Goal: Task Accomplishment & Management: Manage account settings

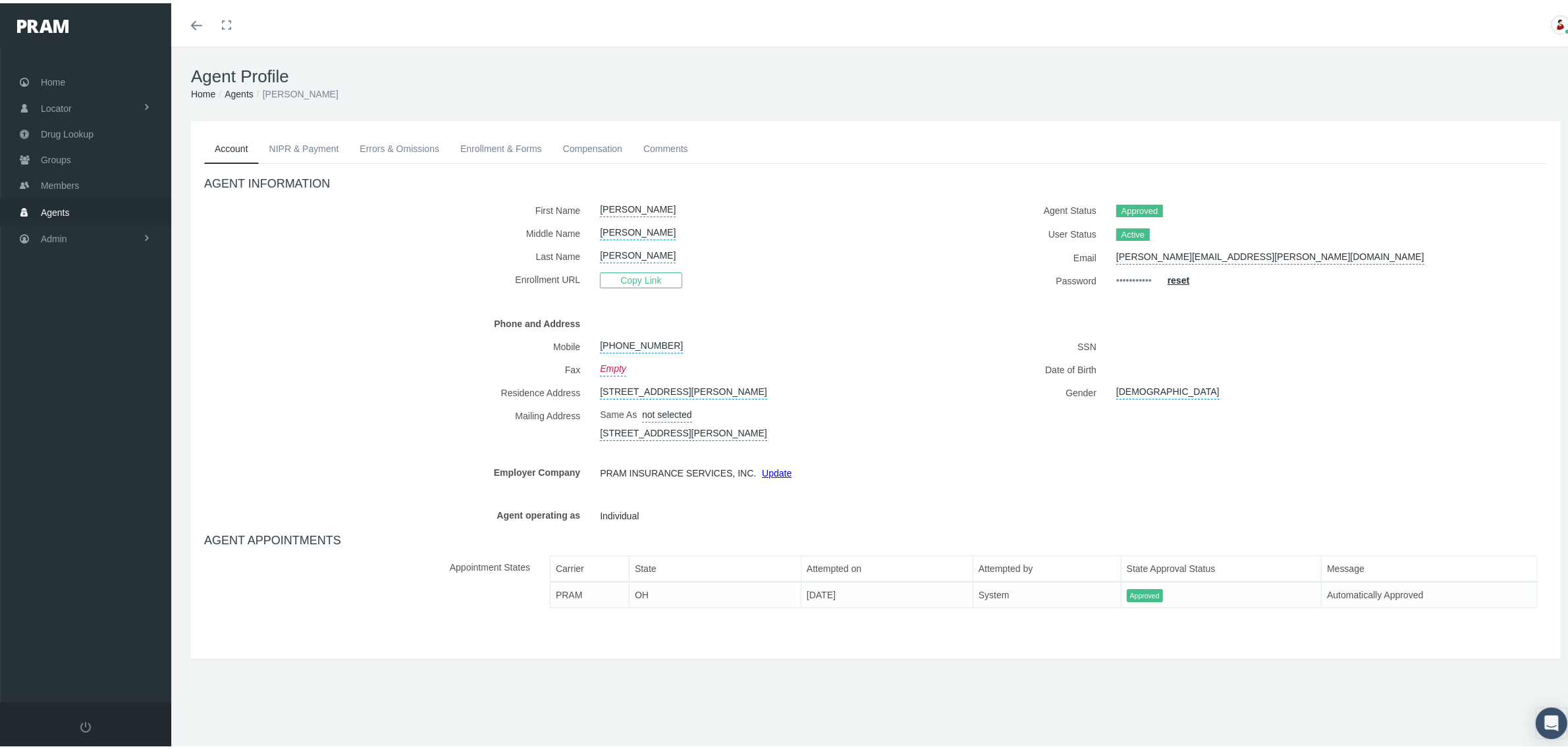
click at [313, 140] on link "NIPR & Payment" at bounding box center [305, 145] width 91 height 29
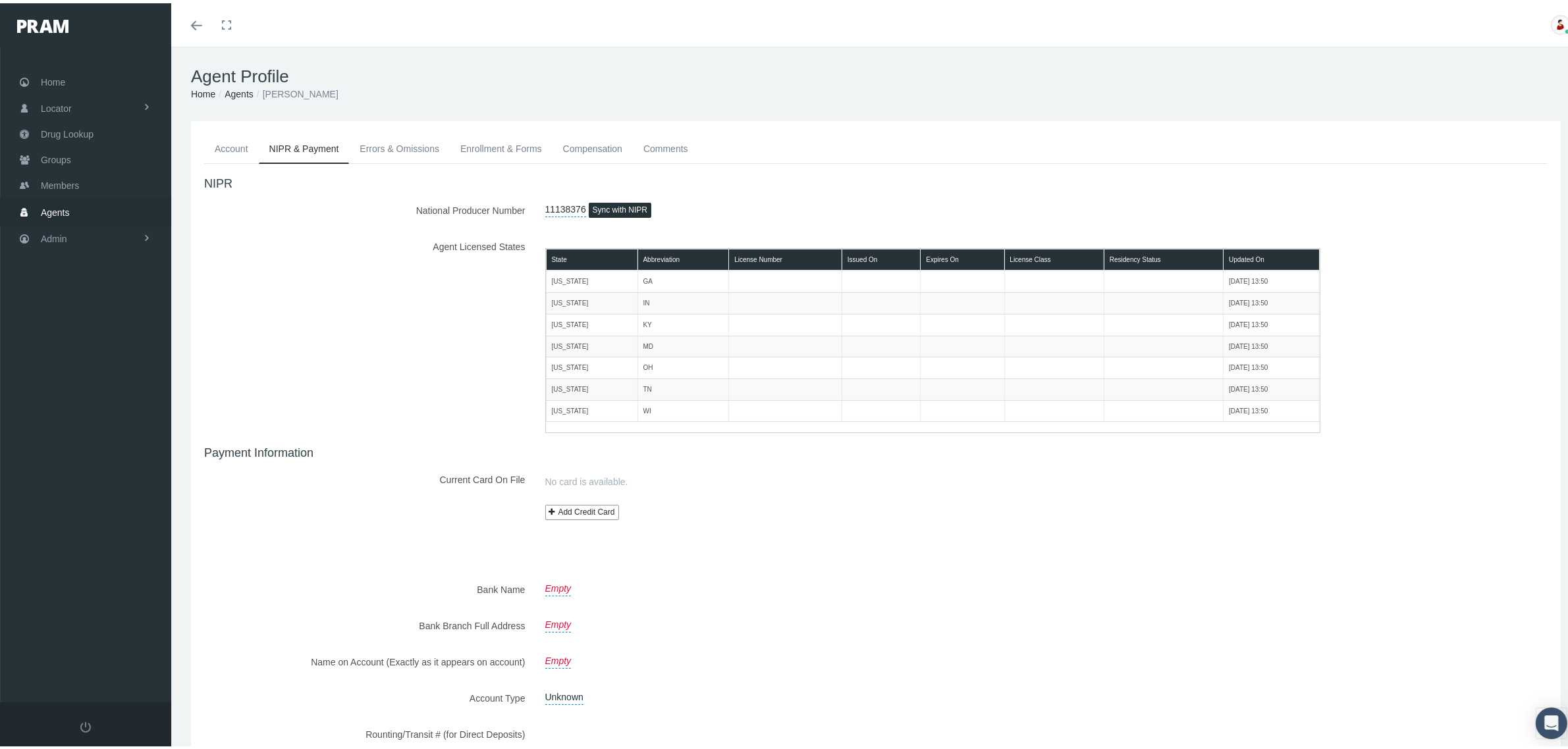
click at [244, 148] on link "Account" at bounding box center [232, 145] width 55 height 29
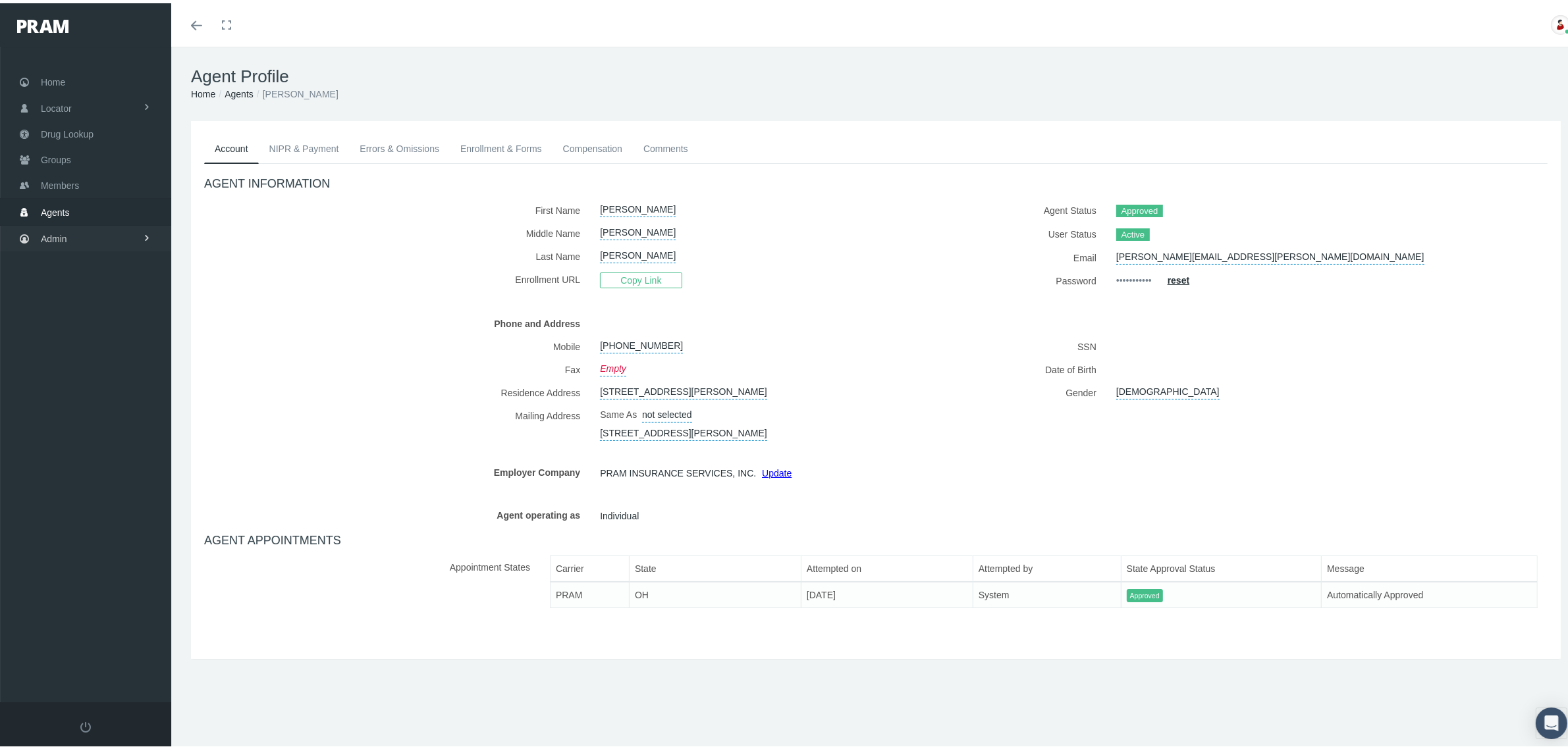
click at [107, 224] on link "Admin" at bounding box center [85, 235] width 171 height 25
click at [86, 475] on link "Content" at bounding box center [85, 481] width 171 height 23
click at [102, 545] on span "Exception Log" at bounding box center [81, 555] width 59 height 23
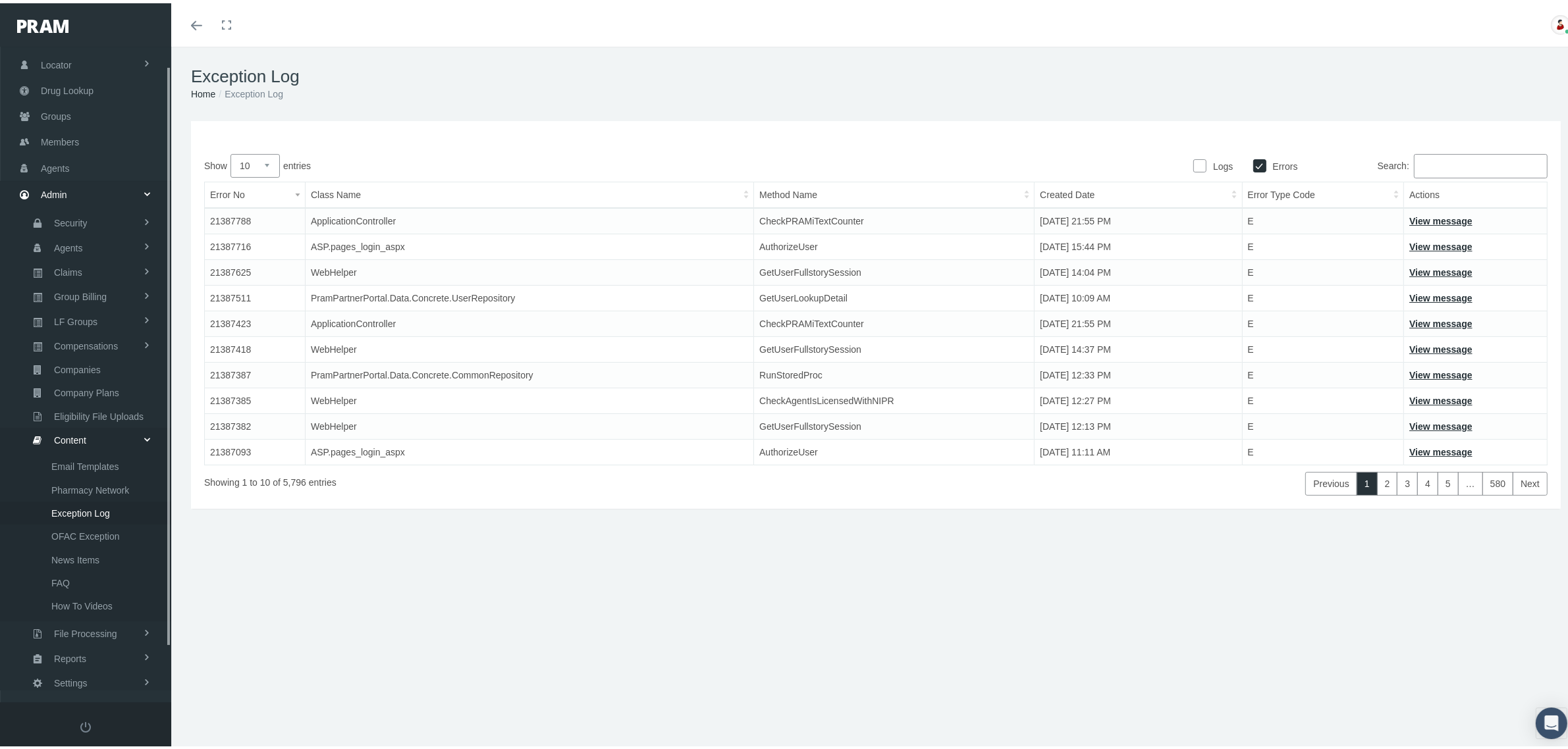
scroll to position [56, 0]
click at [1193, 162] on input "Logs" at bounding box center [1200, 162] width 13 height 13
checkbox input "true"
checkbox input "false"
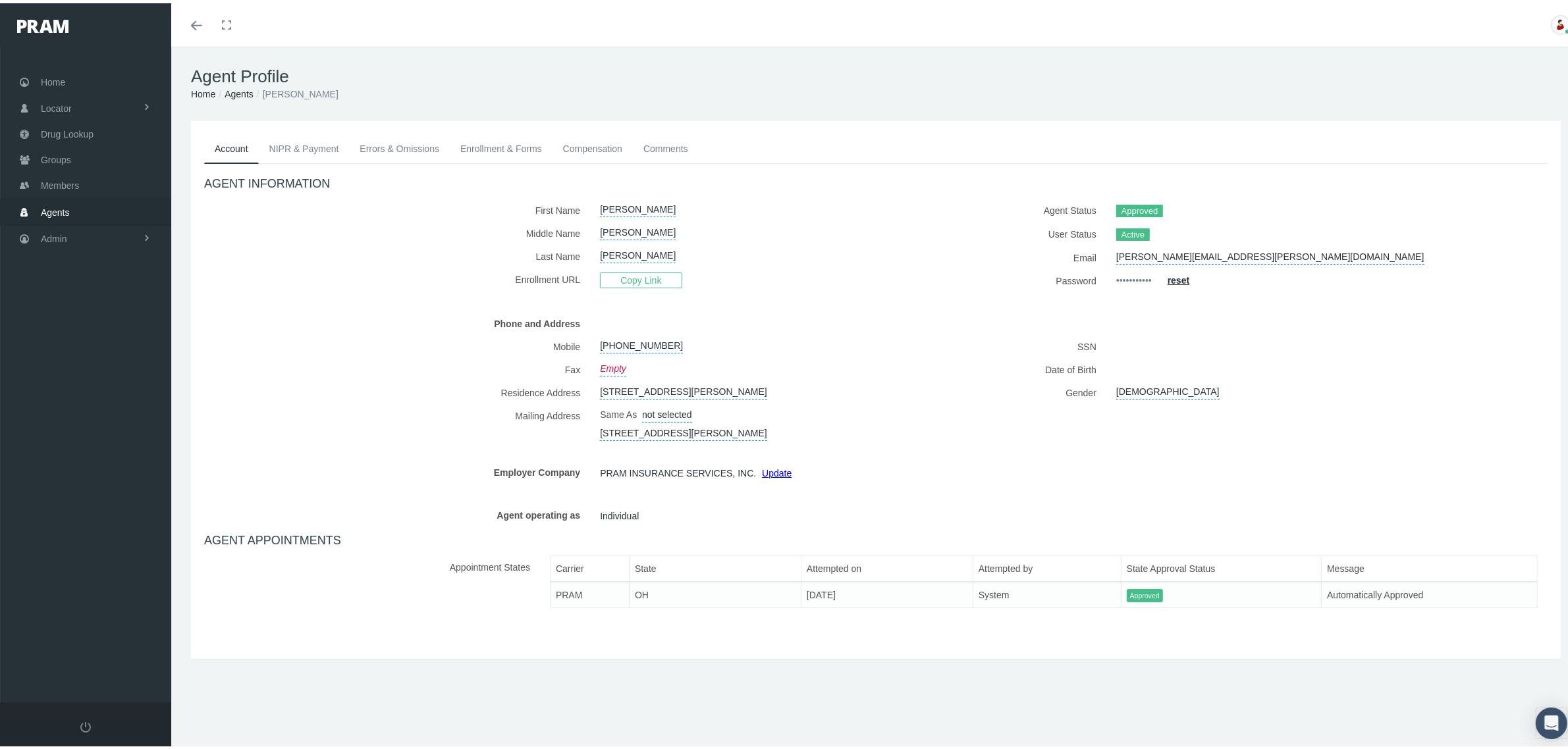
click at [336, 147] on link "NIPR & Payment" at bounding box center [305, 145] width 91 height 29
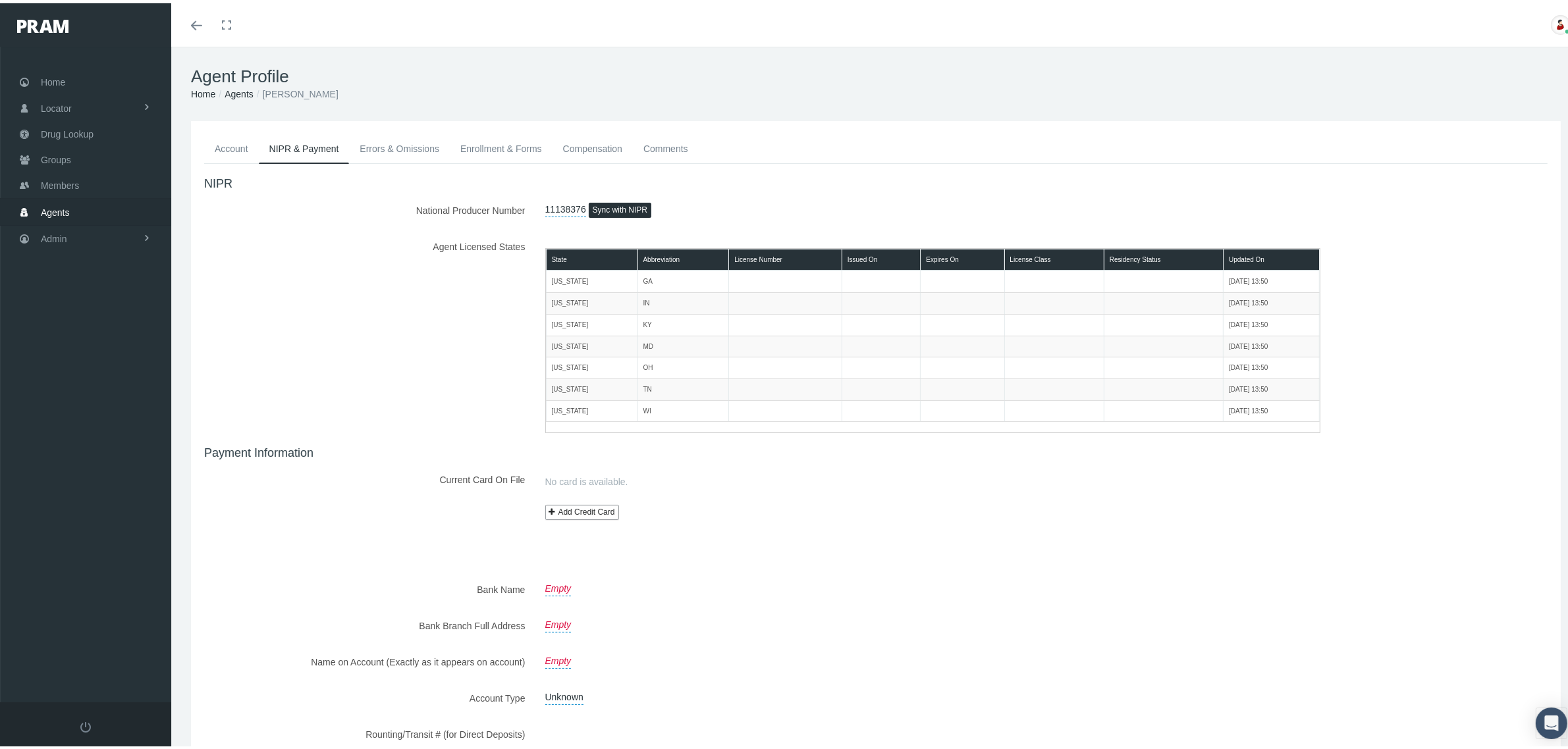
click at [904, 510] on div "Add Credit Card" at bounding box center [763, 509] width 454 height 16
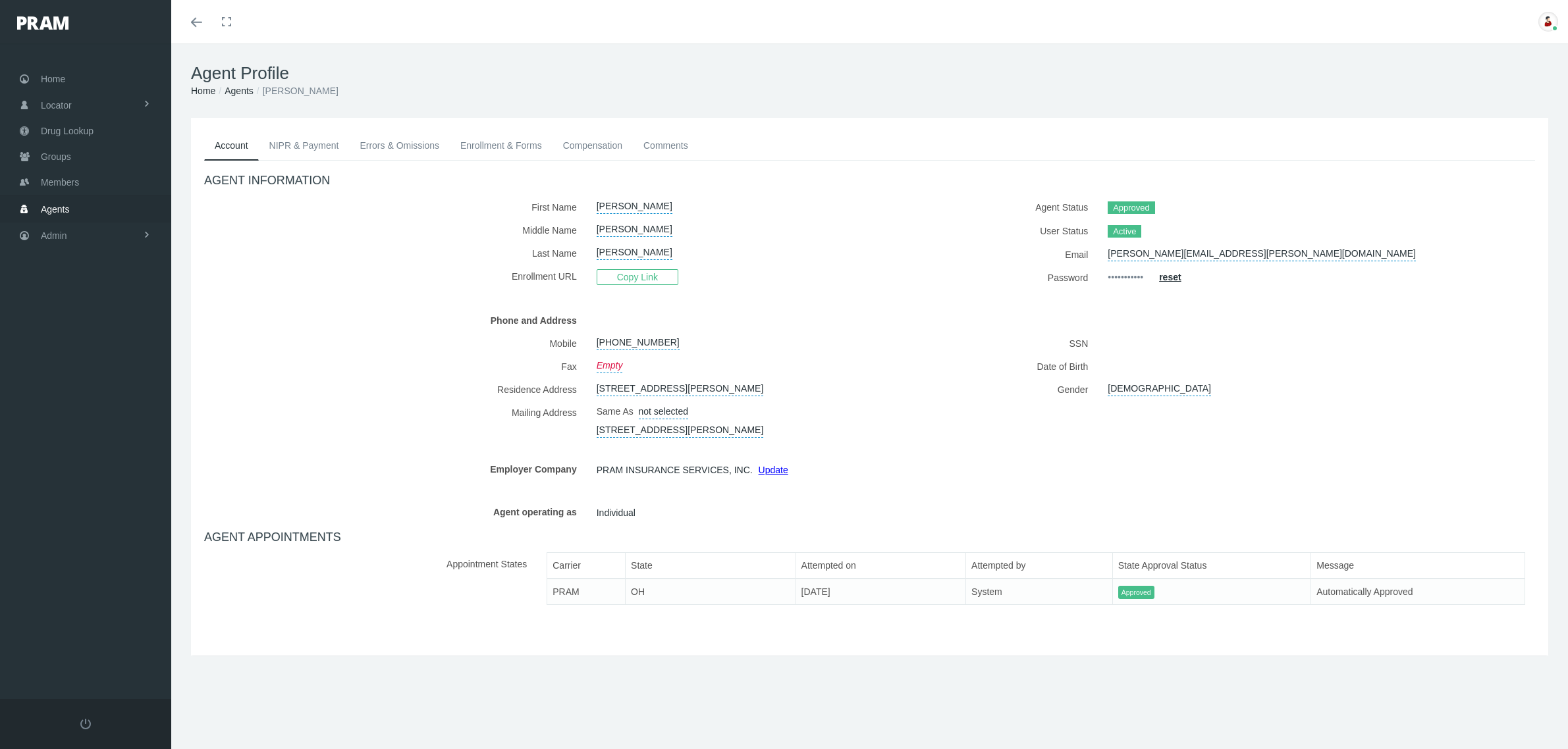
scroll to position [28, 0]
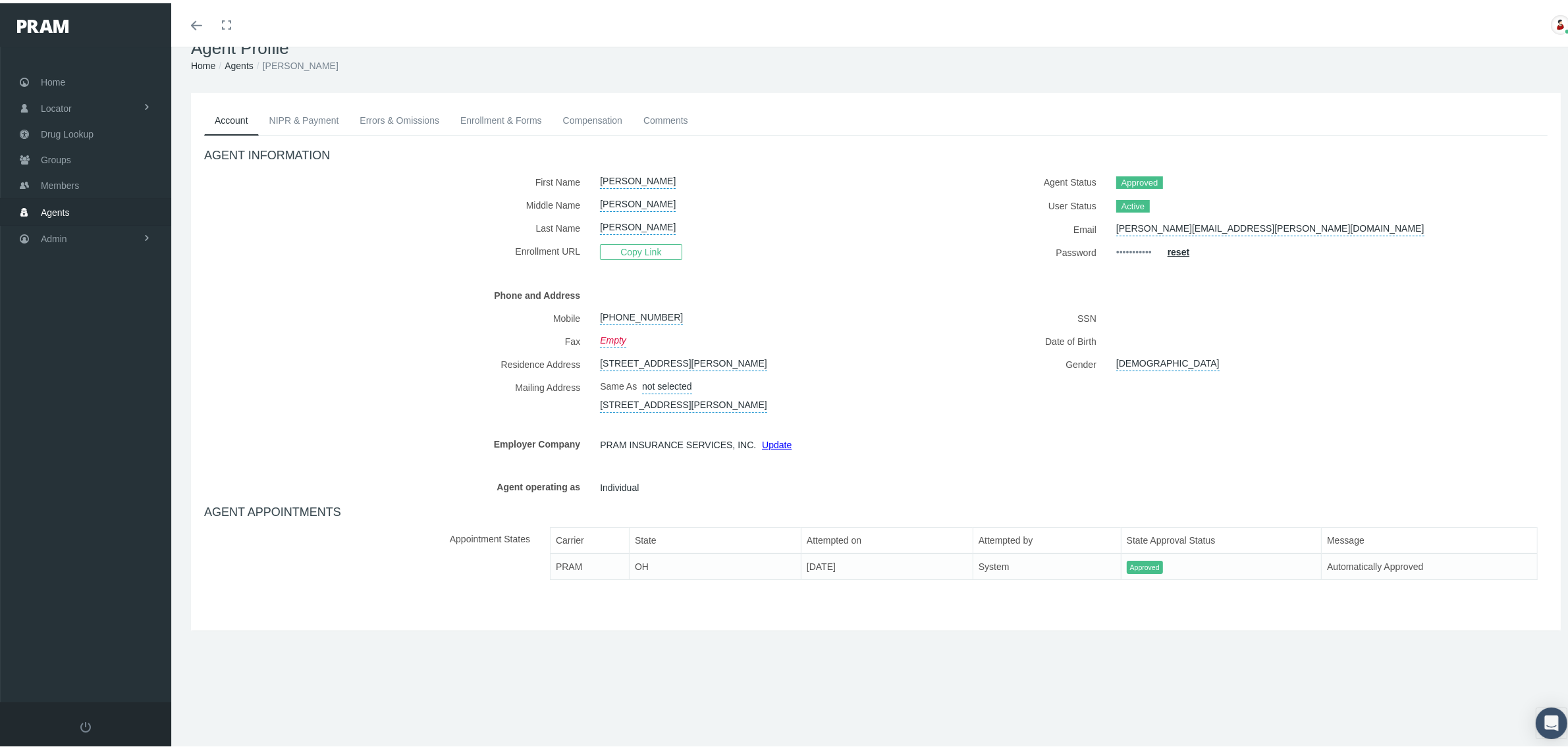
click at [330, 122] on link "NIPR & Payment" at bounding box center [305, 117] width 91 height 29
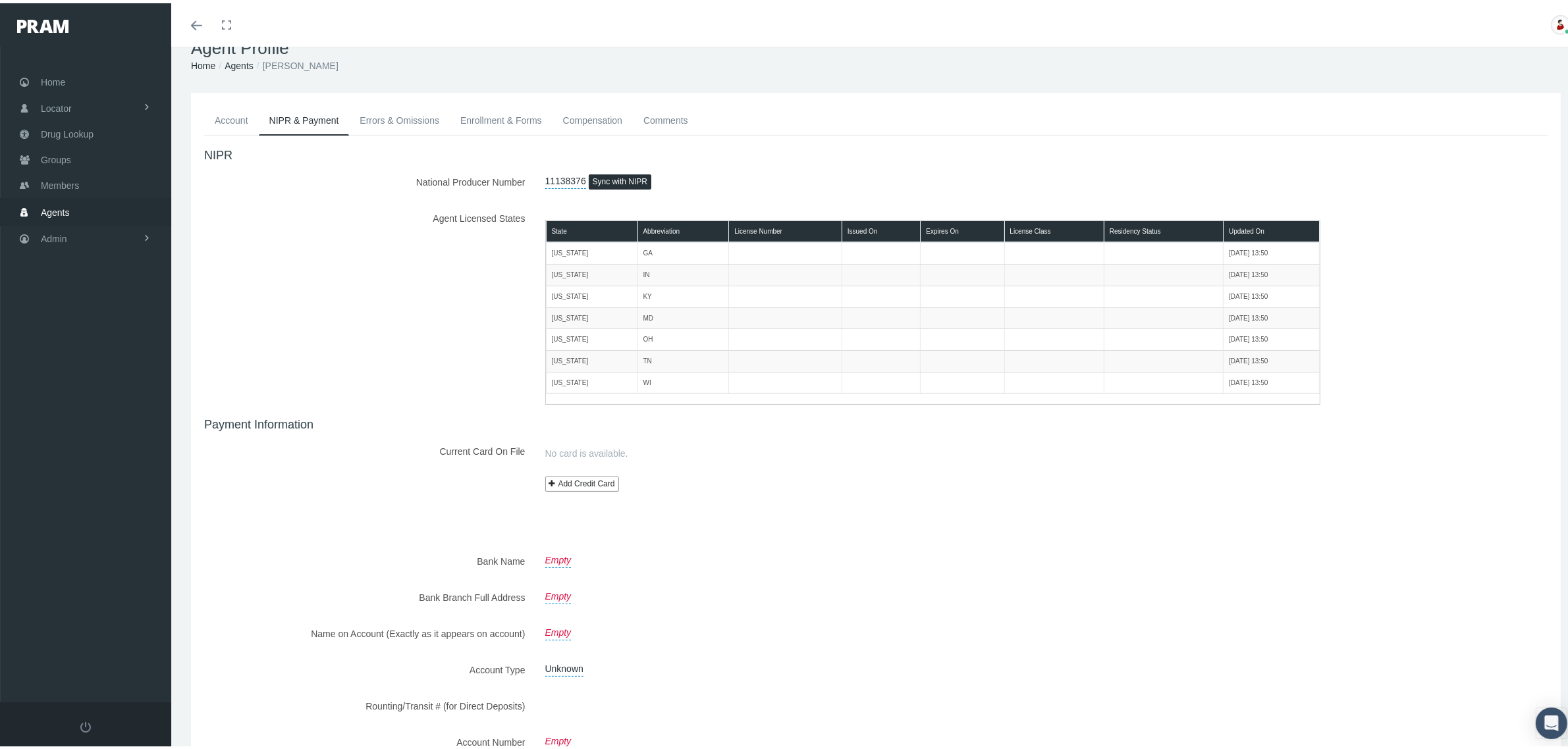
click at [406, 113] on link "Errors & Omissions" at bounding box center [399, 117] width 101 height 29
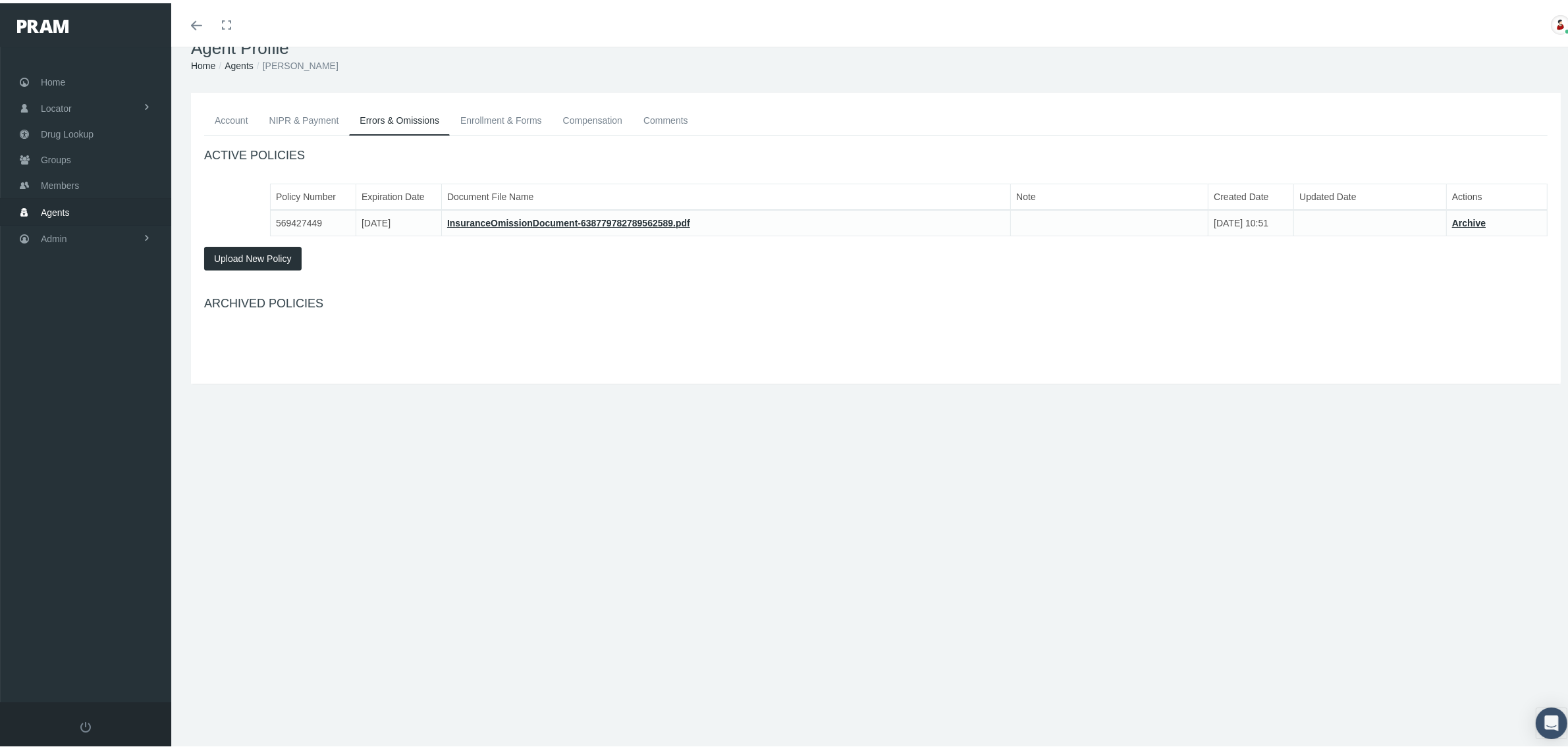
click at [483, 111] on link "Enrollment & Forms" at bounding box center [502, 117] width 103 height 29
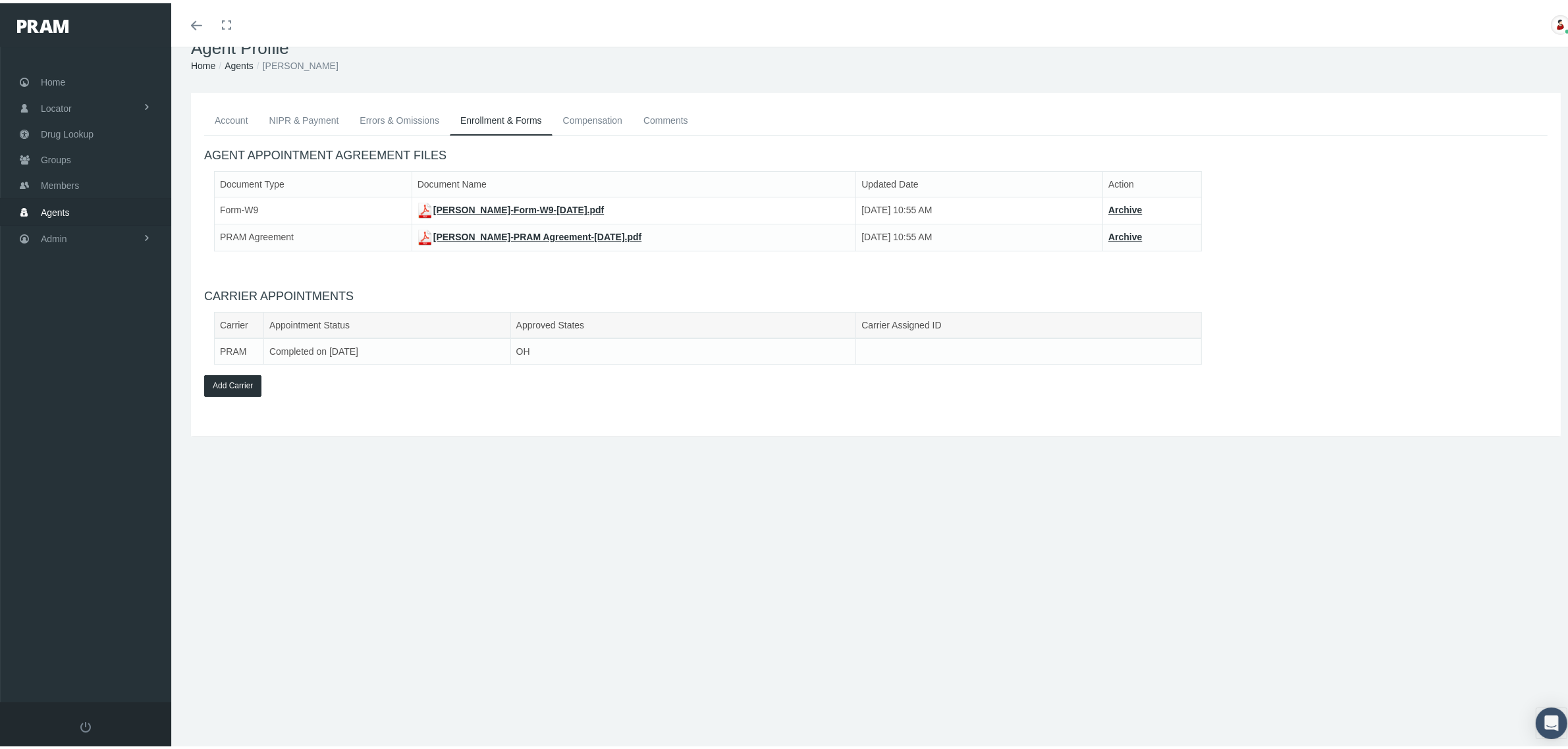
click at [584, 114] on link "Compensation" at bounding box center [592, 117] width 80 height 29
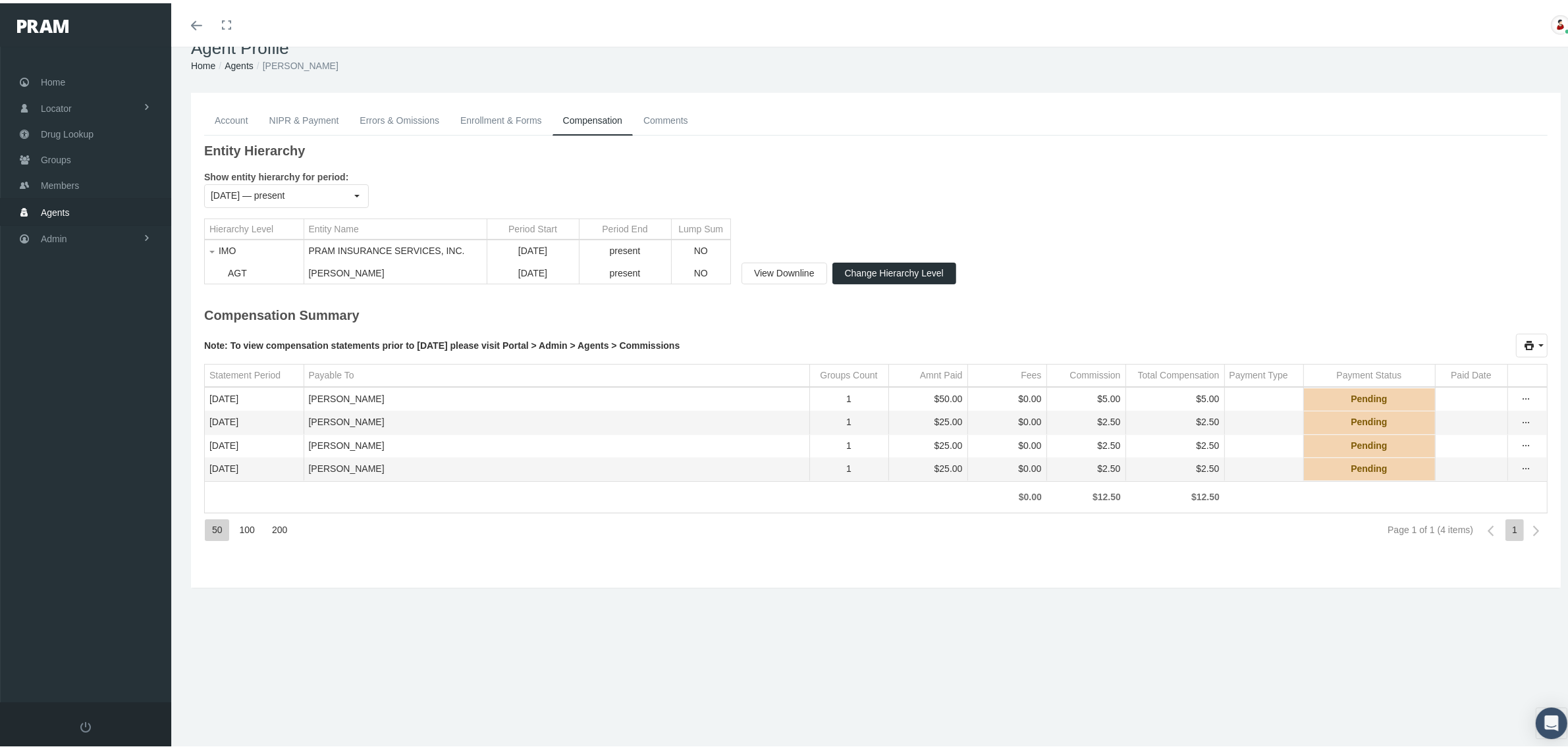
click at [660, 114] on link "Comments" at bounding box center [666, 117] width 66 height 29
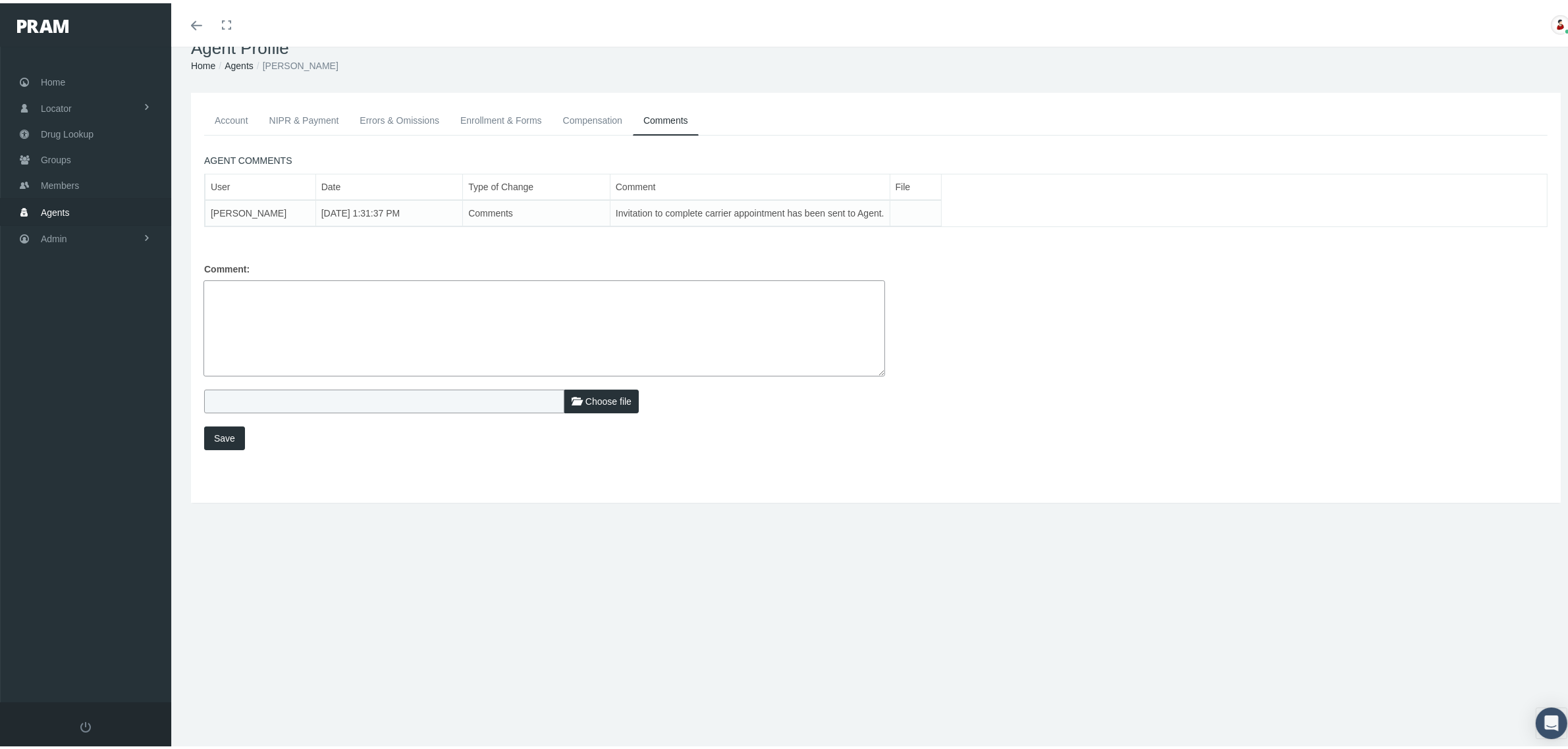
click at [234, 117] on link "Account" at bounding box center [232, 117] width 55 height 29
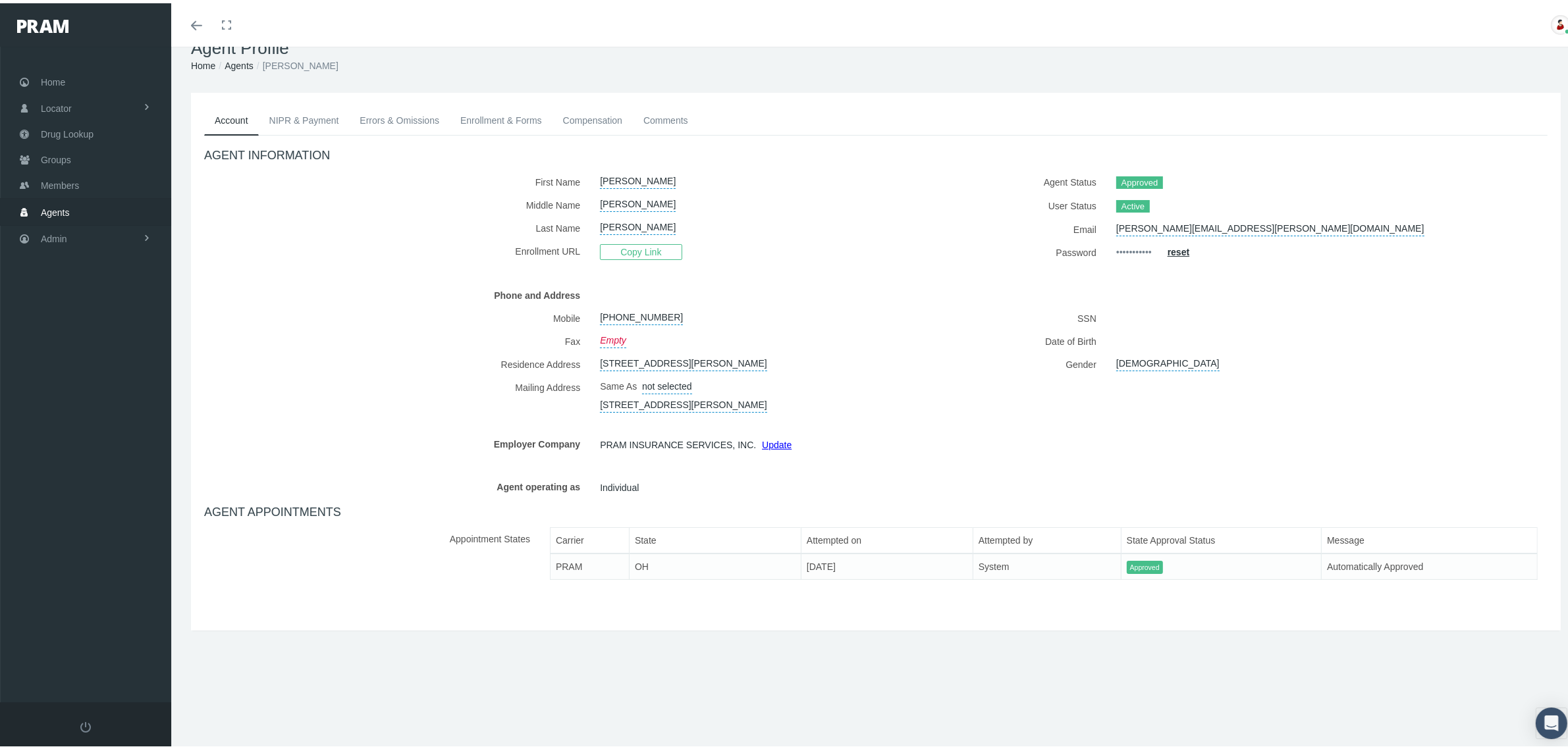
click at [929, 184] on label "Agent Status" at bounding box center [996, 179] width 220 height 24
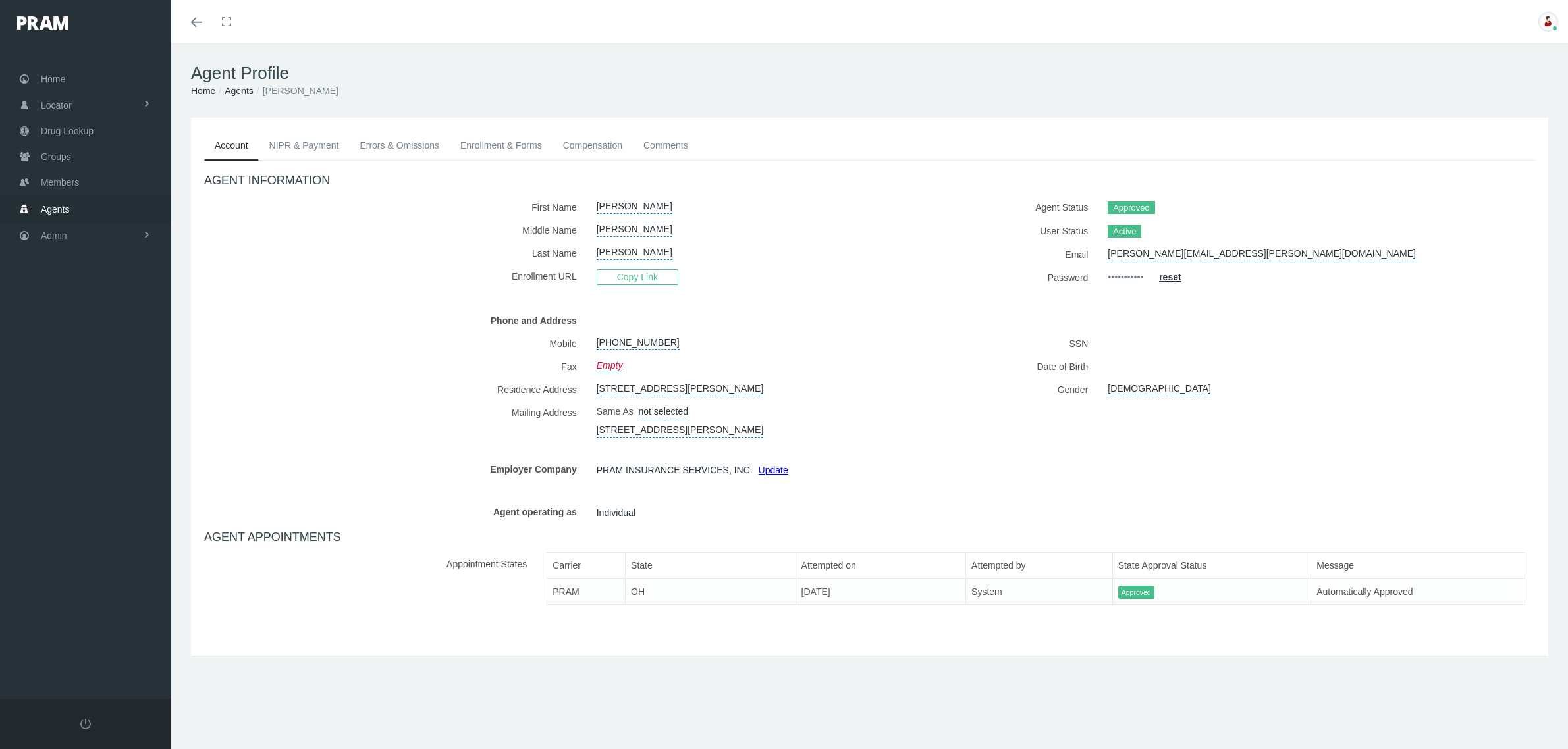
scroll to position [28, 0]
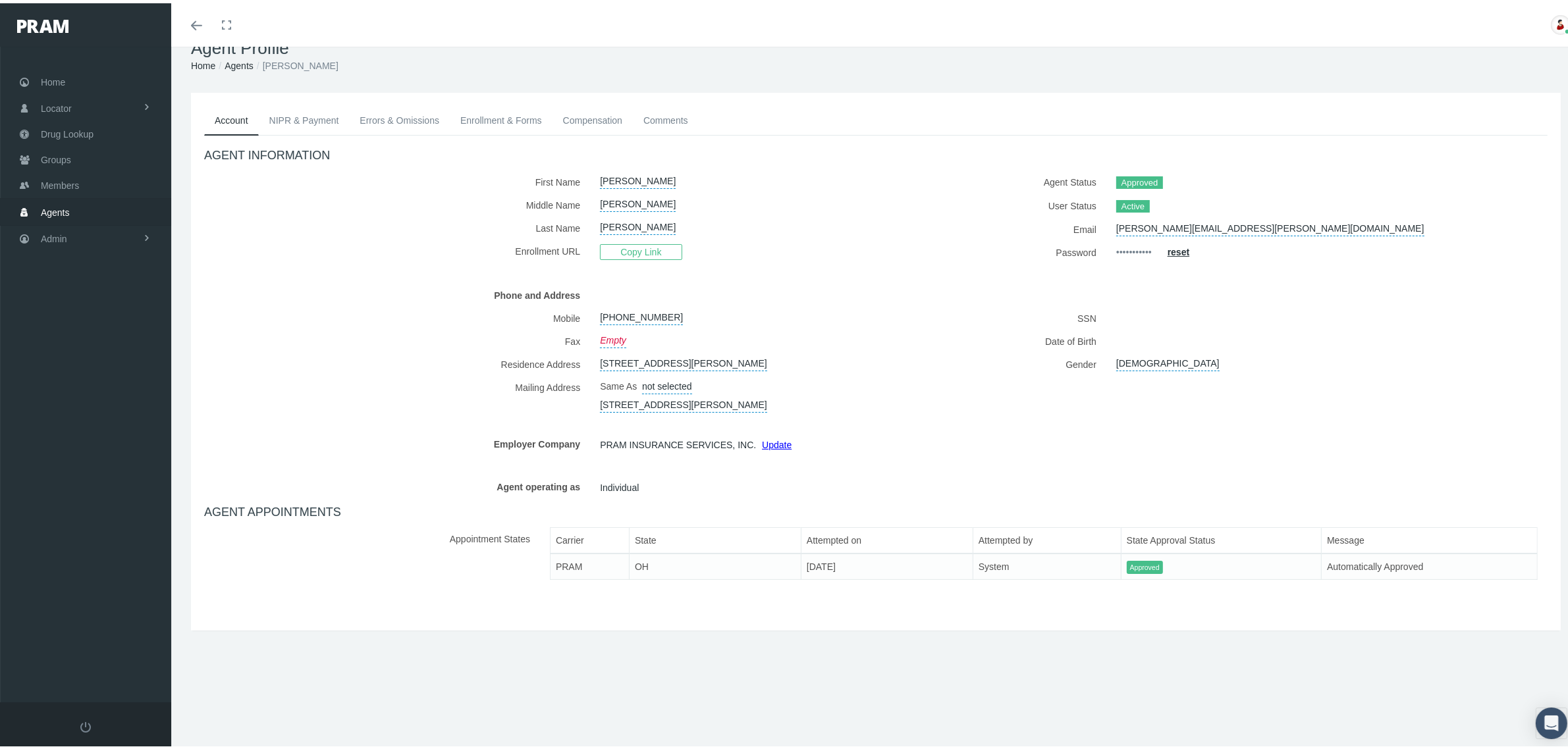
click at [290, 114] on link "NIPR & Payment" at bounding box center [305, 117] width 91 height 29
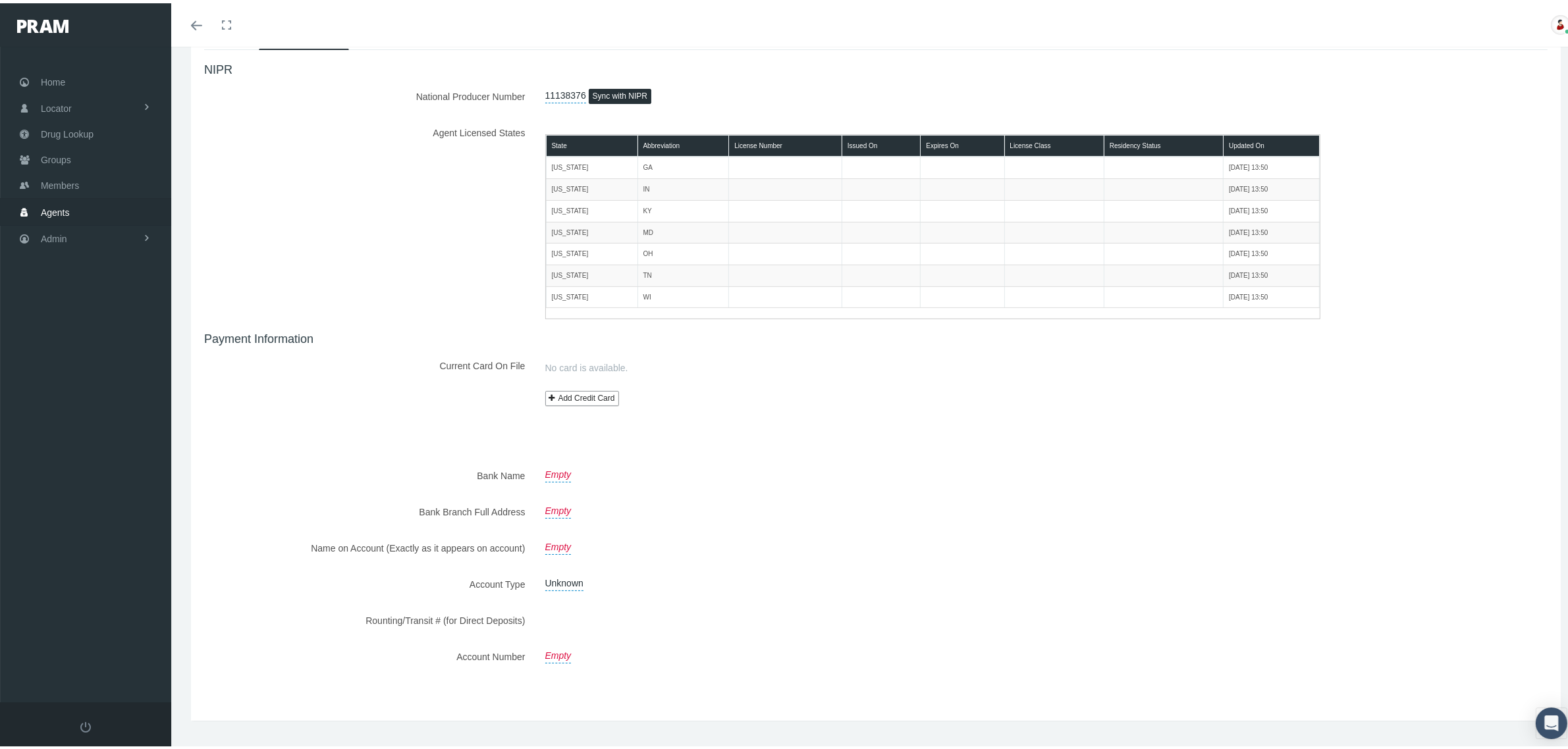
scroll to position [136, 0]
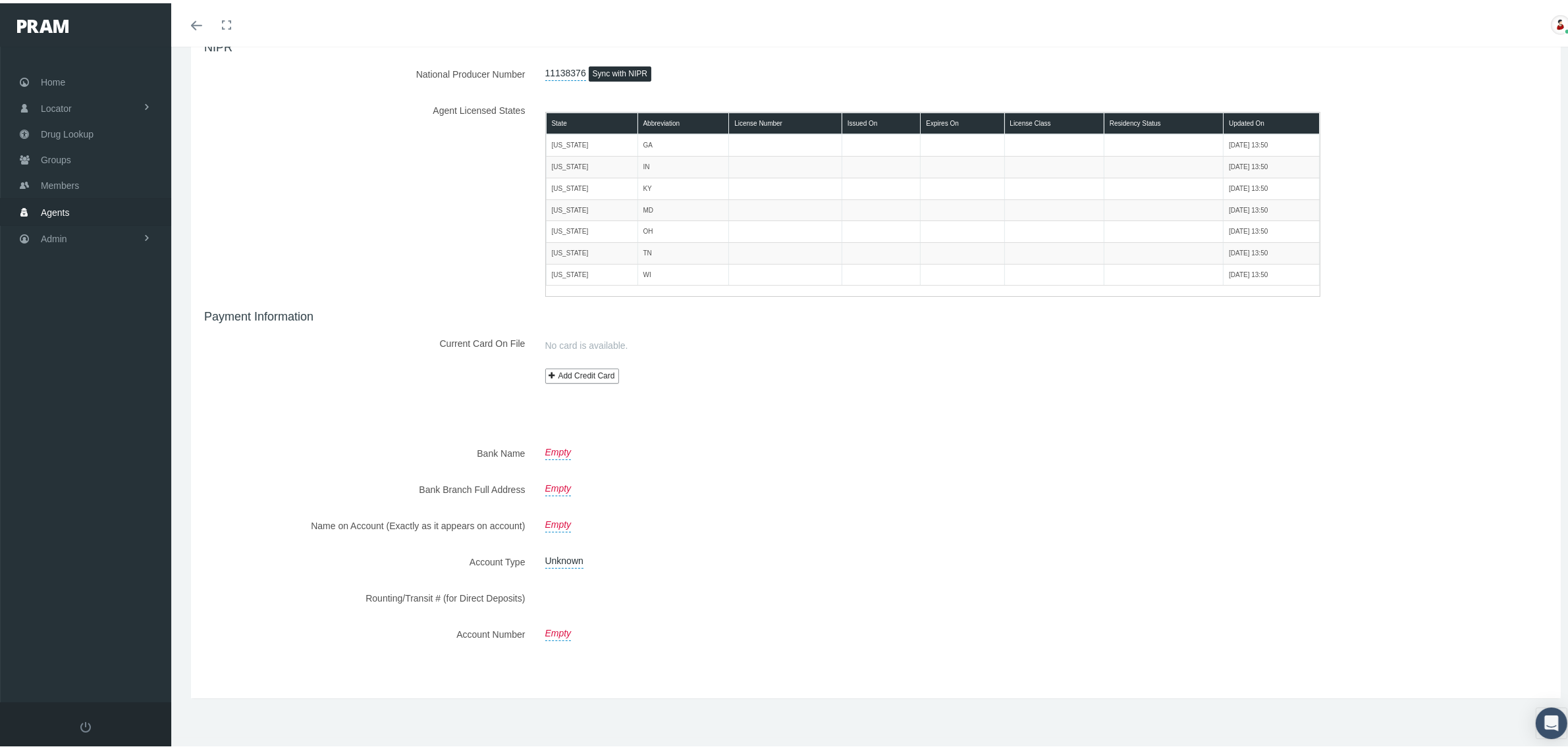
click at [558, 454] on link "Empty" at bounding box center [558, 448] width 26 height 19
click at [819, 459] on div "Empty" at bounding box center [933, 450] width 795 height 23
click at [723, 445] on icon "button" at bounding box center [723, 449] width 8 height 8
click at [561, 451] on link "Empty" at bounding box center [558, 448] width 26 height 19
click at [561, 451] on input "text" at bounding box center [606, 450] width 141 height 23
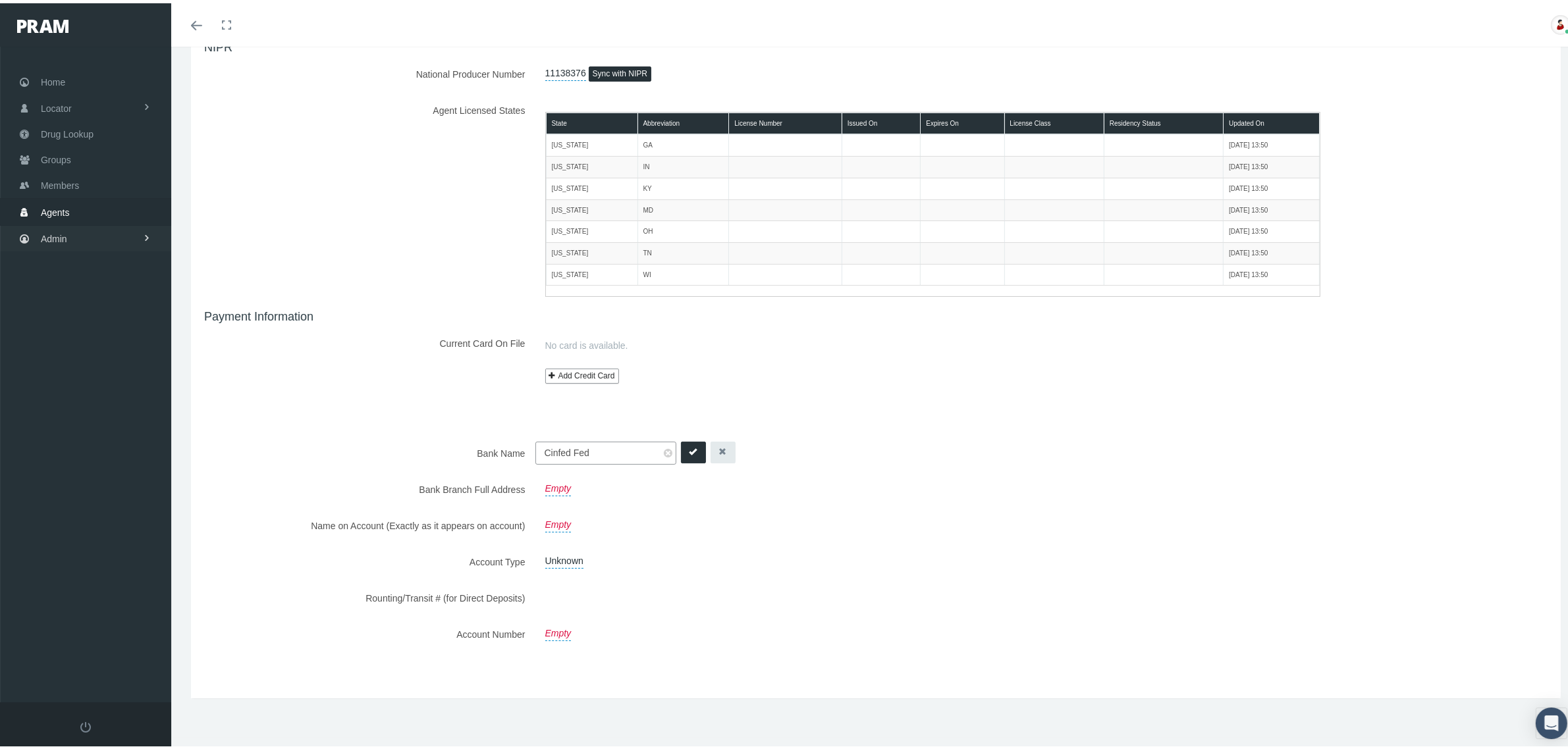
type input "Cinfed Fed"
click at [92, 232] on link "Admin" at bounding box center [85, 235] width 171 height 25
click at [106, 256] on link "Security" at bounding box center [85, 264] width 171 height 23
click at [106, 382] on link "Agents" at bounding box center [85, 388] width 171 height 23
click at [114, 362] on span "Bank Info Requests" at bounding box center [91, 362] width 80 height 23
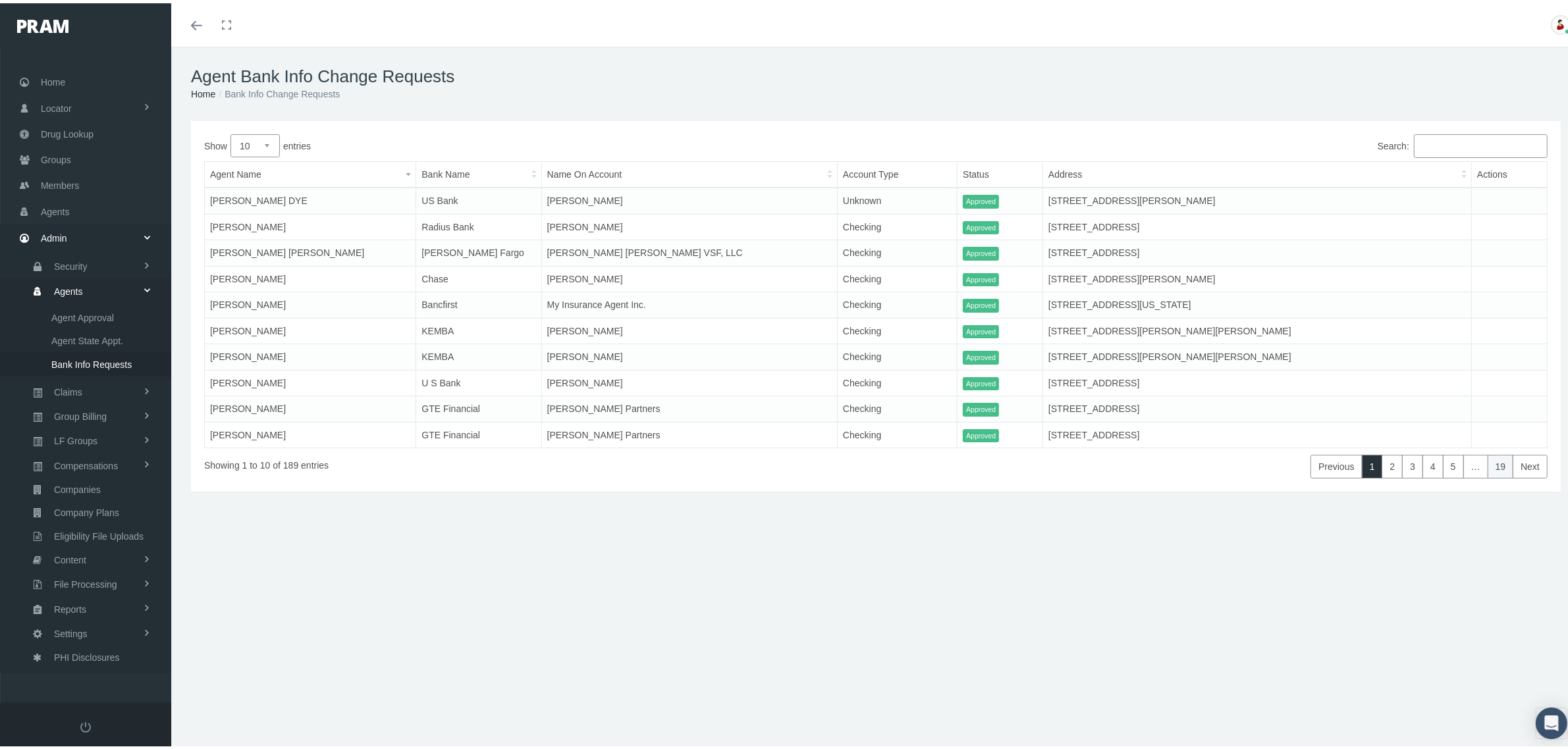
click at [1489, 465] on link "19" at bounding box center [1501, 464] width 26 height 24
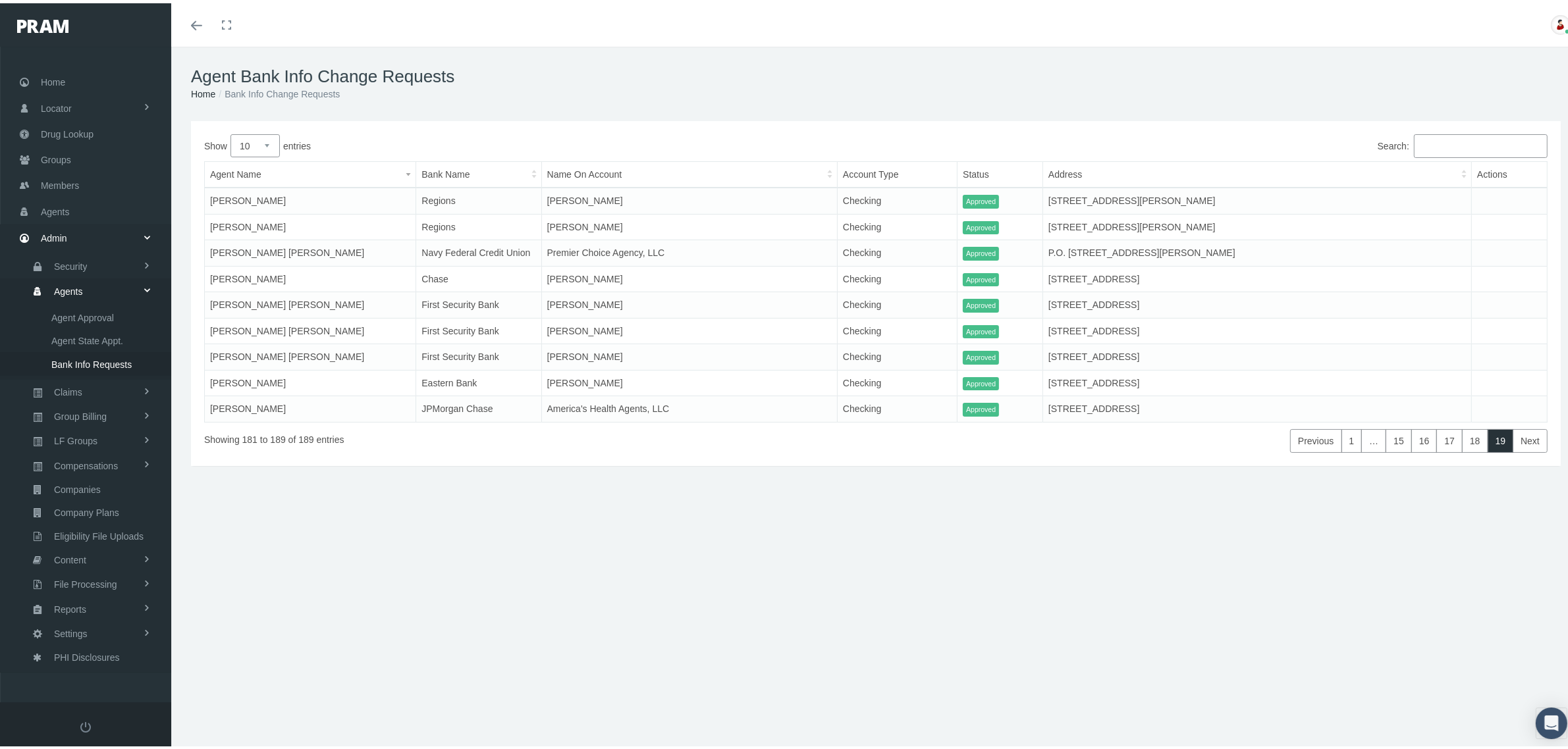
click at [270, 146] on select "10 25 50 100" at bounding box center [255, 142] width 49 height 23
select select "100"
click at [230, 131] on select "10 25 50 100" at bounding box center [255, 142] width 49 height 23
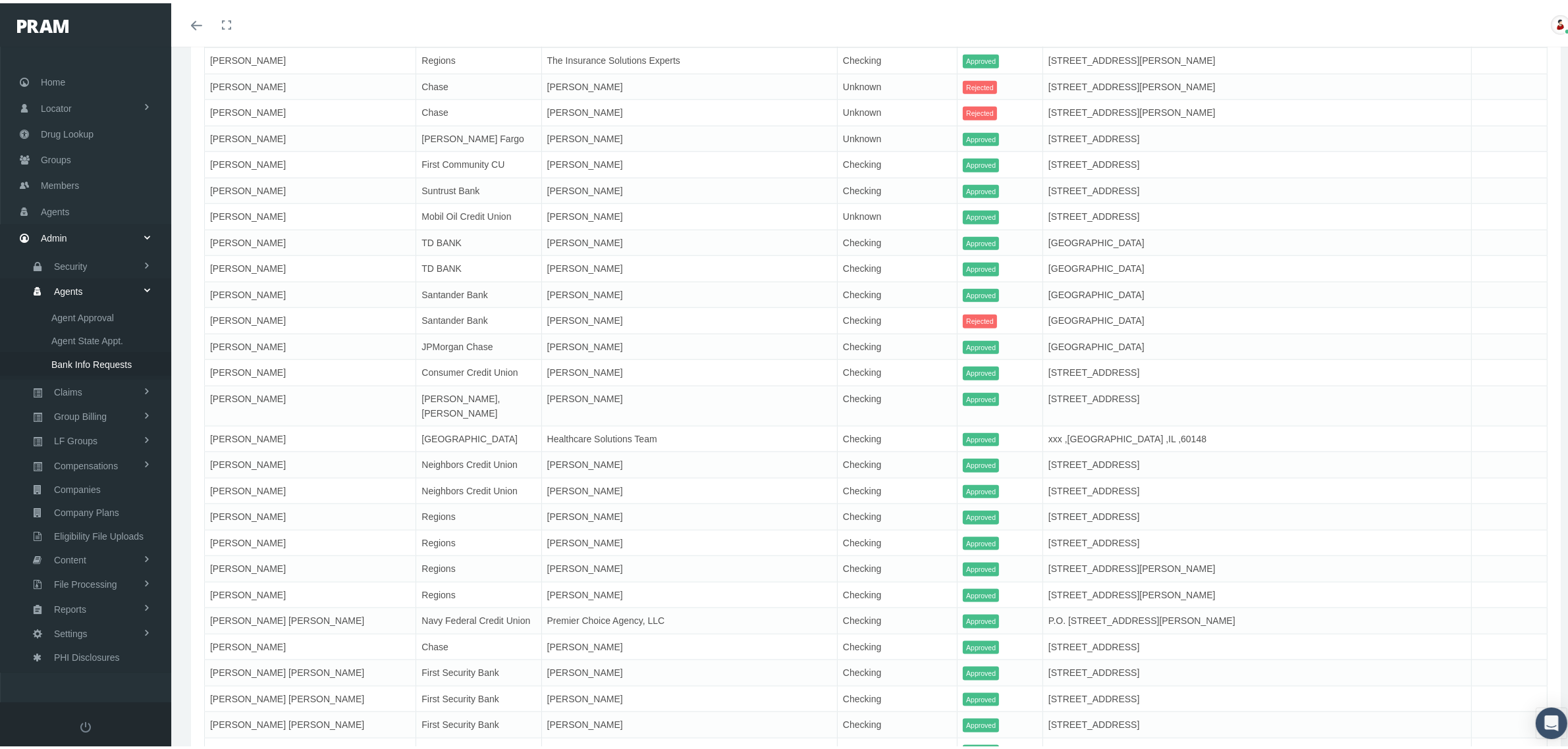
scroll to position [1891, 0]
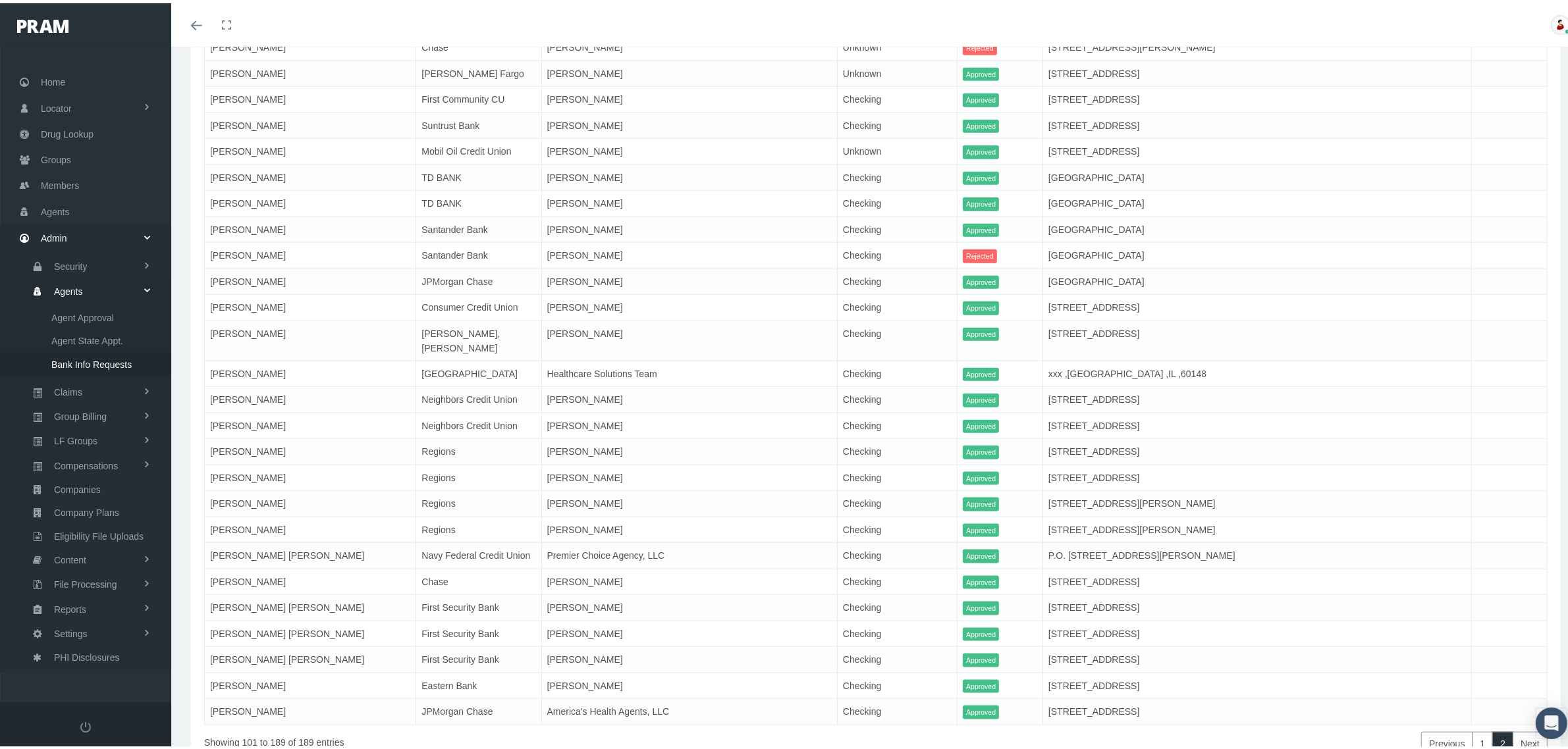
click at [1519, 729] on link "Next" at bounding box center [1530, 741] width 35 height 24
click at [1430, 729] on link "Previous" at bounding box center [1446, 741] width 51 height 24
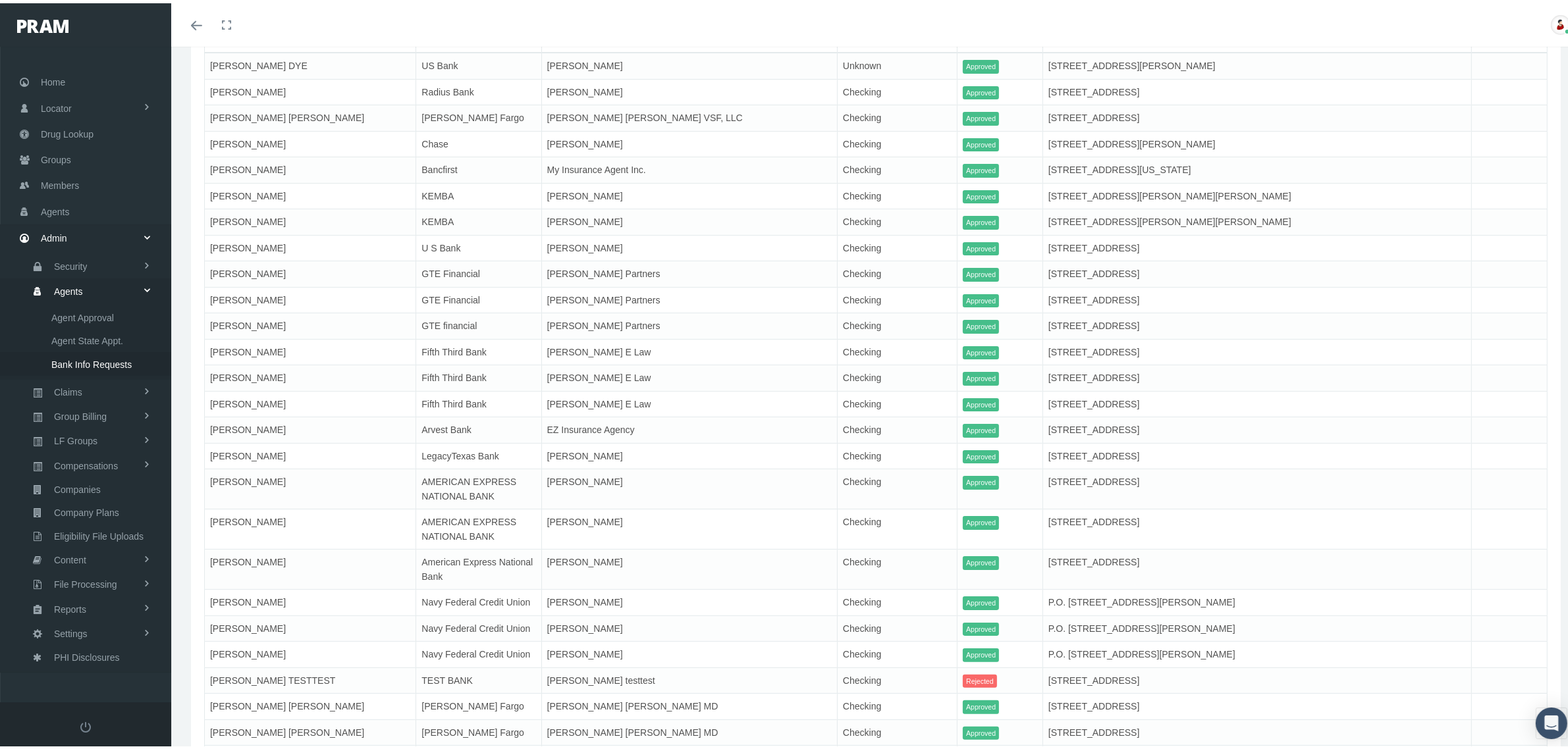
scroll to position [0, 0]
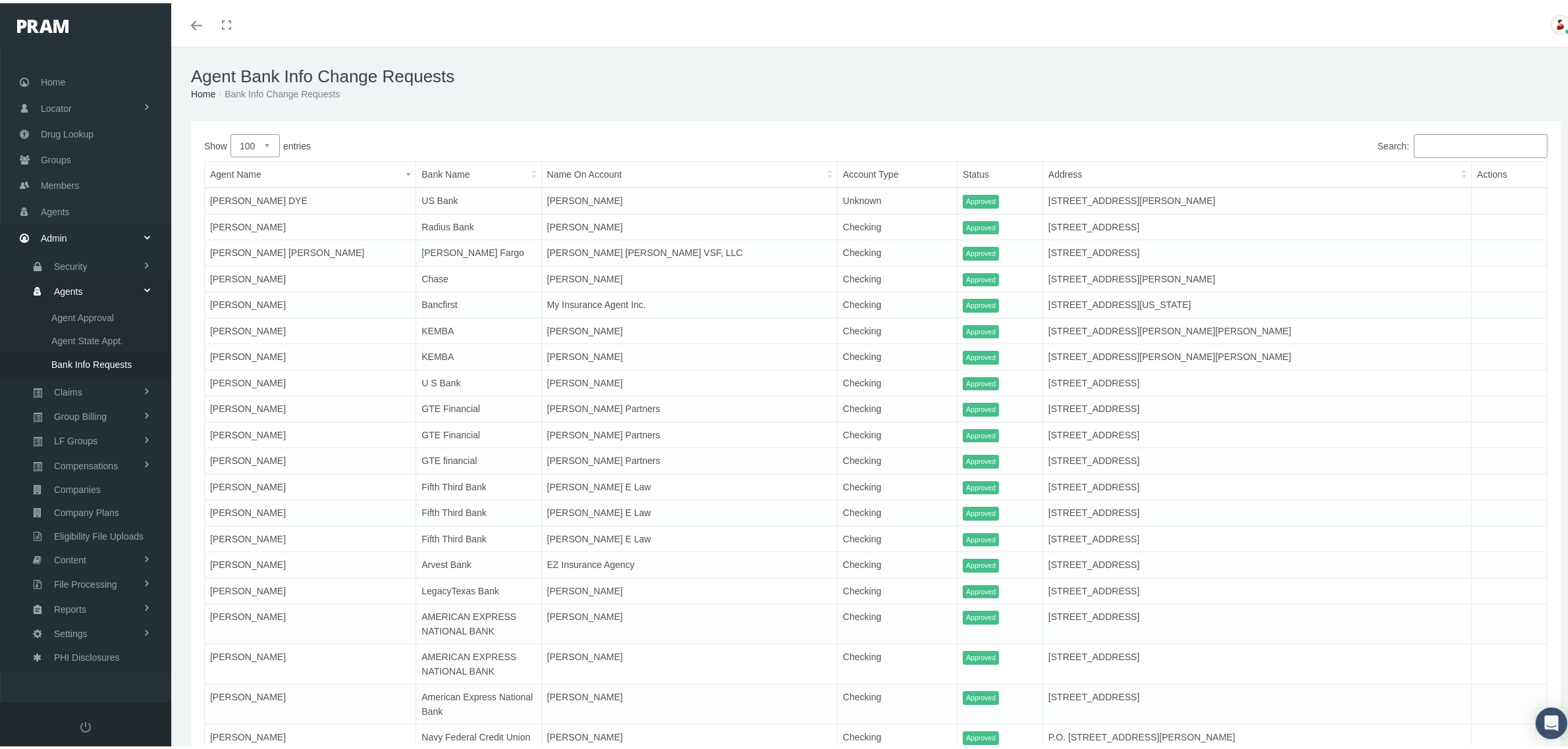
click at [1421, 142] on input "Search:" at bounding box center [1481, 143] width 134 height 24
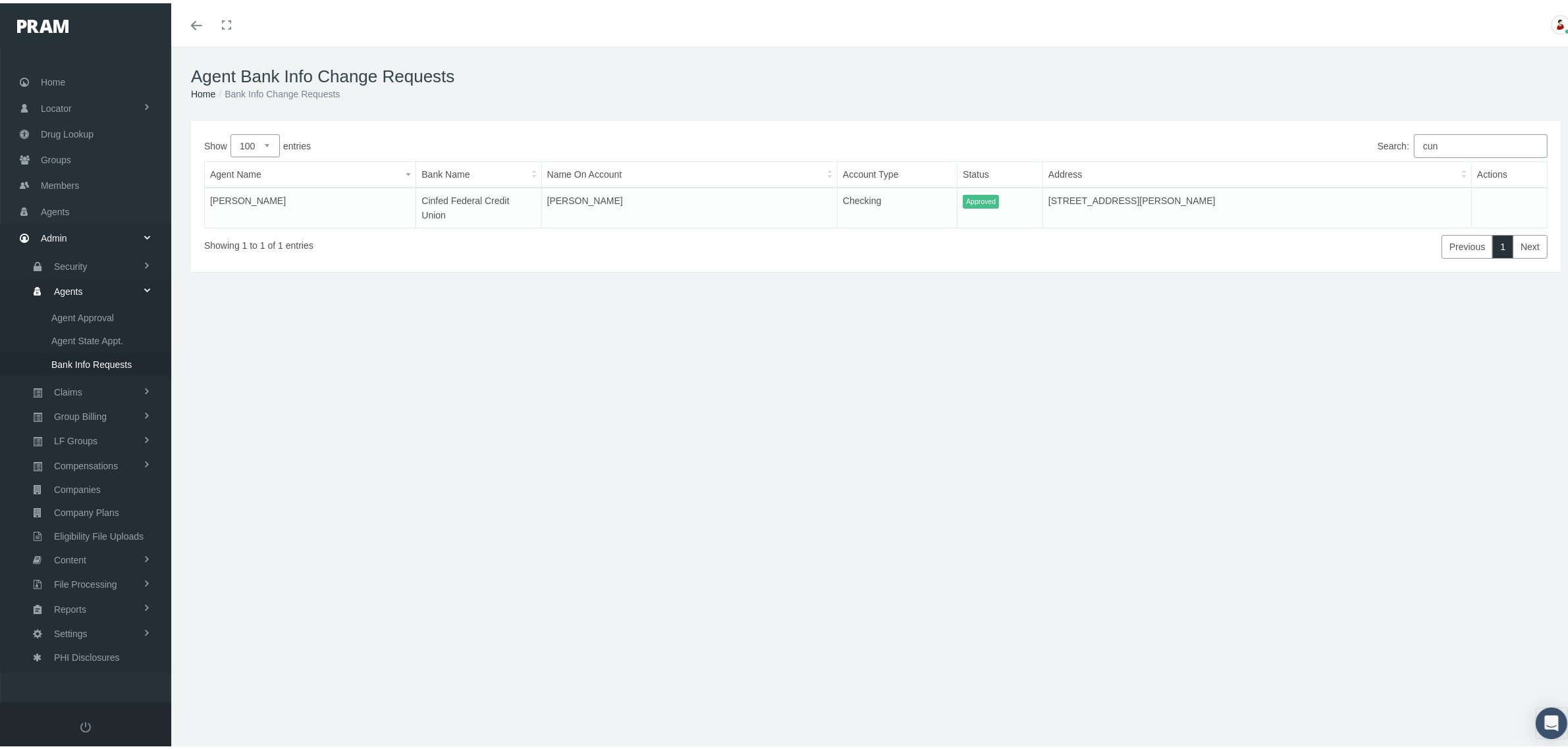
type input "cun"
click at [77, 602] on span "Reports" at bounding box center [70, 607] width 32 height 23
click at [67, 557] on span "Reports" at bounding box center [67, 557] width 32 height 23
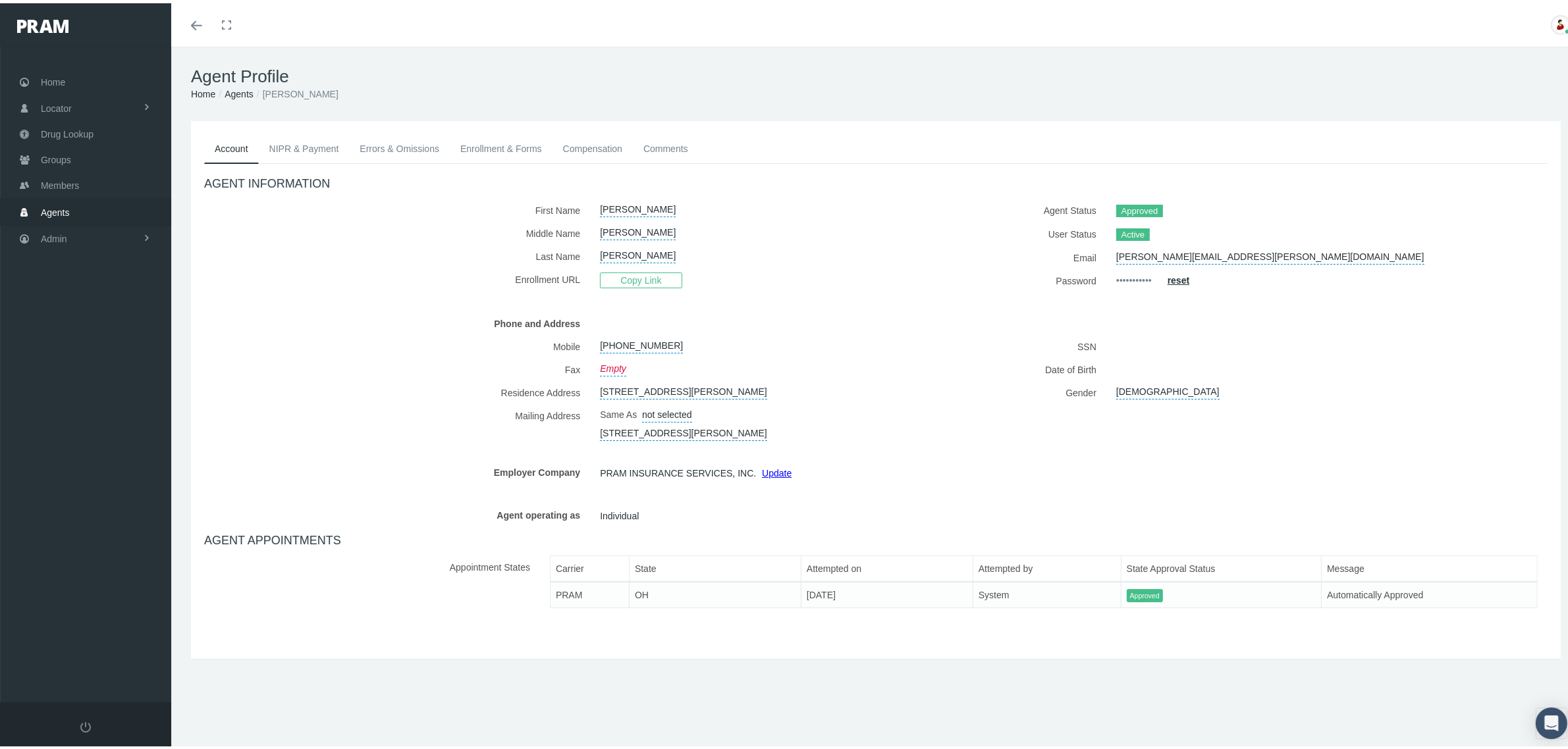
click at [313, 143] on link "NIPR & Payment" at bounding box center [305, 145] width 91 height 29
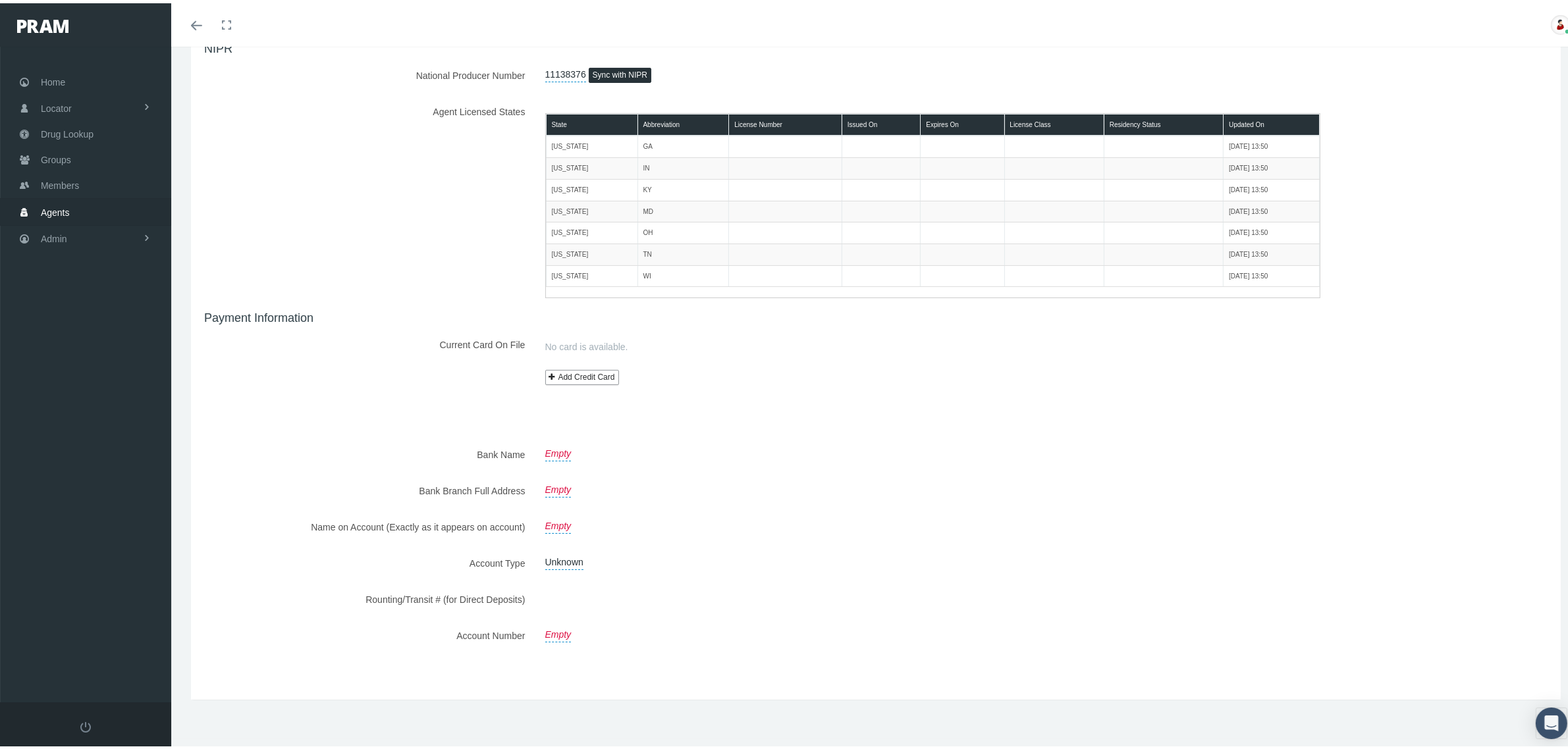
scroll to position [136, 0]
click at [566, 449] on link "Empty" at bounding box center [558, 448] width 26 height 19
click at [566, 449] on input "text" at bounding box center [606, 450] width 141 height 23
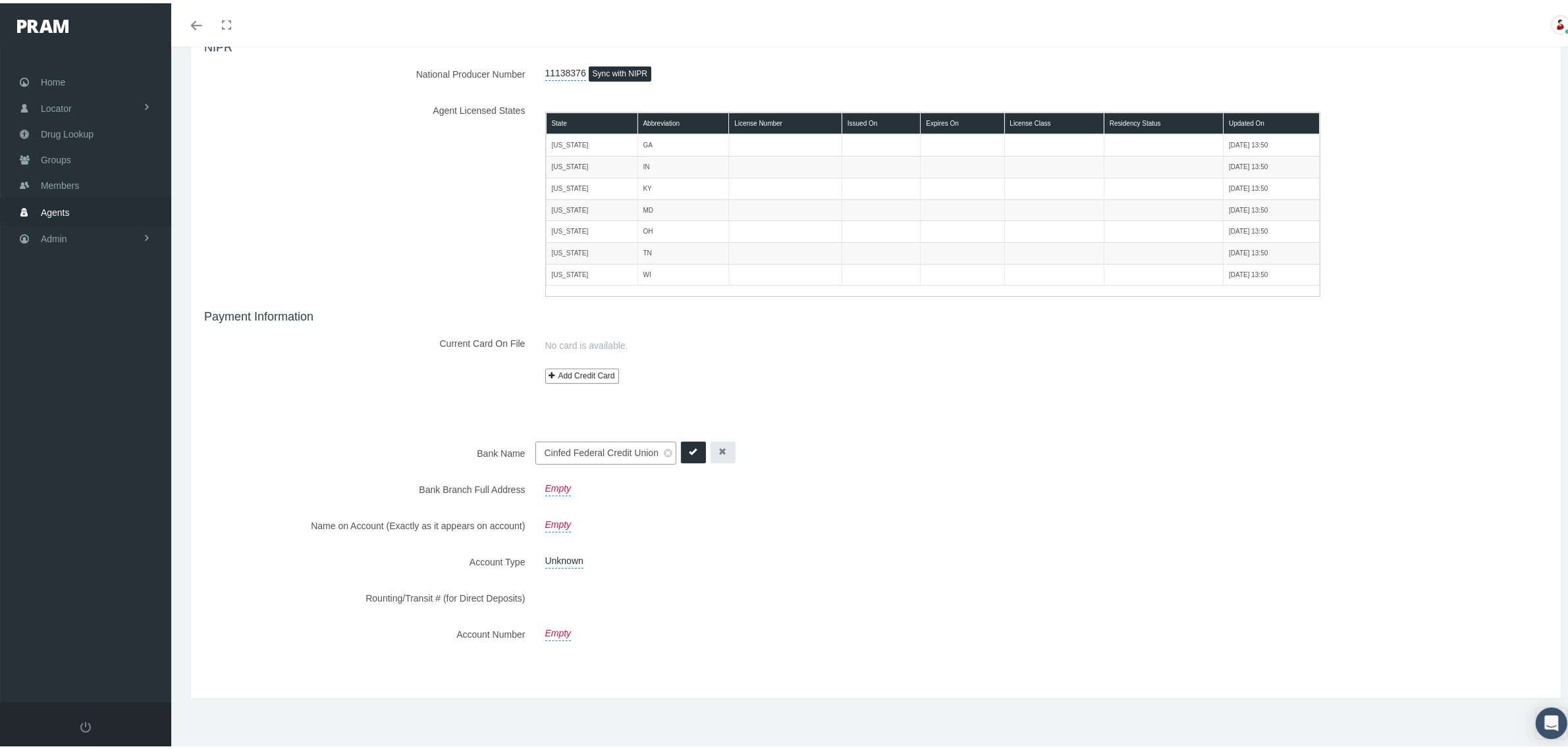
type input "Cinfed Federal Credit Union"
click at [695, 453] on icon "submit" at bounding box center [694, 449] width 8 height 8
click at [560, 485] on link "Empty" at bounding box center [558, 484] width 26 height 19
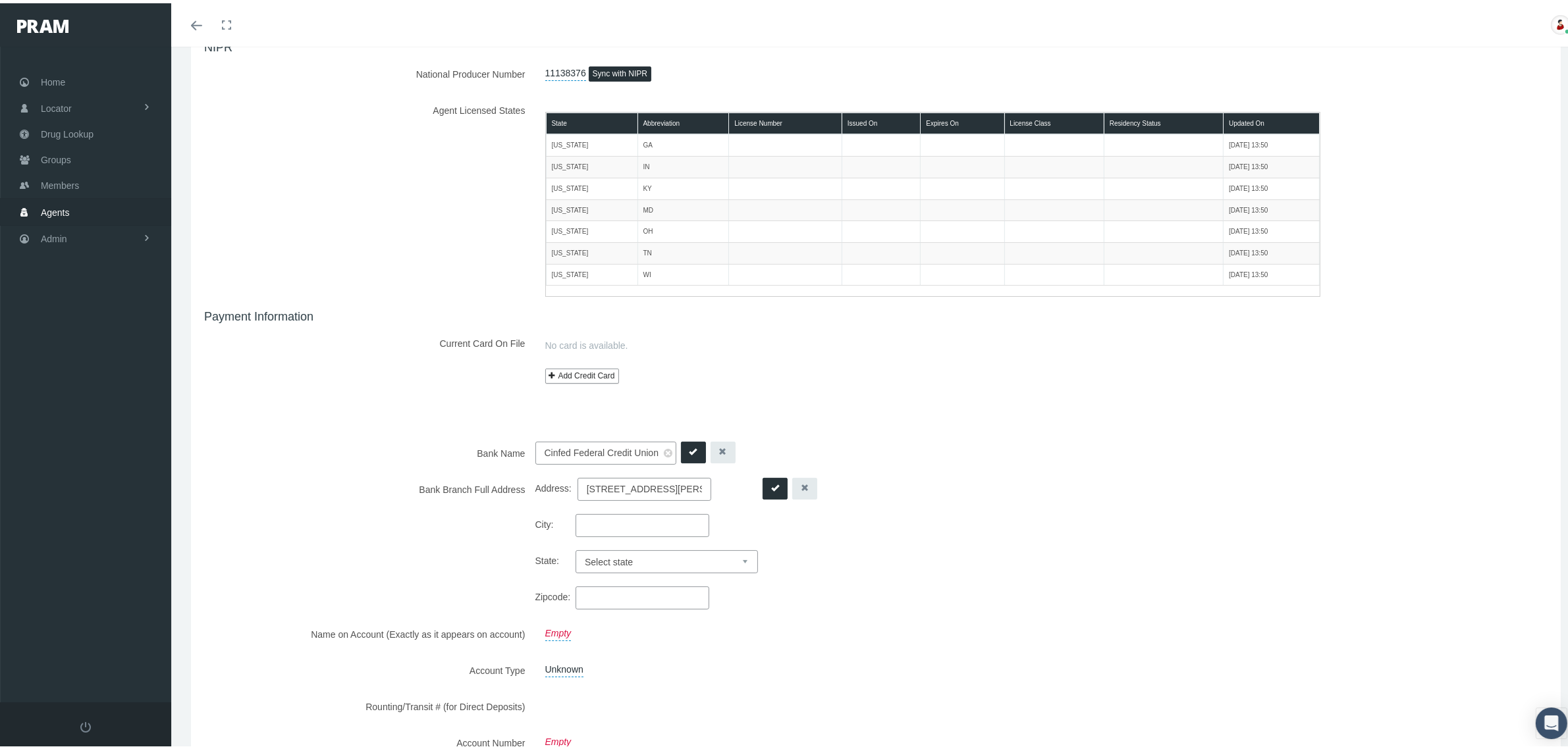
type input "4801 Kennedy Ave"
click at [624, 525] on input "City:" at bounding box center [642, 522] width 134 height 23
type input "Cincinnati"
select select "OH"
type input "45209"
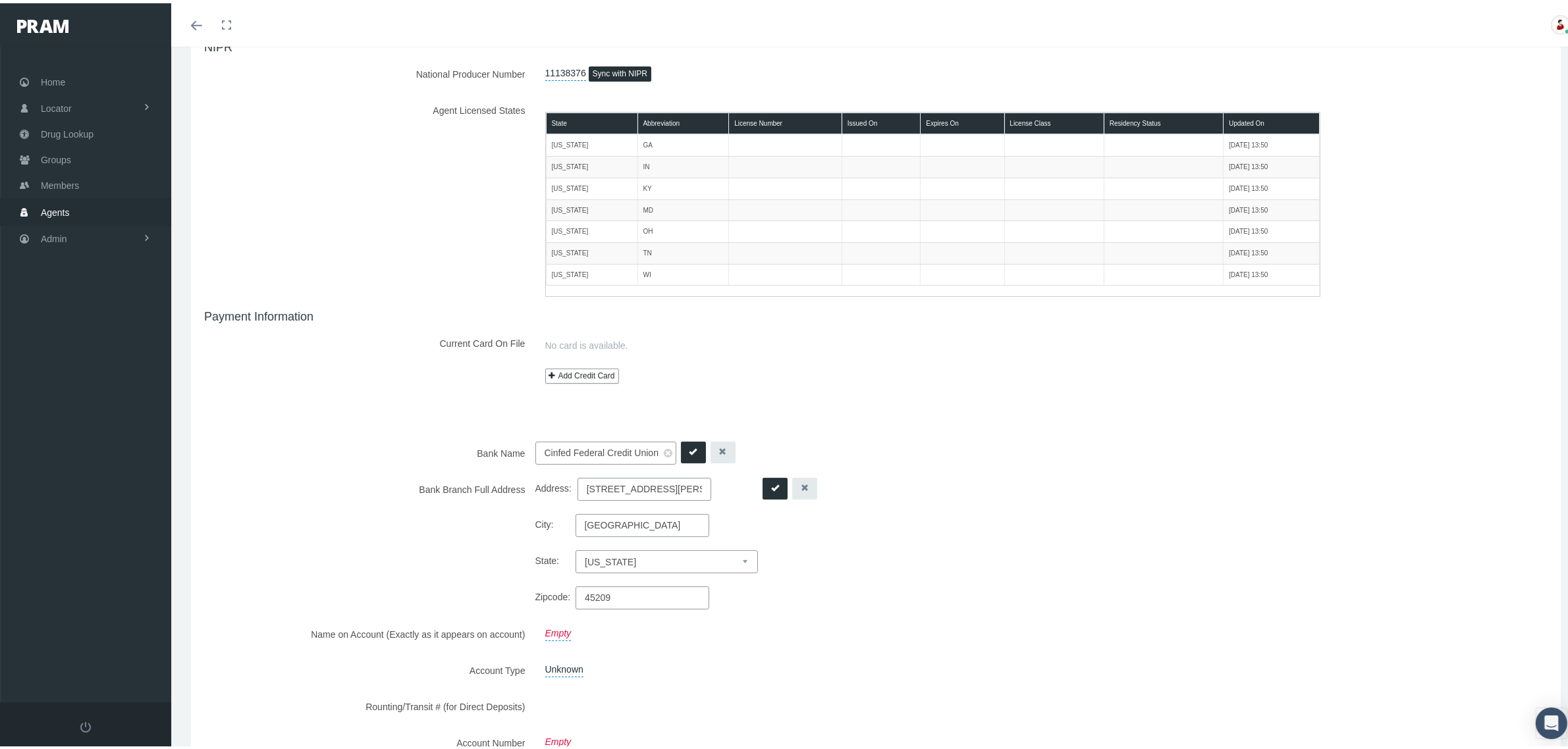
click at [771, 486] on icon "submit" at bounding box center [775, 485] width 8 height 8
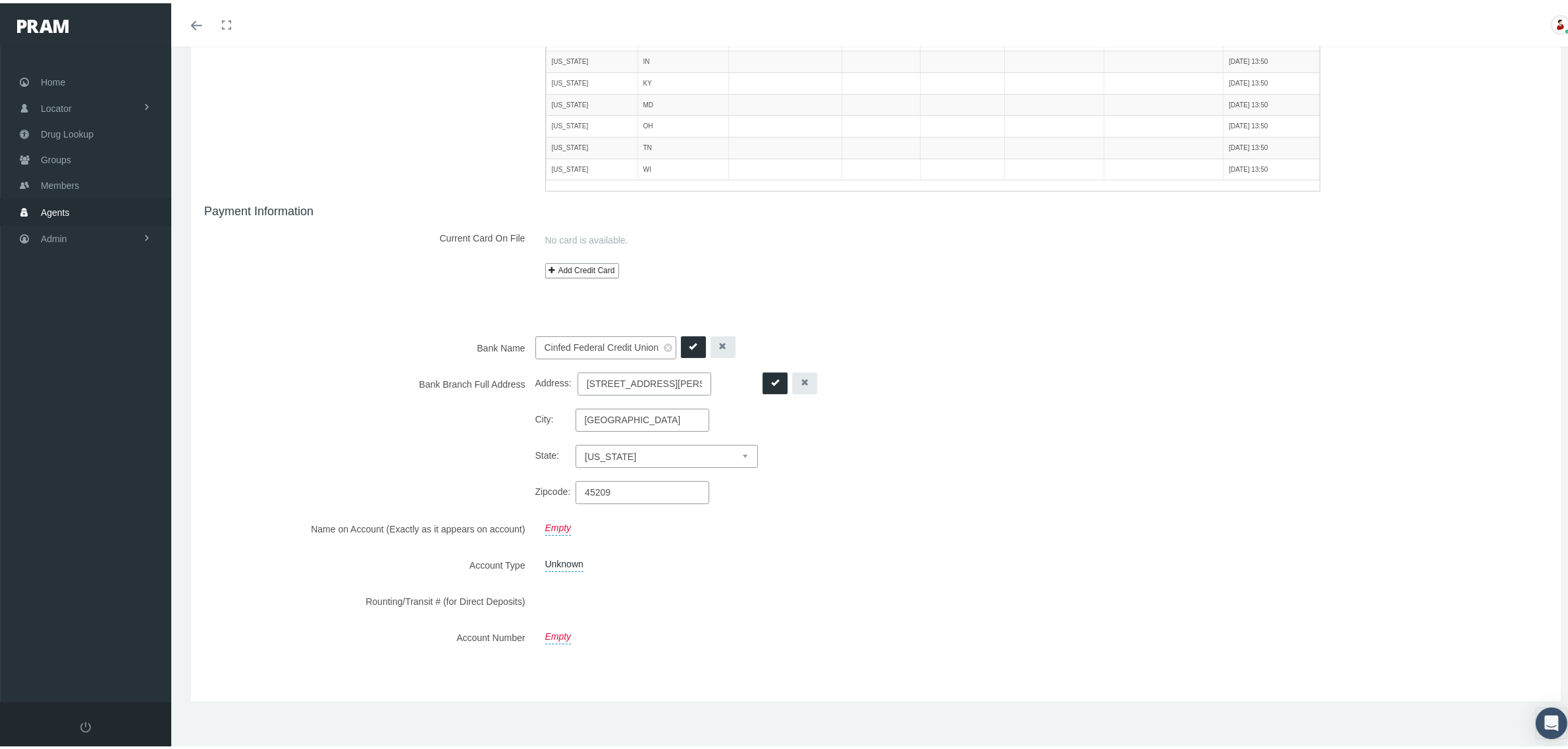
scroll to position [245, 0]
click at [550, 519] on link "Empty" at bounding box center [558, 520] width 26 height 19
click at [558, 519] on input "text" at bounding box center [606, 522] width 141 height 23
type input "Johnny Cunningham"
click at [565, 561] on link "Unknown" at bounding box center [564, 557] width 38 height 19
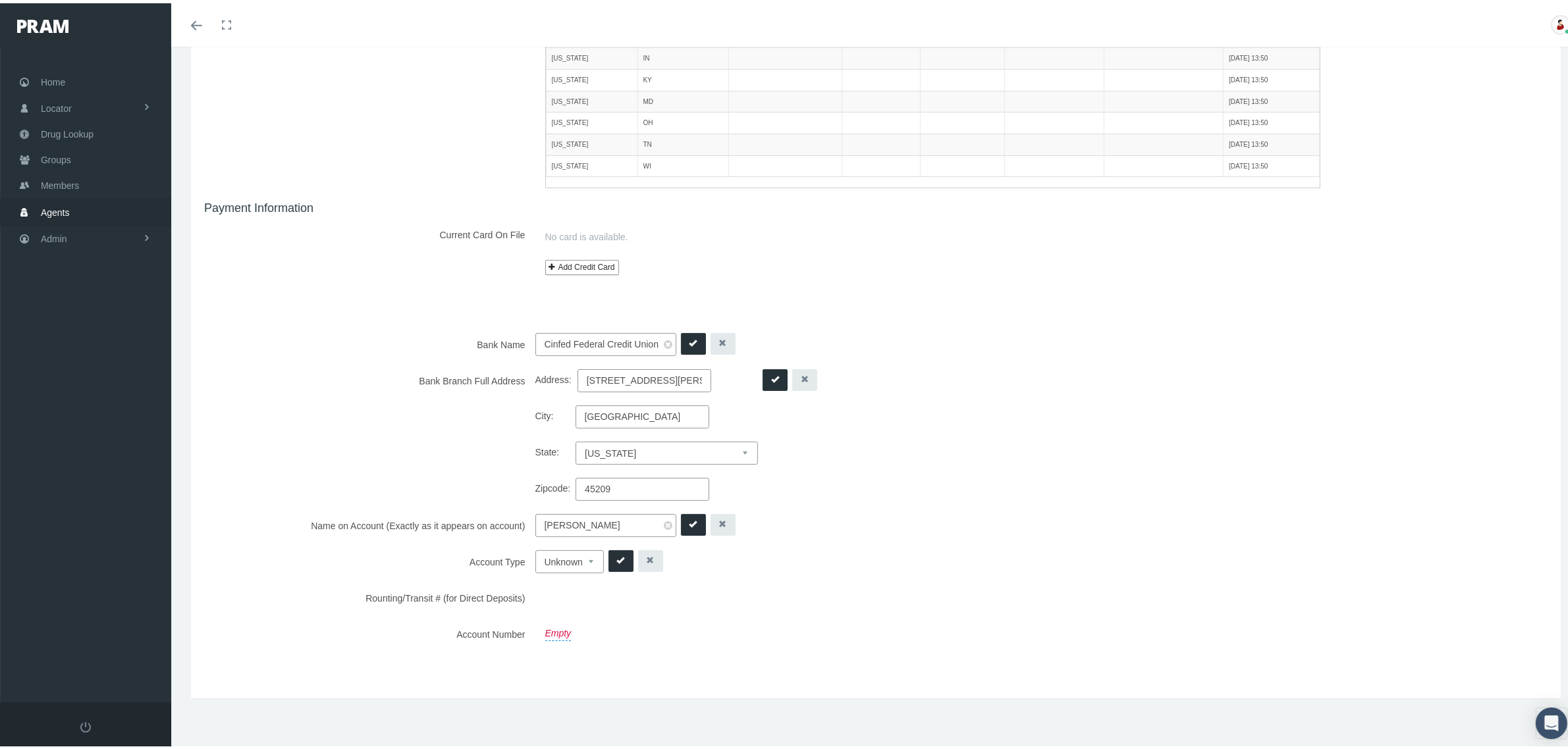
click at [565, 561] on select "Unknown Checking Savings" at bounding box center [570, 559] width 69 height 23
select select "1"
click at [536, 547] on select "Unknown Checking Savings" at bounding box center [570, 559] width 69 height 23
click at [556, 627] on link "Empty" at bounding box center [558, 629] width 26 height 19
click at [693, 338] on icon "submit" at bounding box center [694, 340] width 8 height 8
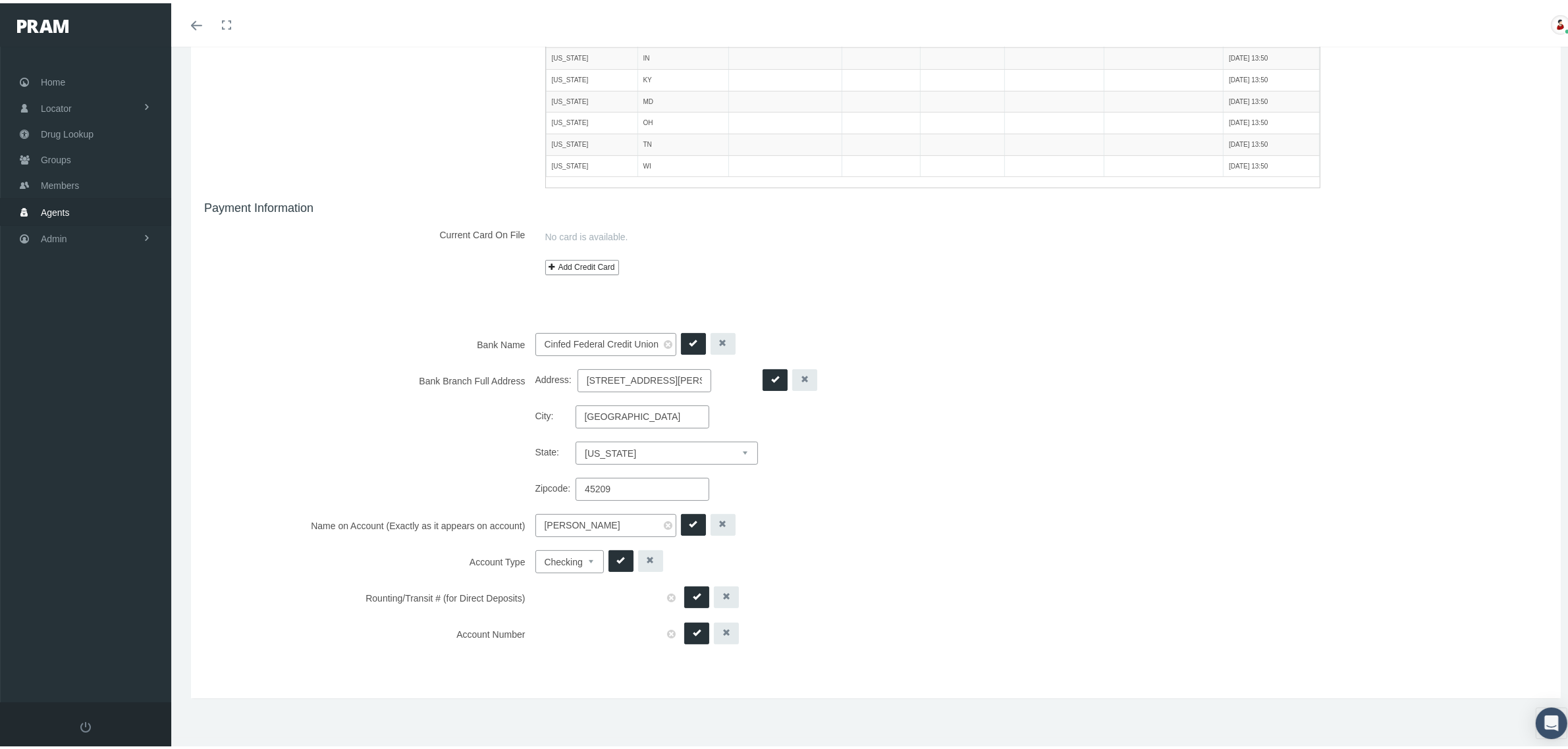
click at [771, 372] on icon "submit" at bounding box center [775, 376] width 8 height 8
click at [693, 518] on icon "submit" at bounding box center [694, 521] width 8 height 8
click at [619, 555] on icon "submit" at bounding box center [621, 557] width 8 height 8
click at [693, 597] on icon "submit" at bounding box center [697, 593] width 8 height 8
click at [693, 631] on icon "submit" at bounding box center [697, 630] width 8 height 8
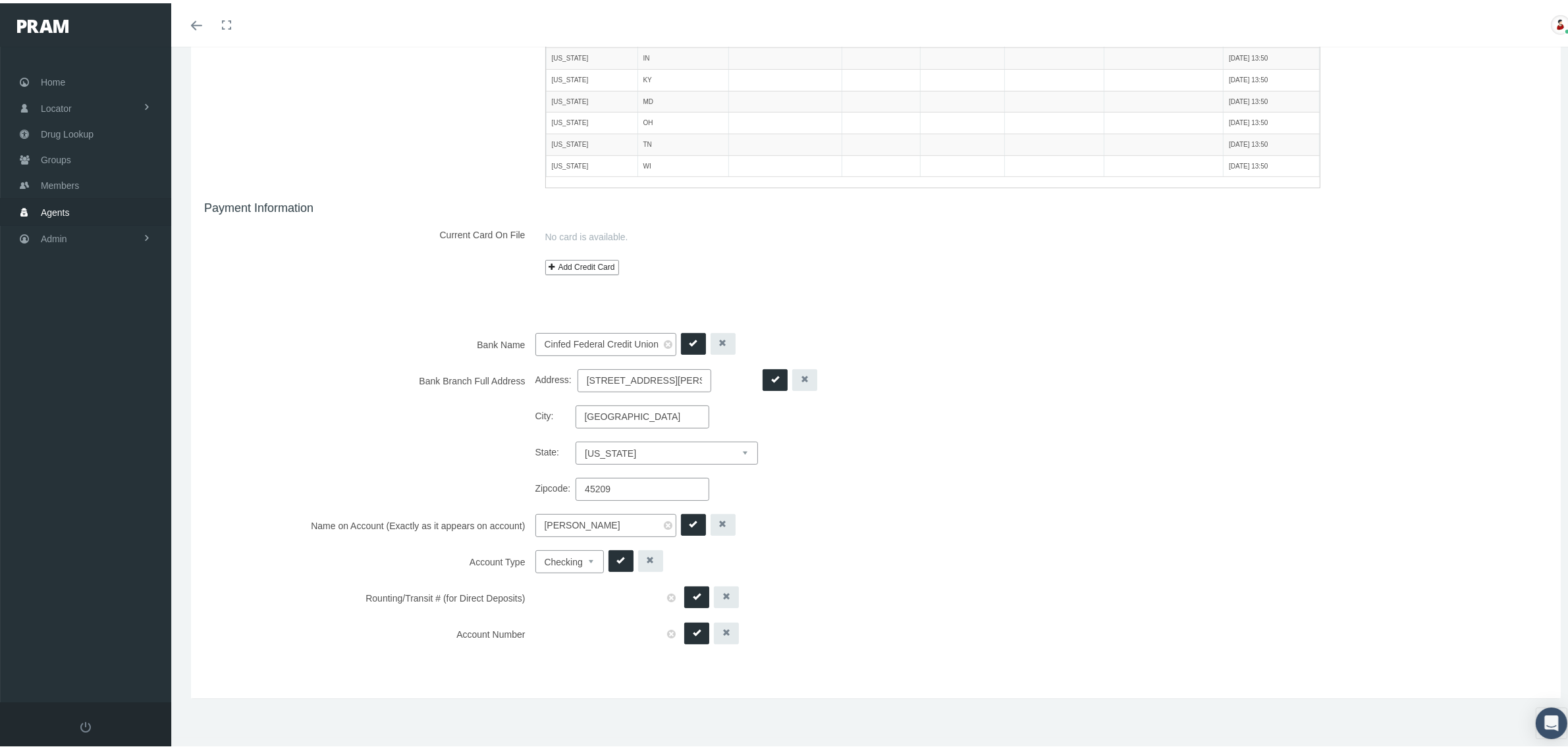
click at [693, 631] on icon "submit" at bounding box center [697, 630] width 8 height 8
click at [693, 600] on button "submit" at bounding box center [697, 594] width 25 height 22
click at [620, 557] on icon "submit" at bounding box center [621, 557] width 8 height 8
click at [696, 525] on icon "submit" at bounding box center [694, 521] width 8 height 8
click at [771, 376] on icon "submit" at bounding box center [775, 376] width 8 height 8
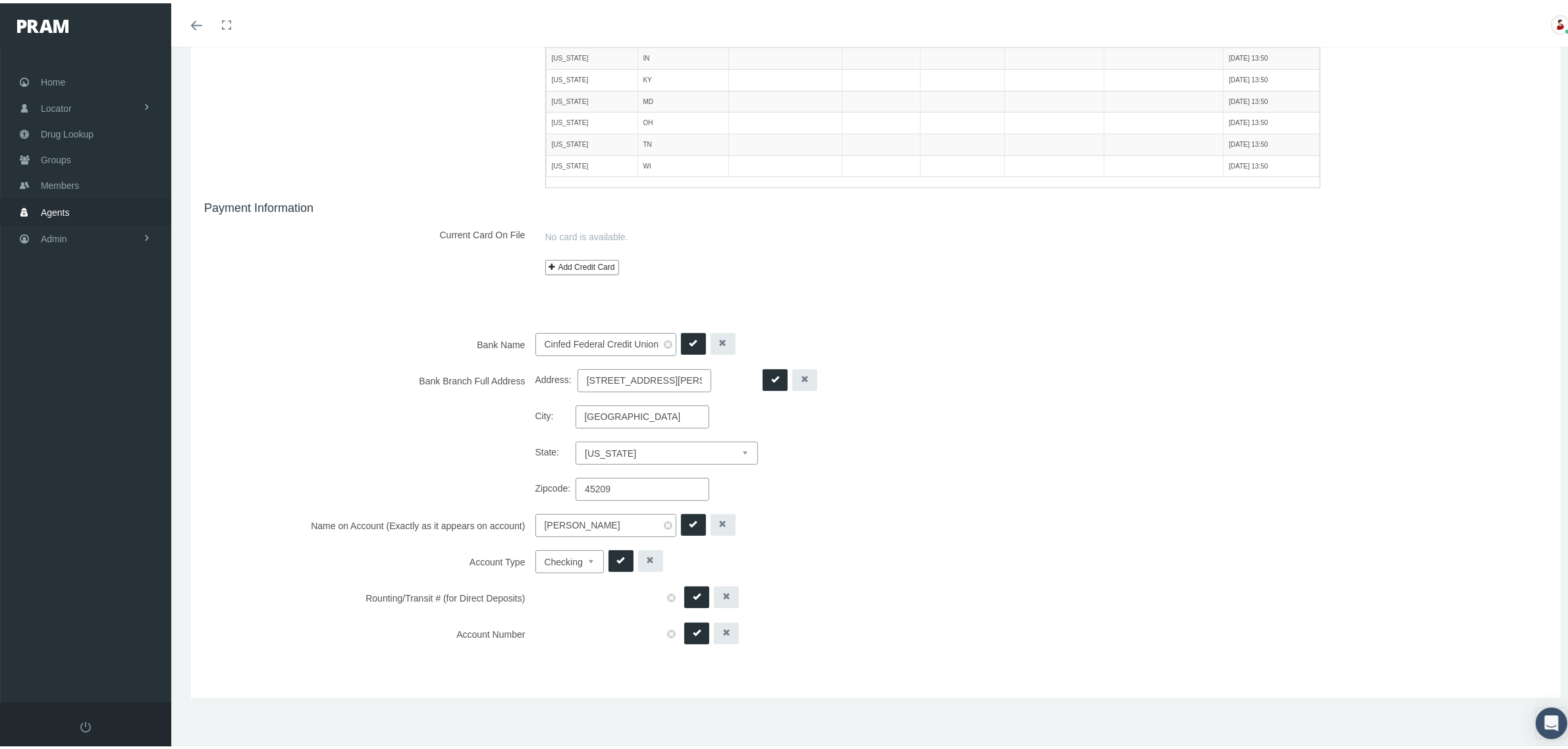
click at [695, 341] on icon "submit" at bounding box center [694, 340] width 8 height 8
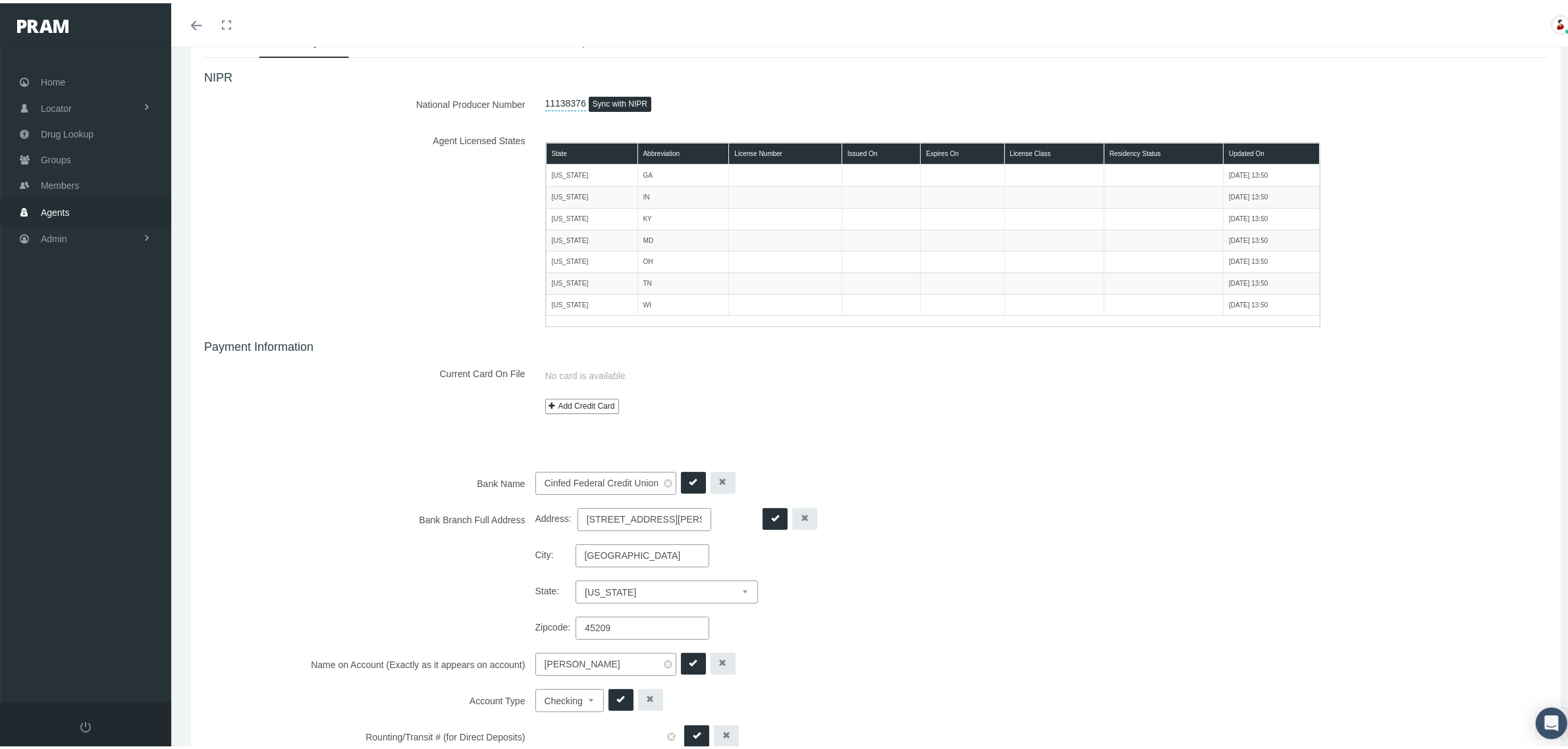
scroll to position [0, 0]
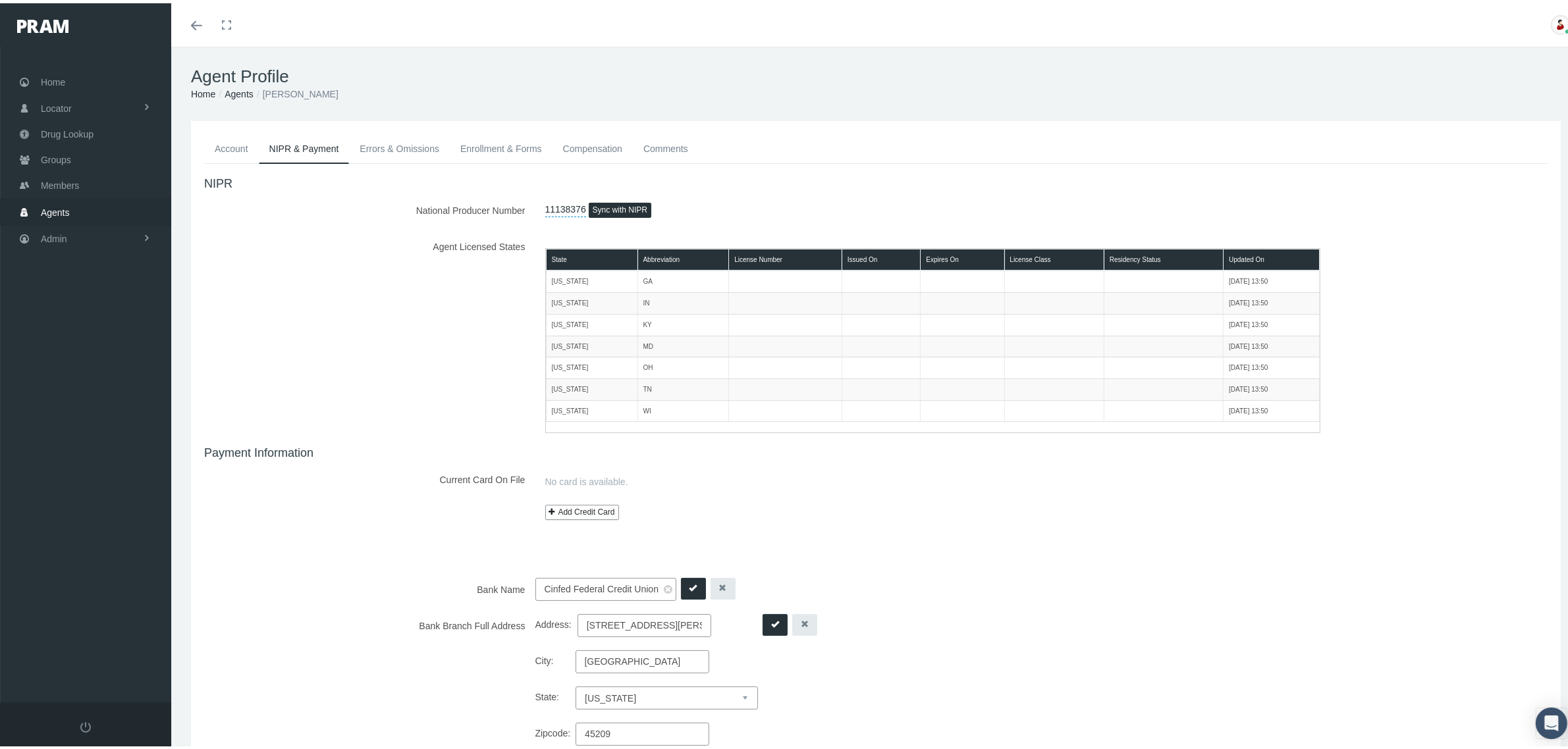
click at [240, 89] on link "Agents" at bounding box center [238, 91] width 29 height 11
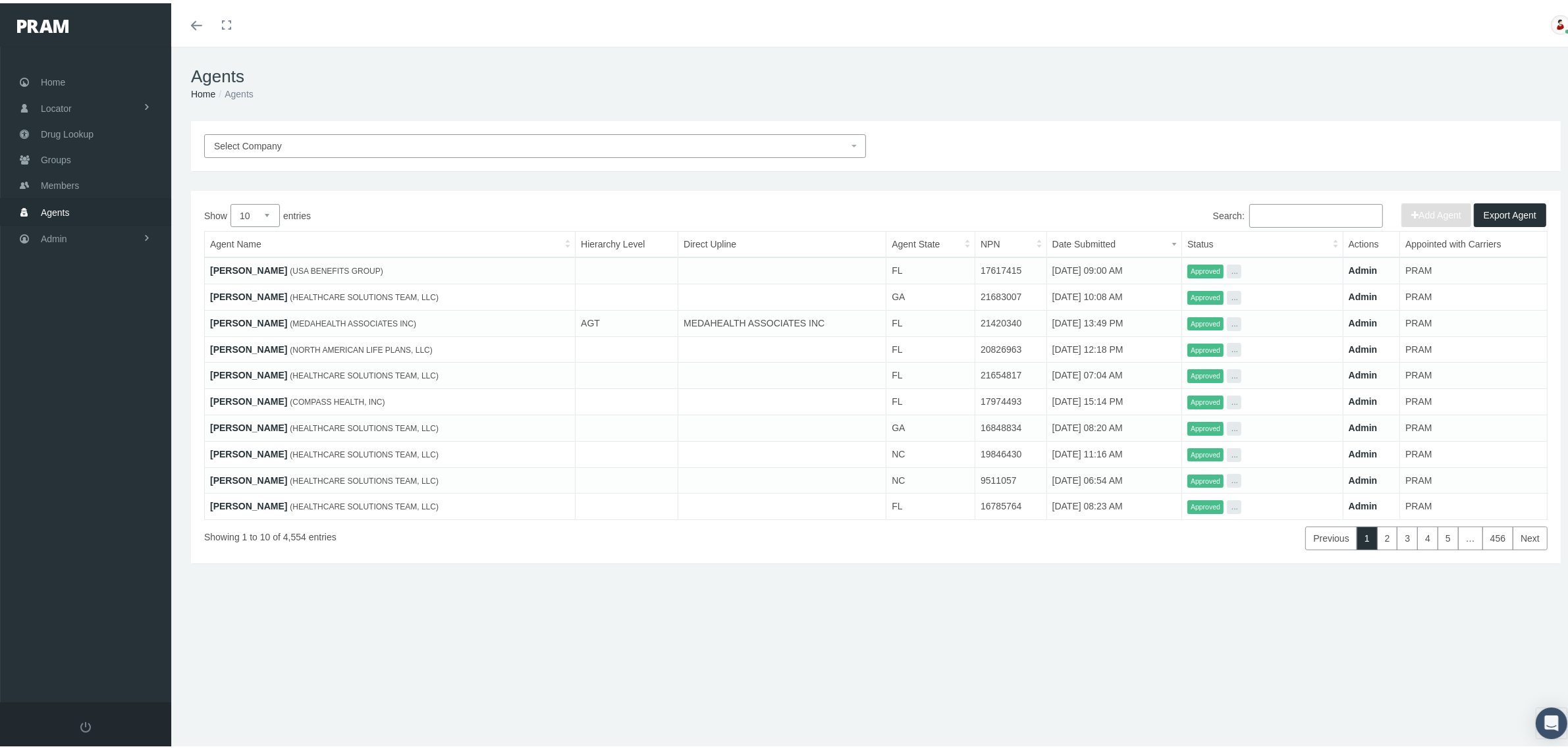
click at [250, 263] on link "[PERSON_NAME]" at bounding box center [248, 268] width 77 height 11
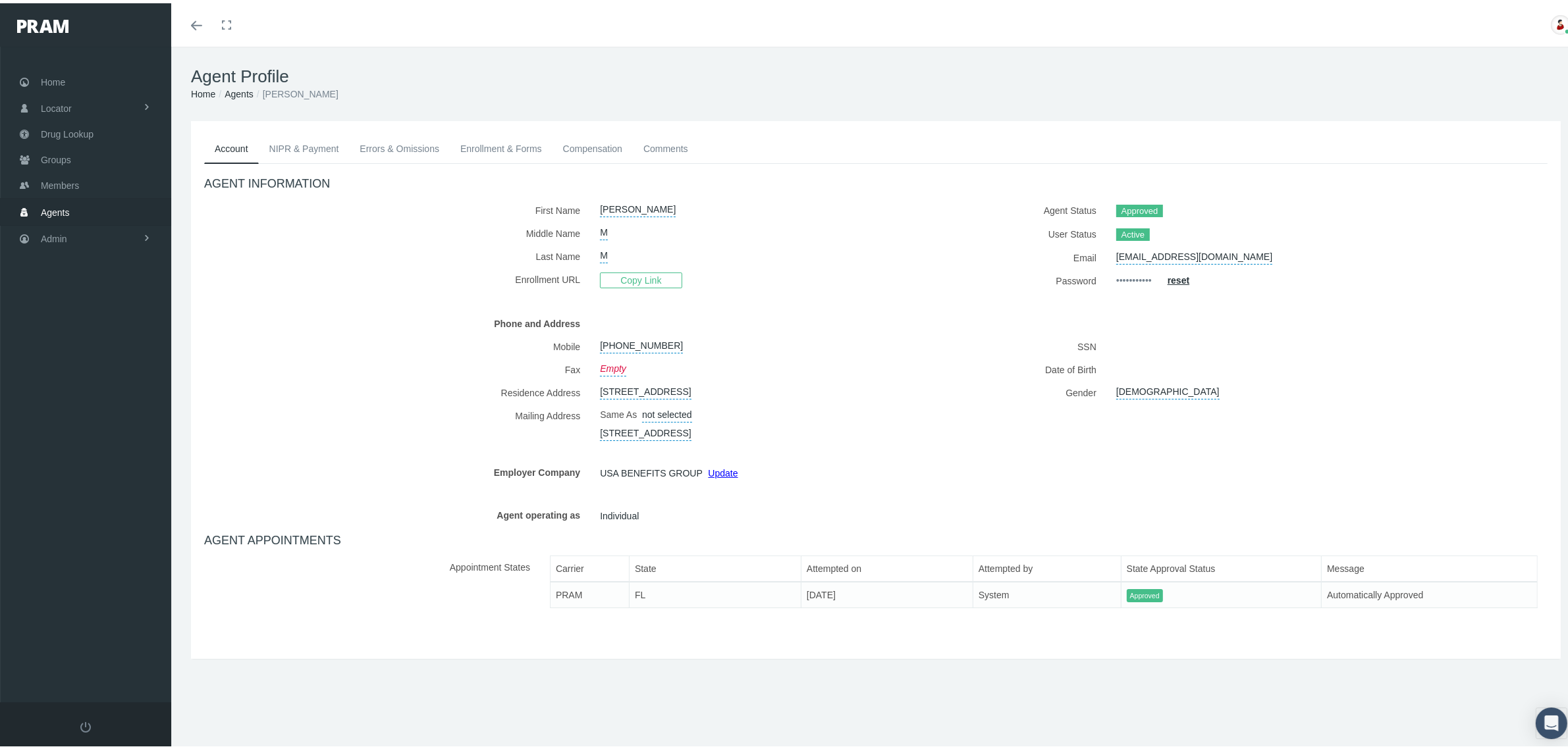
click at [313, 145] on link "NIPR & Payment" at bounding box center [305, 145] width 91 height 29
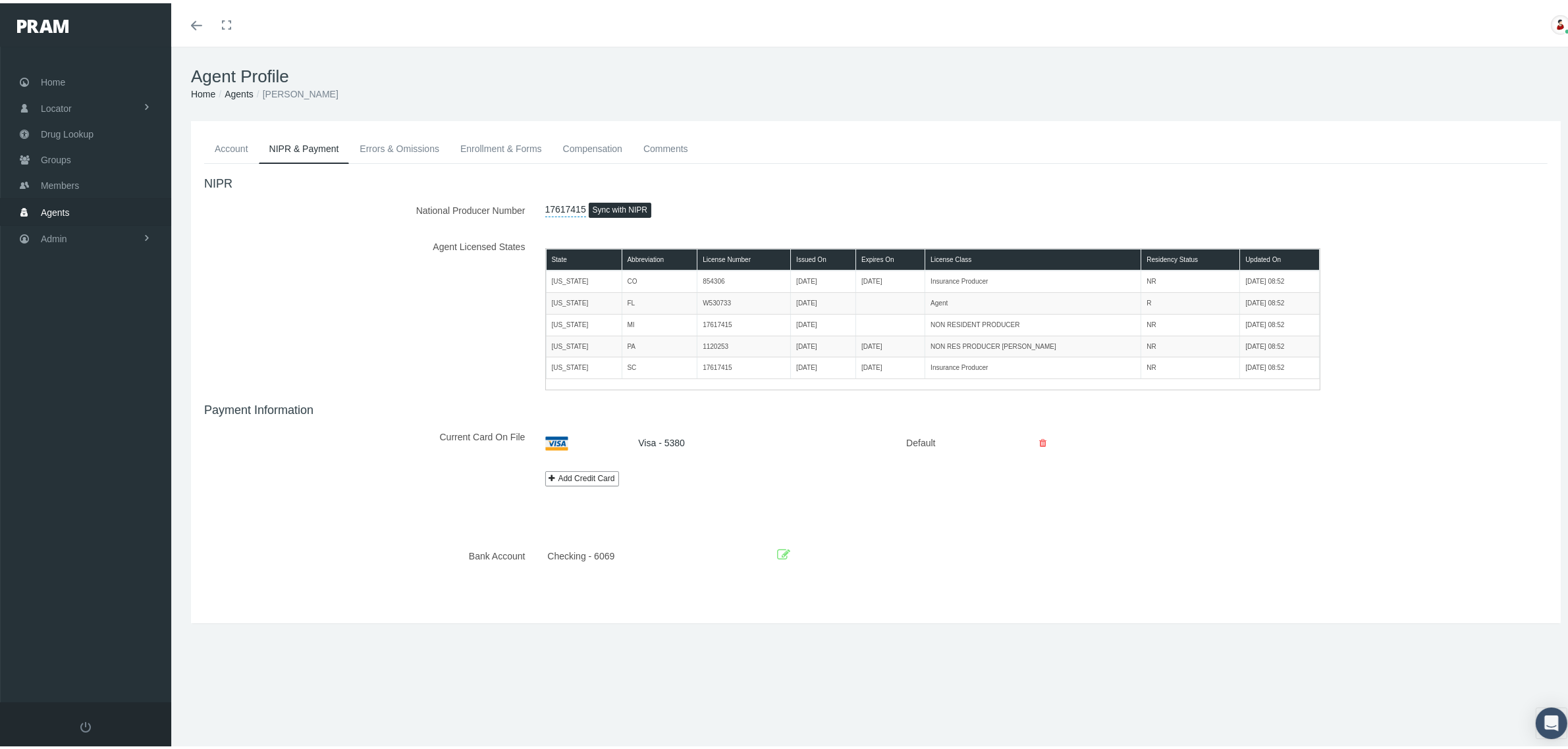
click at [779, 548] on icon at bounding box center [784, 552] width 13 height 21
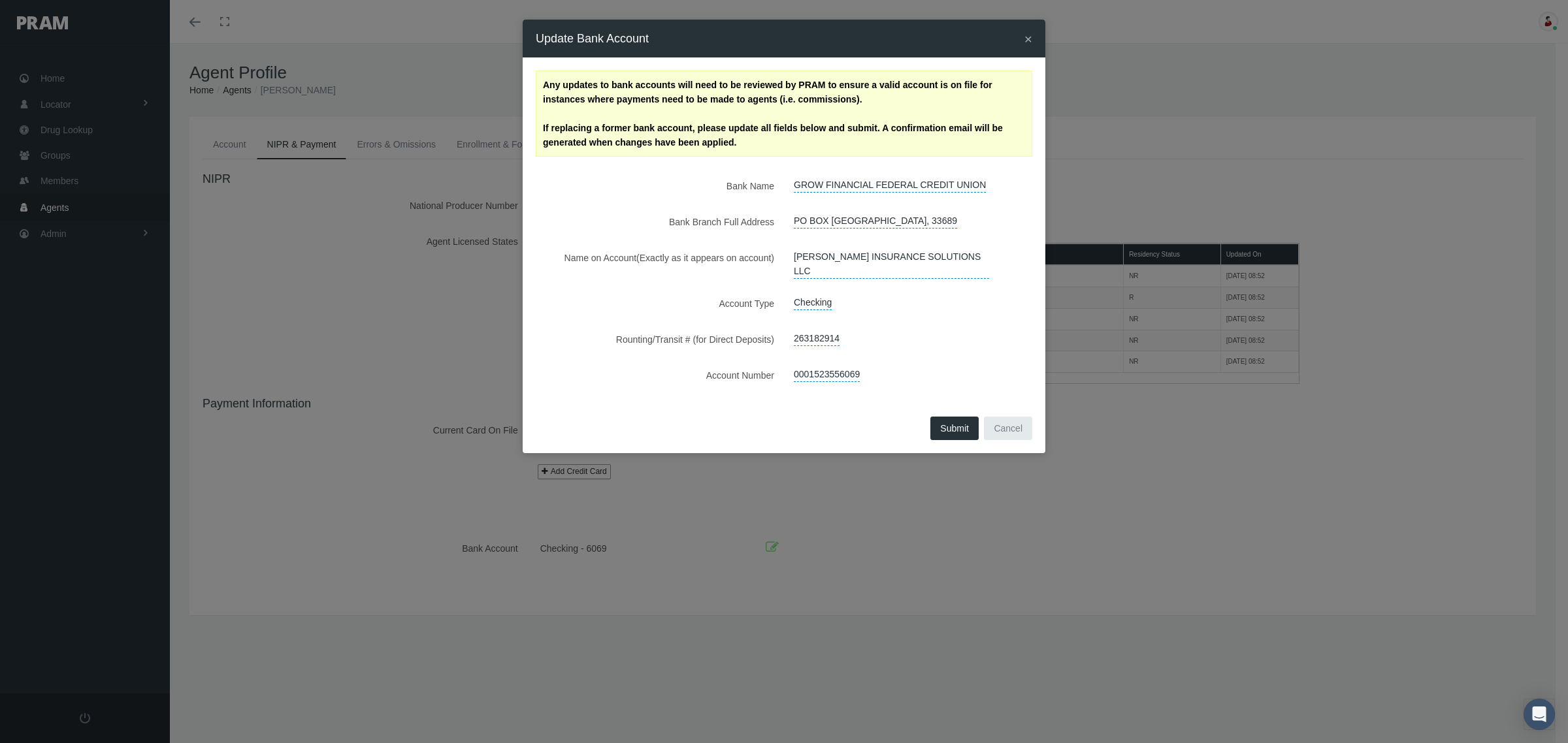
click at [1014, 419] on button "Cancel" at bounding box center [1008, 428] width 48 height 24
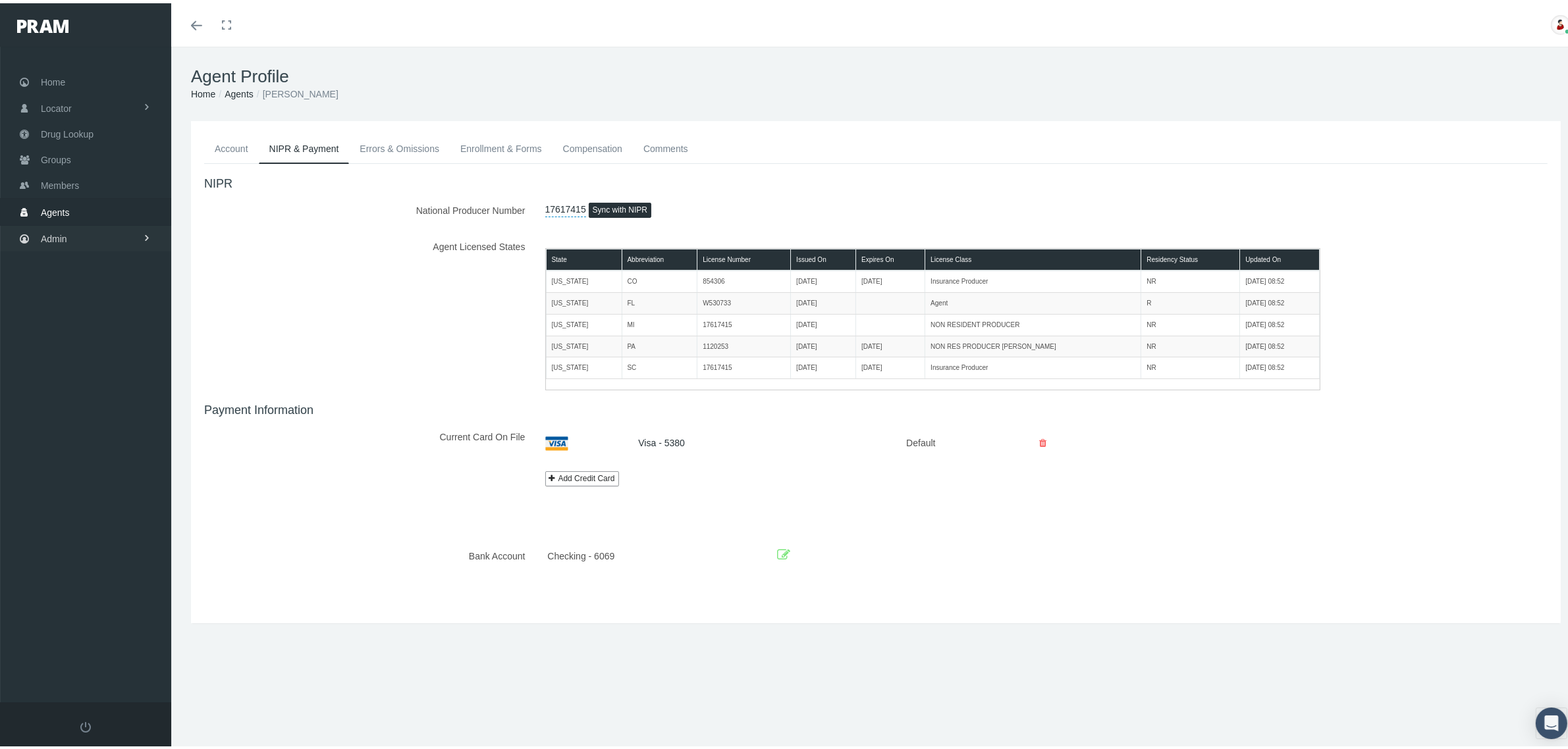
click at [96, 238] on link "Admin" at bounding box center [85, 235] width 171 height 25
click at [97, 532] on link "Reports" at bounding box center [85, 529] width 171 height 23
click at [90, 558] on link "Reports" at bounding box center [85, 557] width 171 height 23
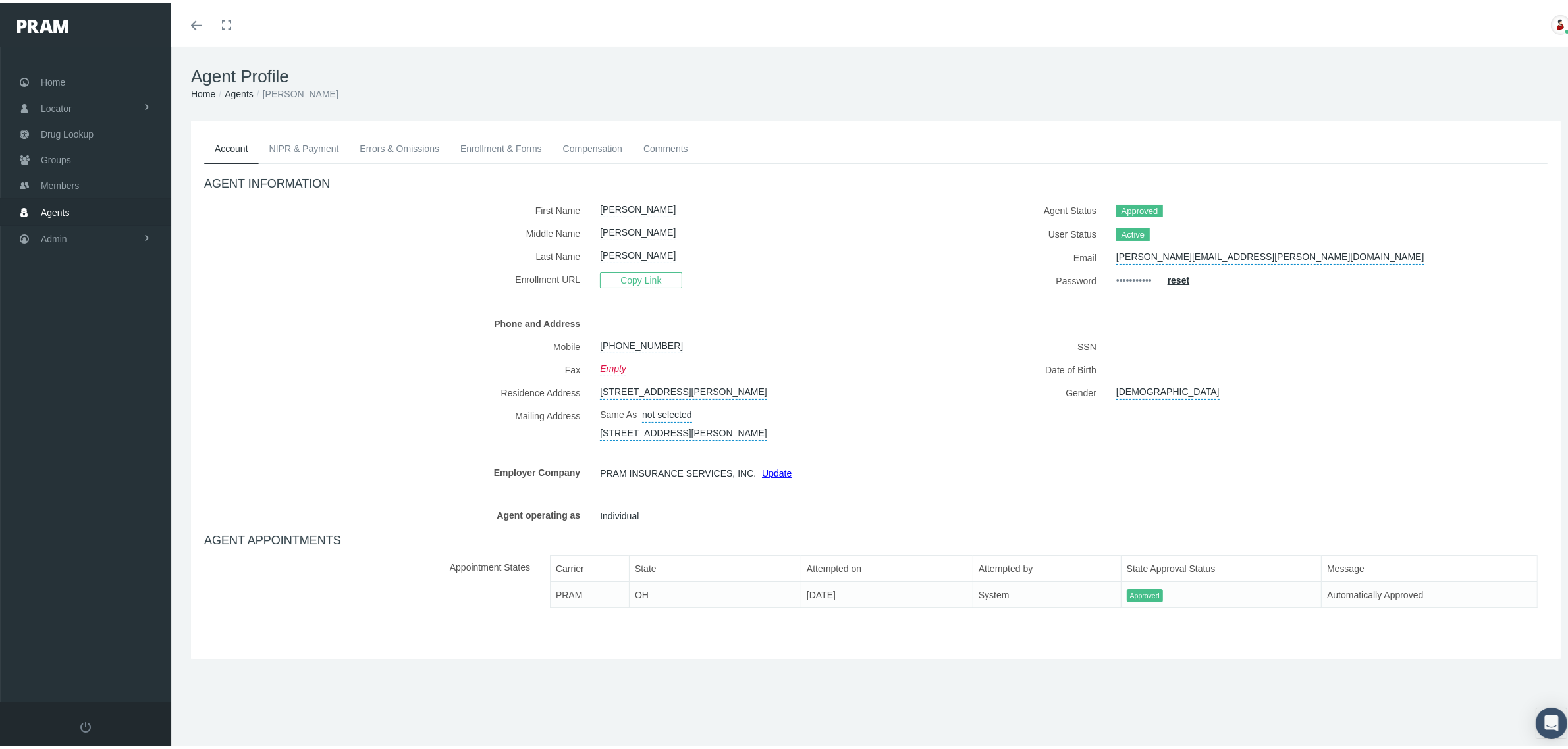
click at [316, 150] on link "NIPR & Payment" at bounding box center [305, 145] width 91 height 29
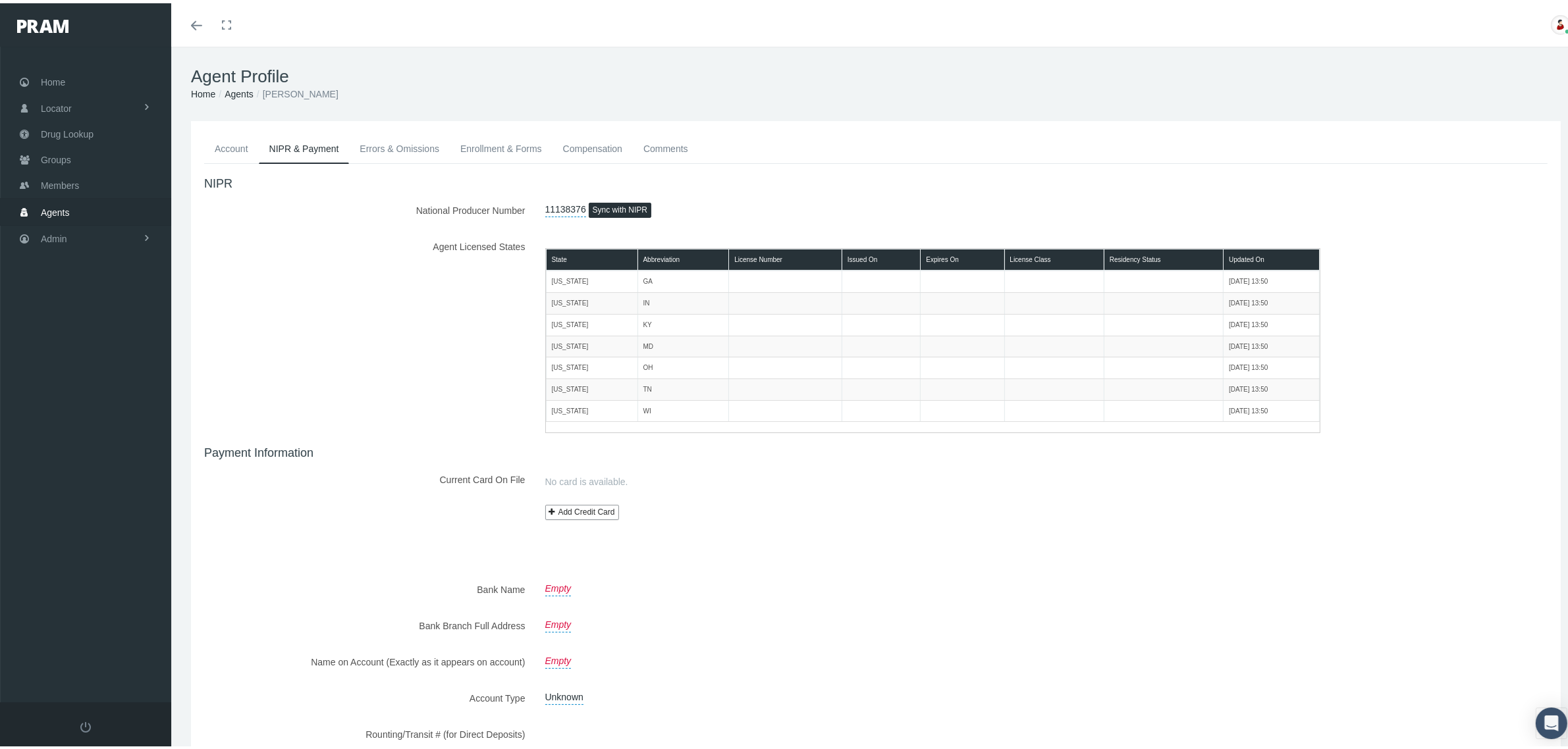
scroll to position [136, 0]
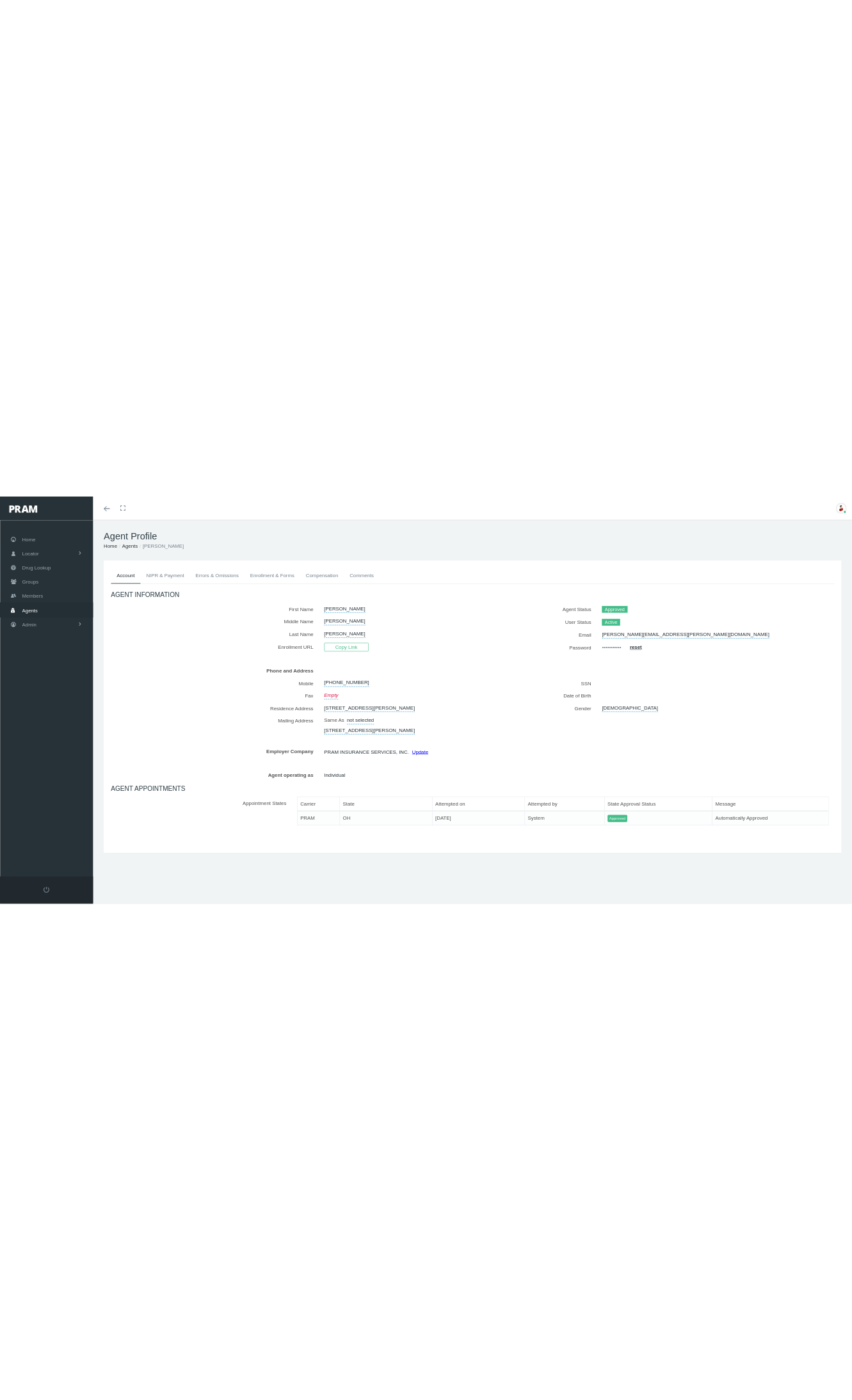
scroll to position [27, 0]
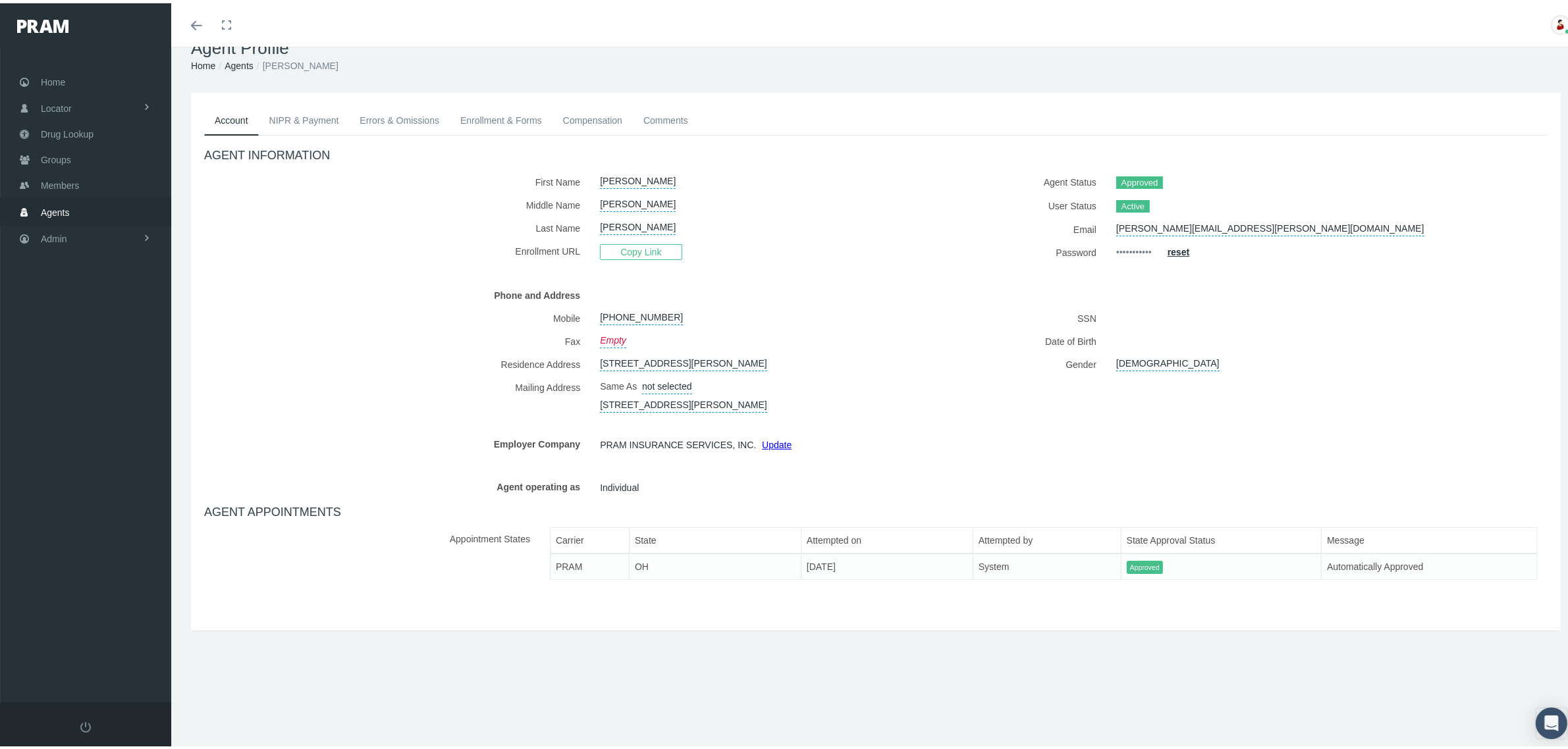
click at [310, 113] on link "NIPR & Payment" at bounding box center [305, 117] width 91 height 29
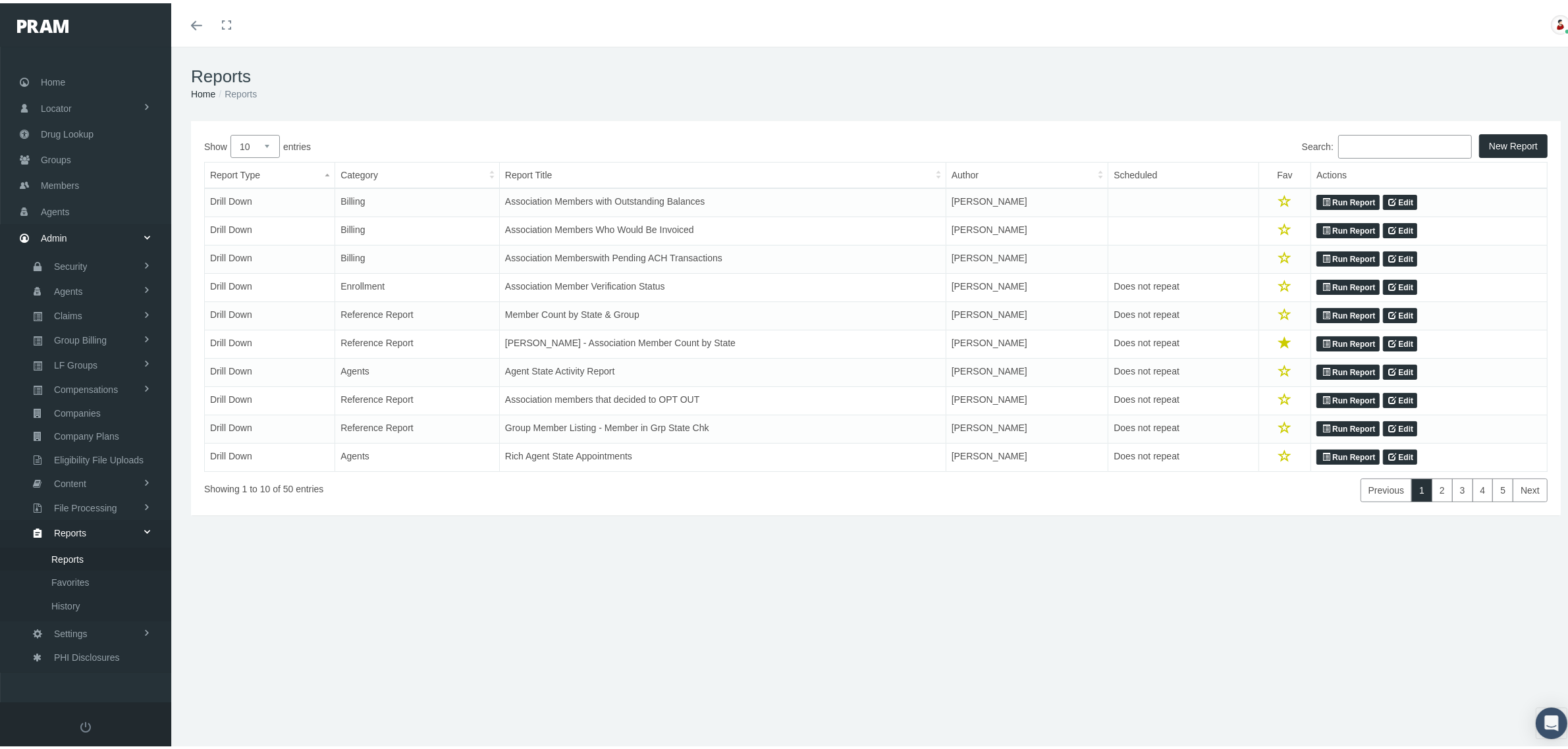
click at [255, 146] on select "10 25 50 100" at bounding box center [255, 143] width 49 height 23
select select "100"
click at [230, 132] on select "10 25 50 100" at bounding box center [255, 143] width 49 height 23
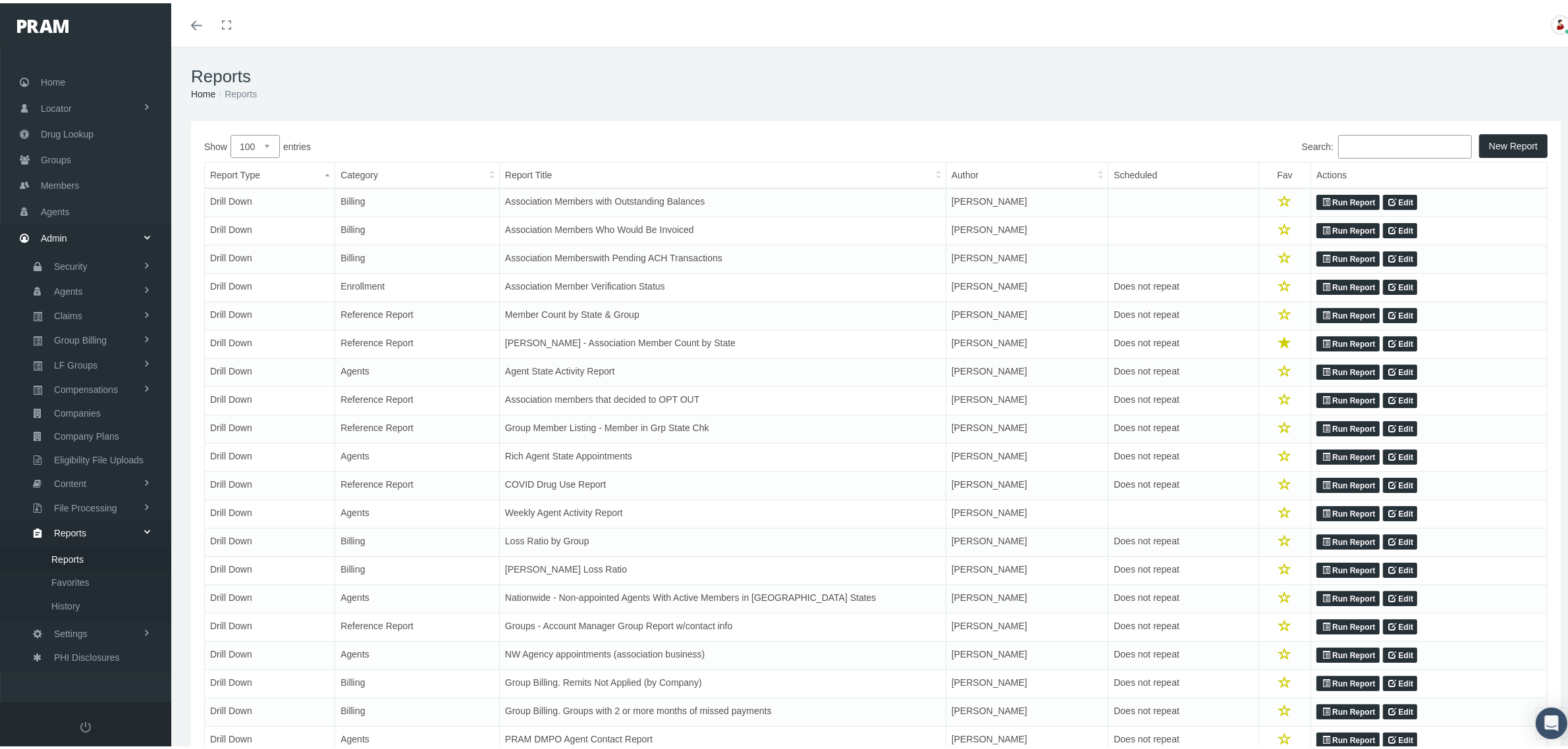
click at [1360, 149] on input "Search:" at bounding box center [1405, 144] width 134 height 24
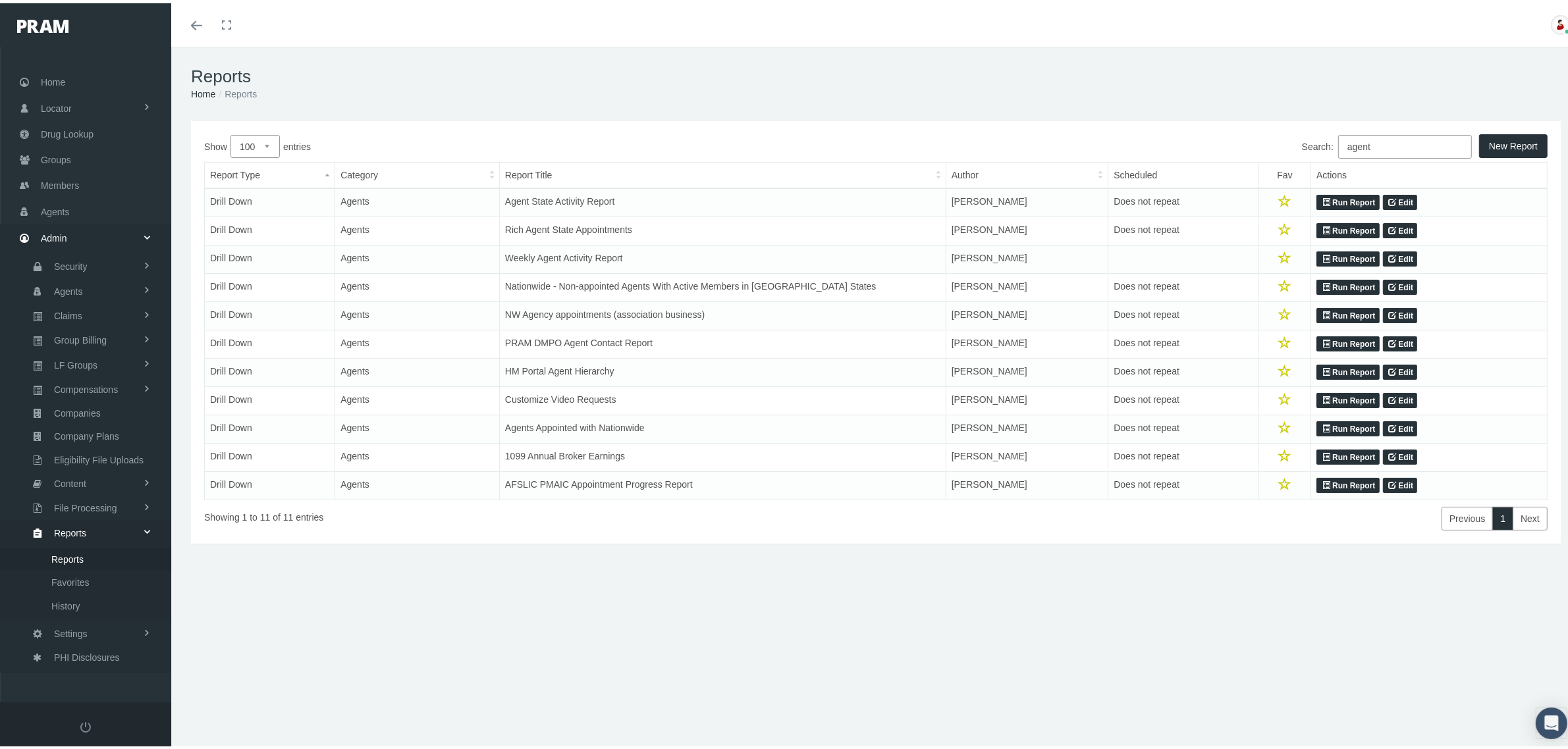
type input "agent"
click at [1329, 338] on link "Run Report" at bounding box center [1348, 341] width 63 height 16
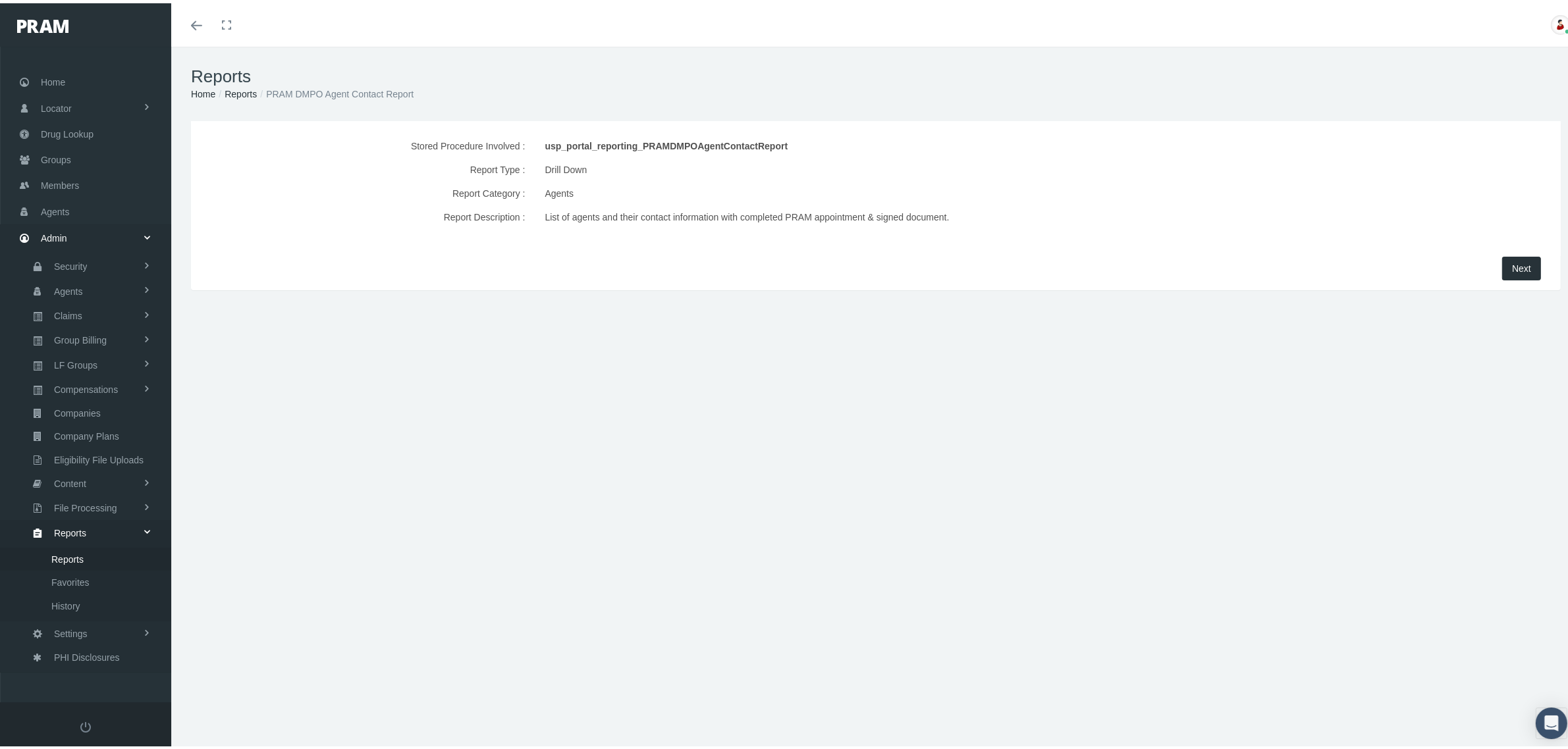
click at [1512, 263] on span "Next" at bounding box center [1521, 266] width 19 height 11
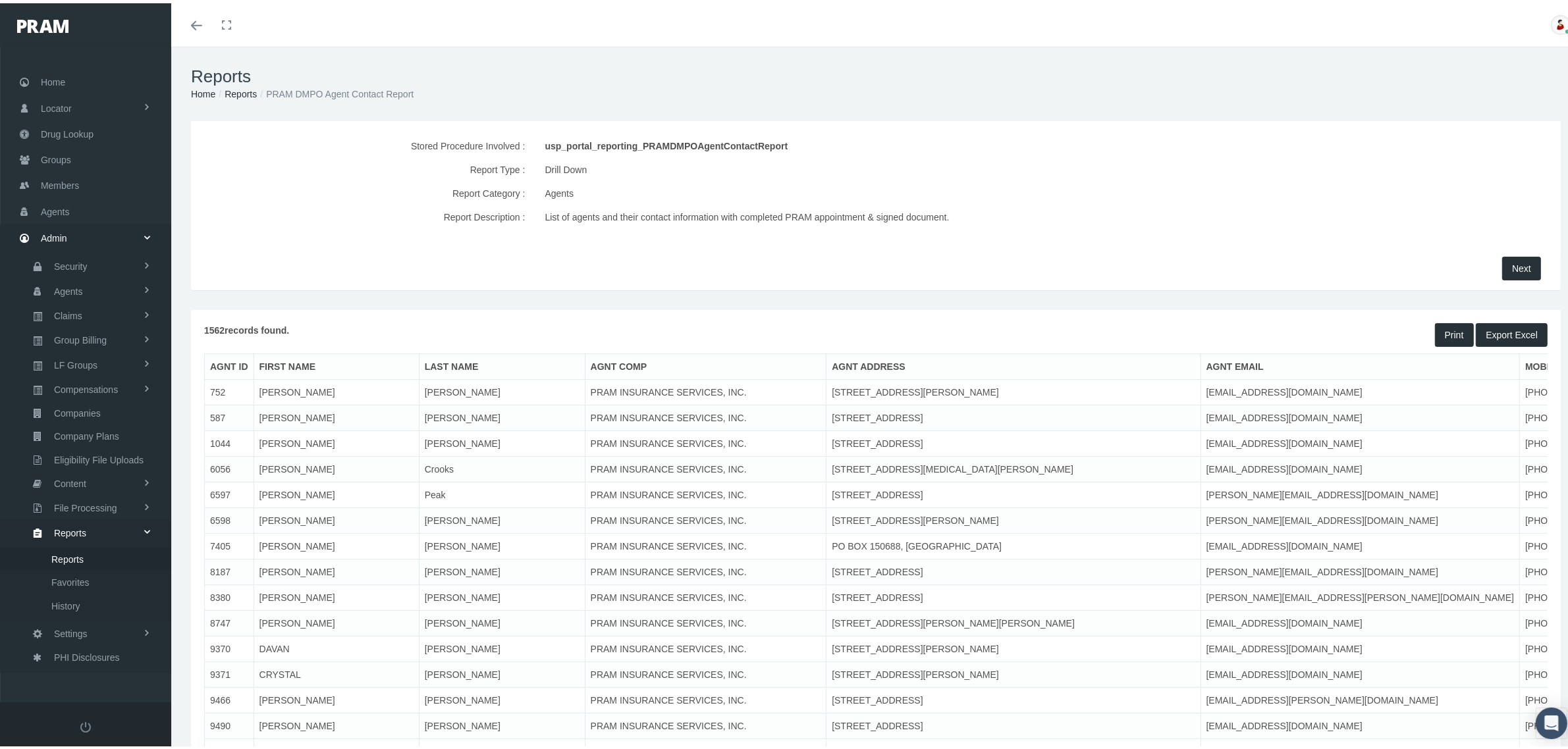
click at [1515, 332] on button "Export Excel" at bounding box center [1511, 332] width 71 height 24
click at [68, 200] on span "Agents" at bounding box center [55, 208] width 29 height 25
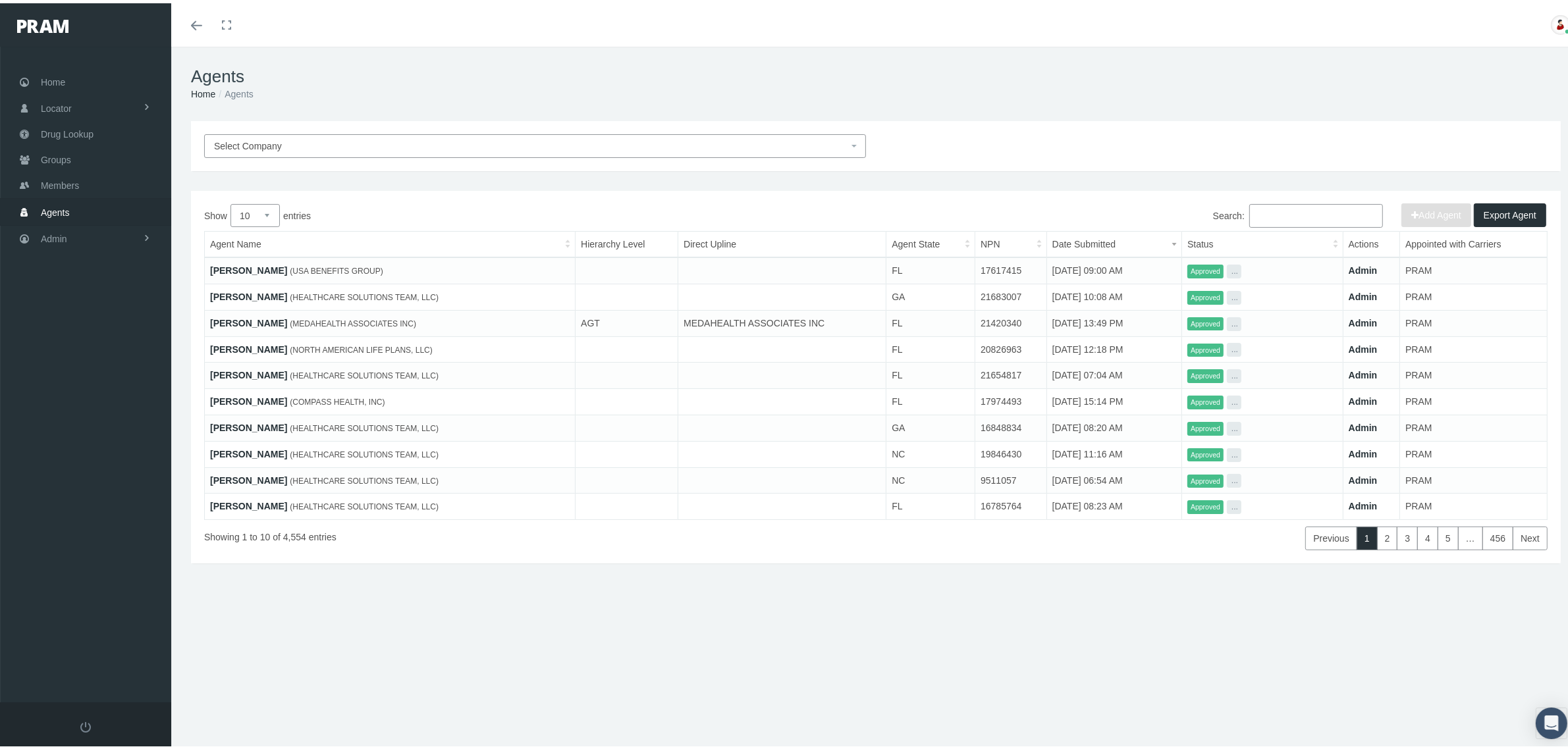
click at [1249, 208] on input "Search:" at bounding box center [1316, 213] width 134 height 24
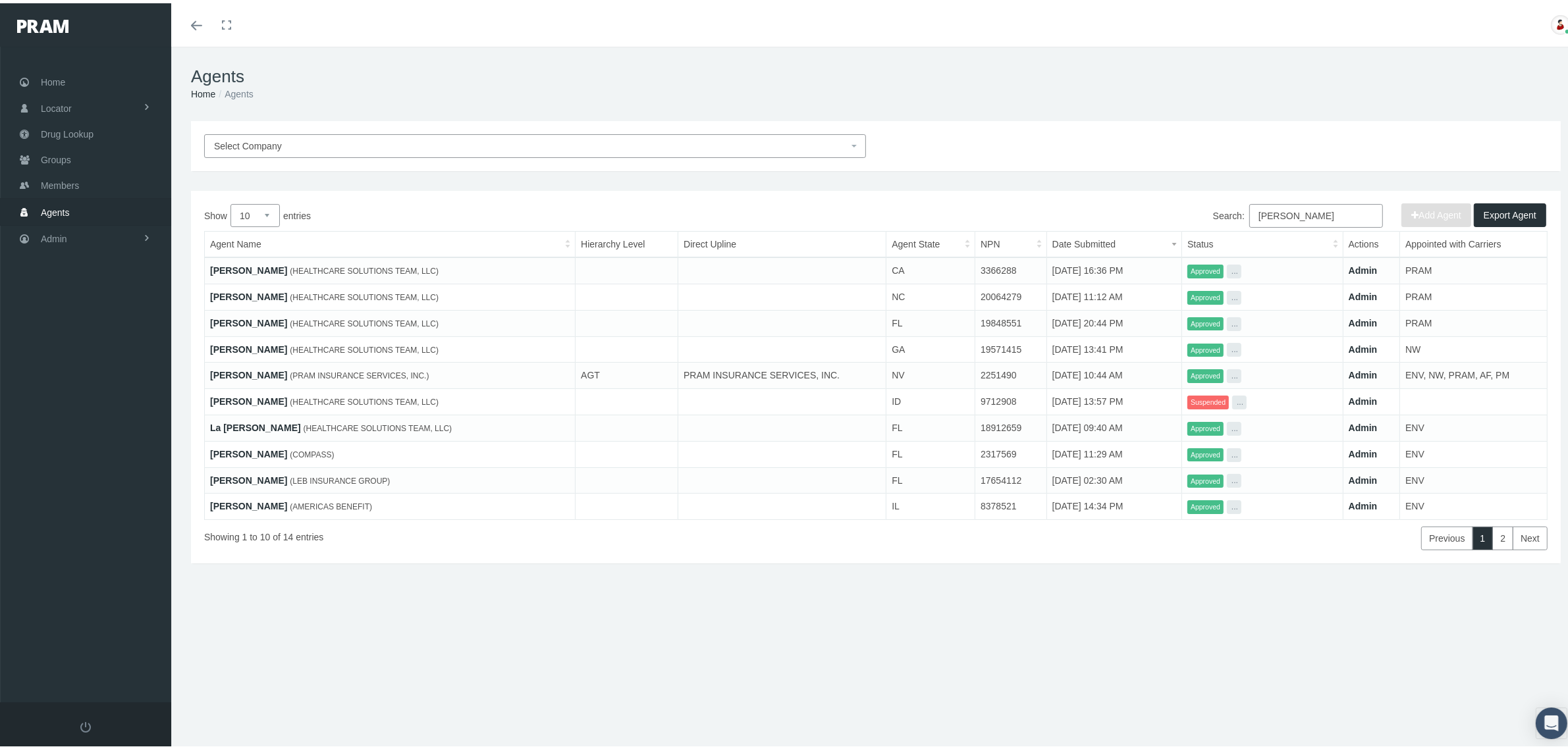
type input "wilson"
click at [259, 372] on link "DAVID WILSON" at bounding box center [248, 372] width 77 height 11
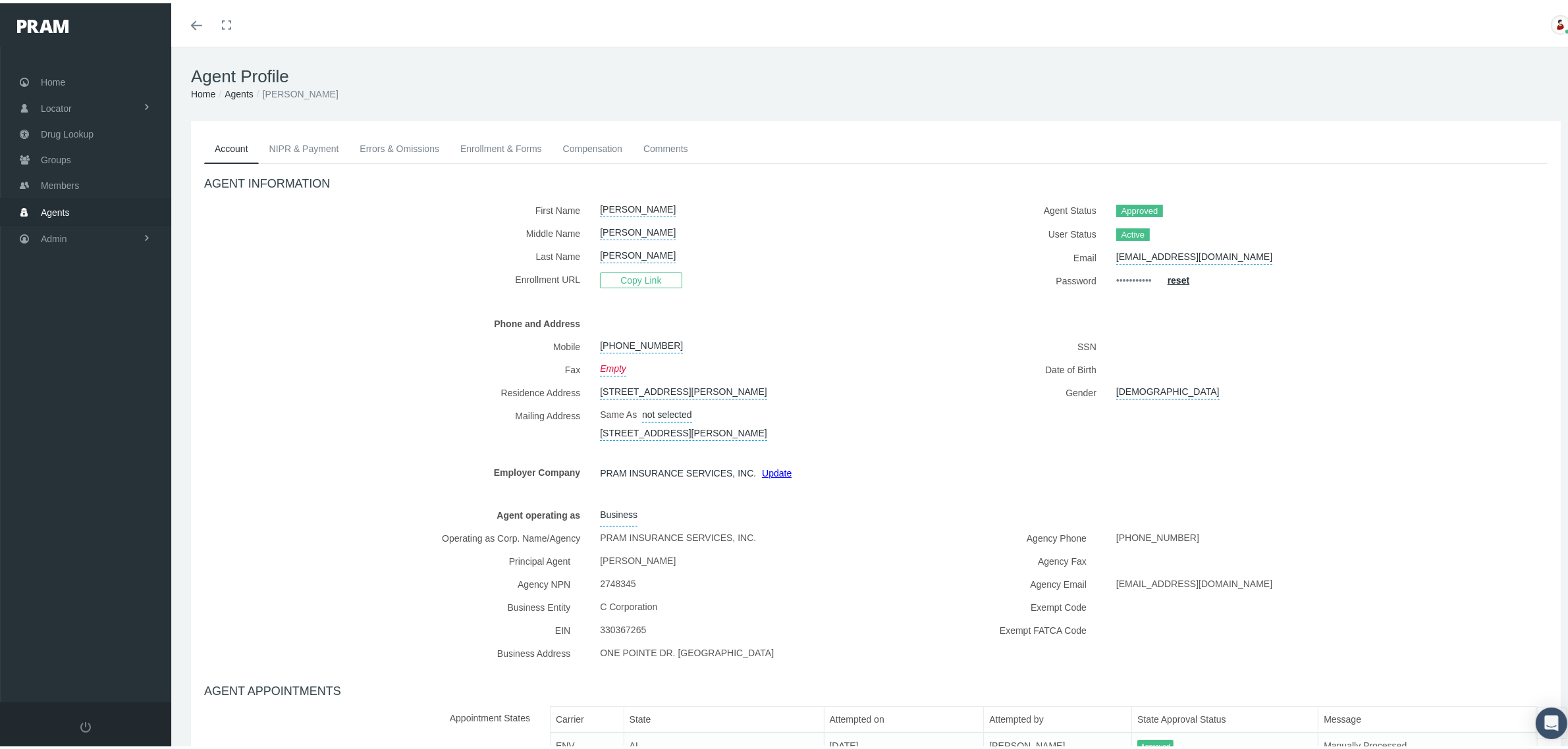
click at [285, 140] on link "NIPR & Payment" at bounding box center [305, 145] width 91 height 29
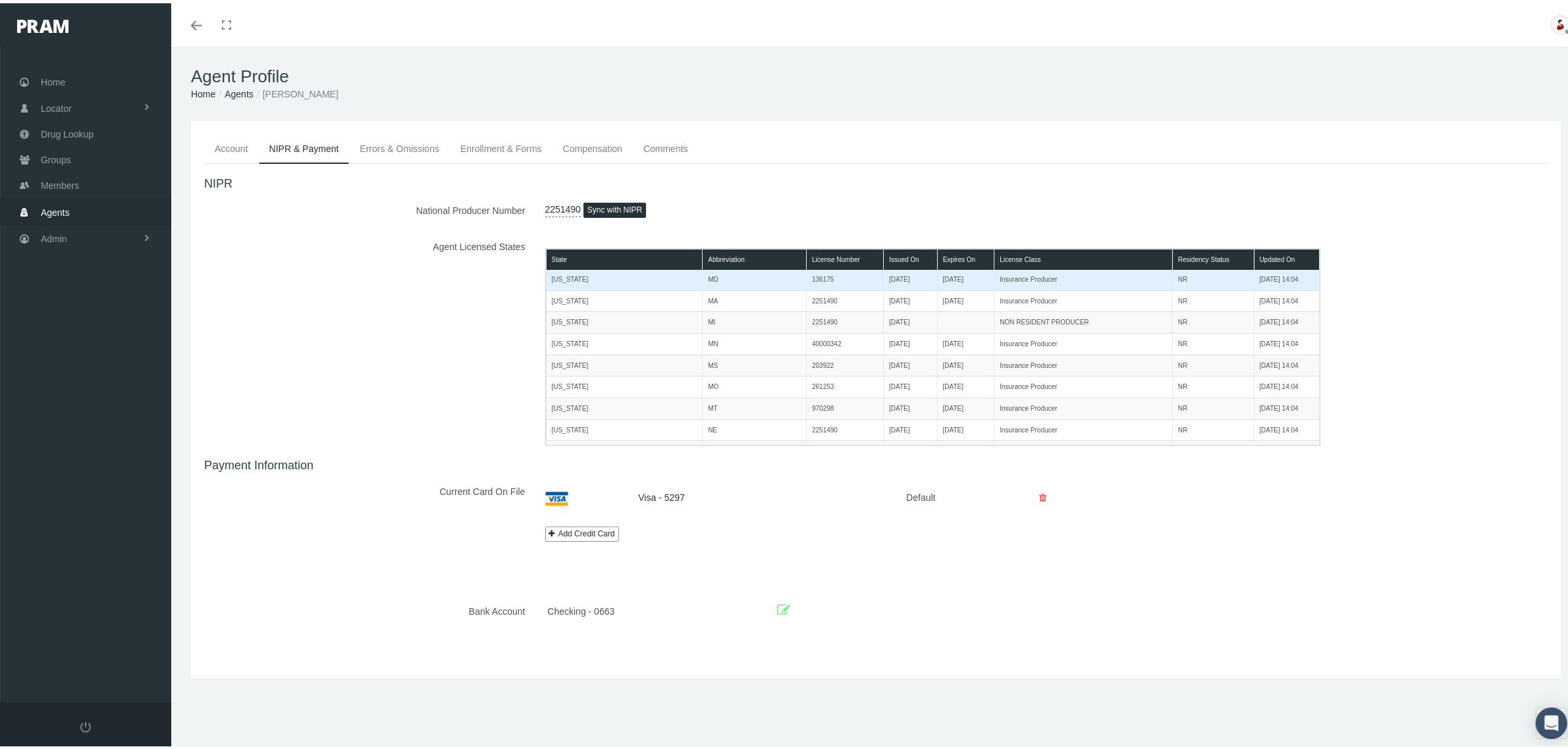
scroll to position [494, 0]
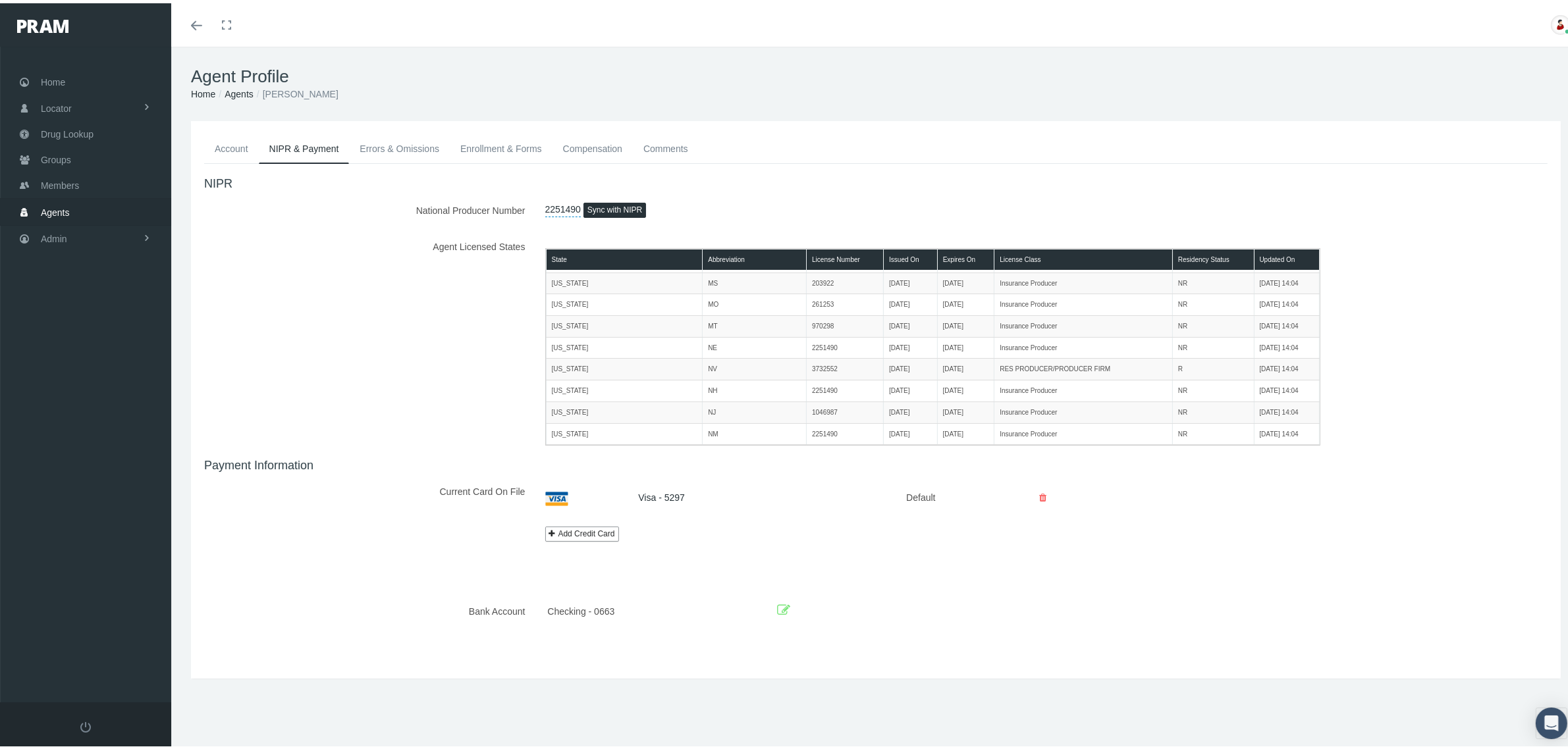
click at [418, 146] on link "Errors & Omissions" at bounding box center [399, 145] width 101 height 29
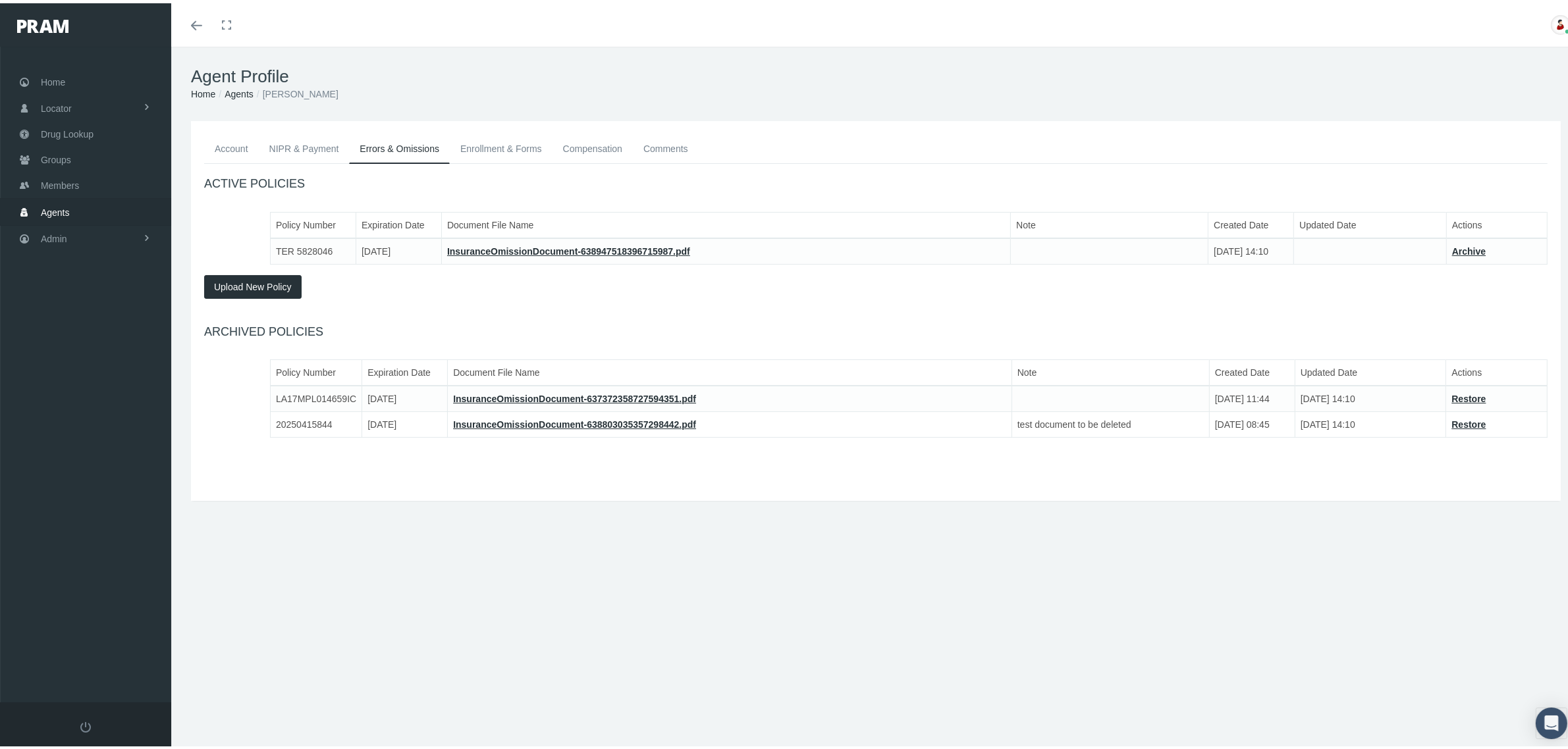
click at [522, 142] on link "Enrollment & Forms" at bounding box center [502, 145] width 103 height 29
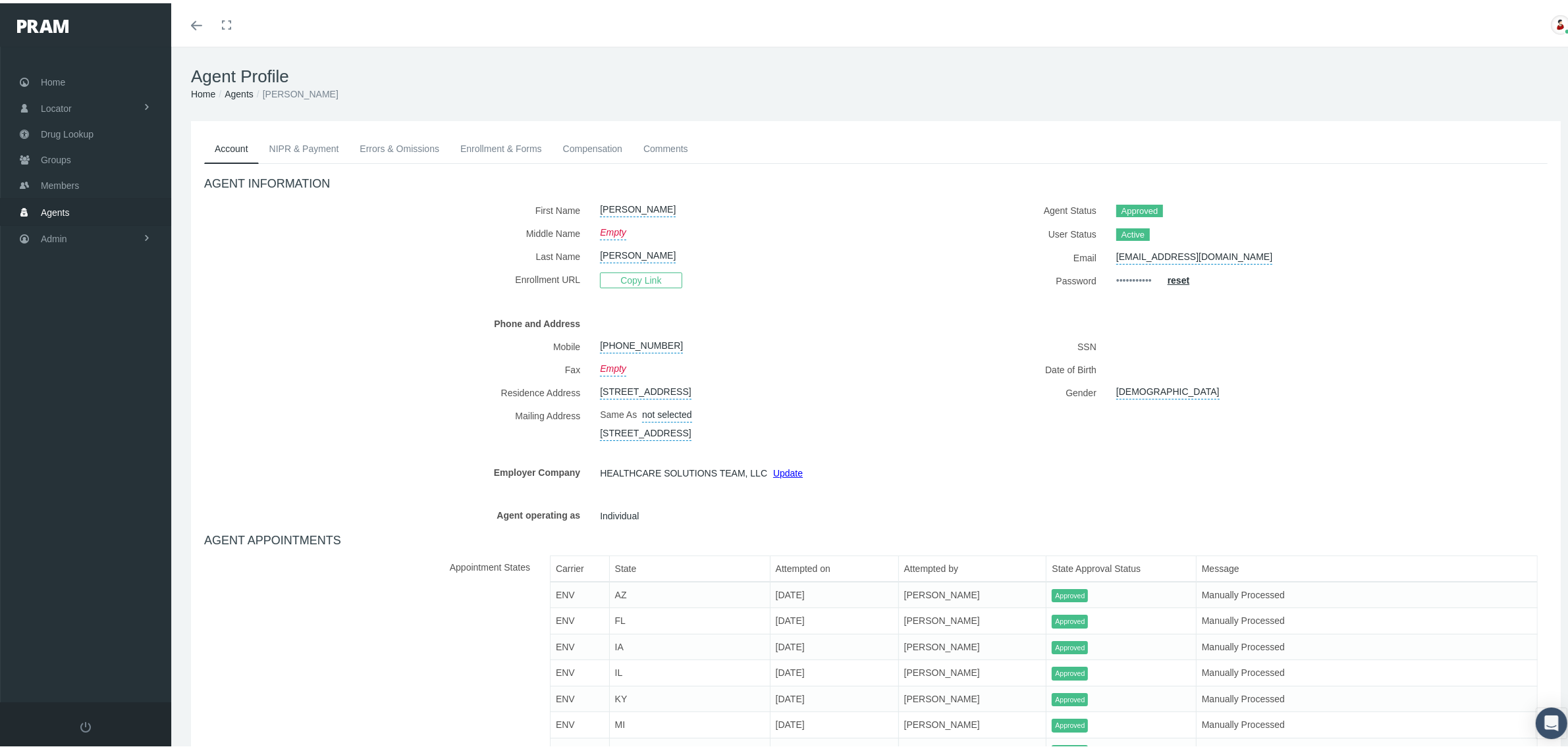
click at [487, 143] on link "Enrollment & Forms" at bounding box center [502, 145] width 103 height 29
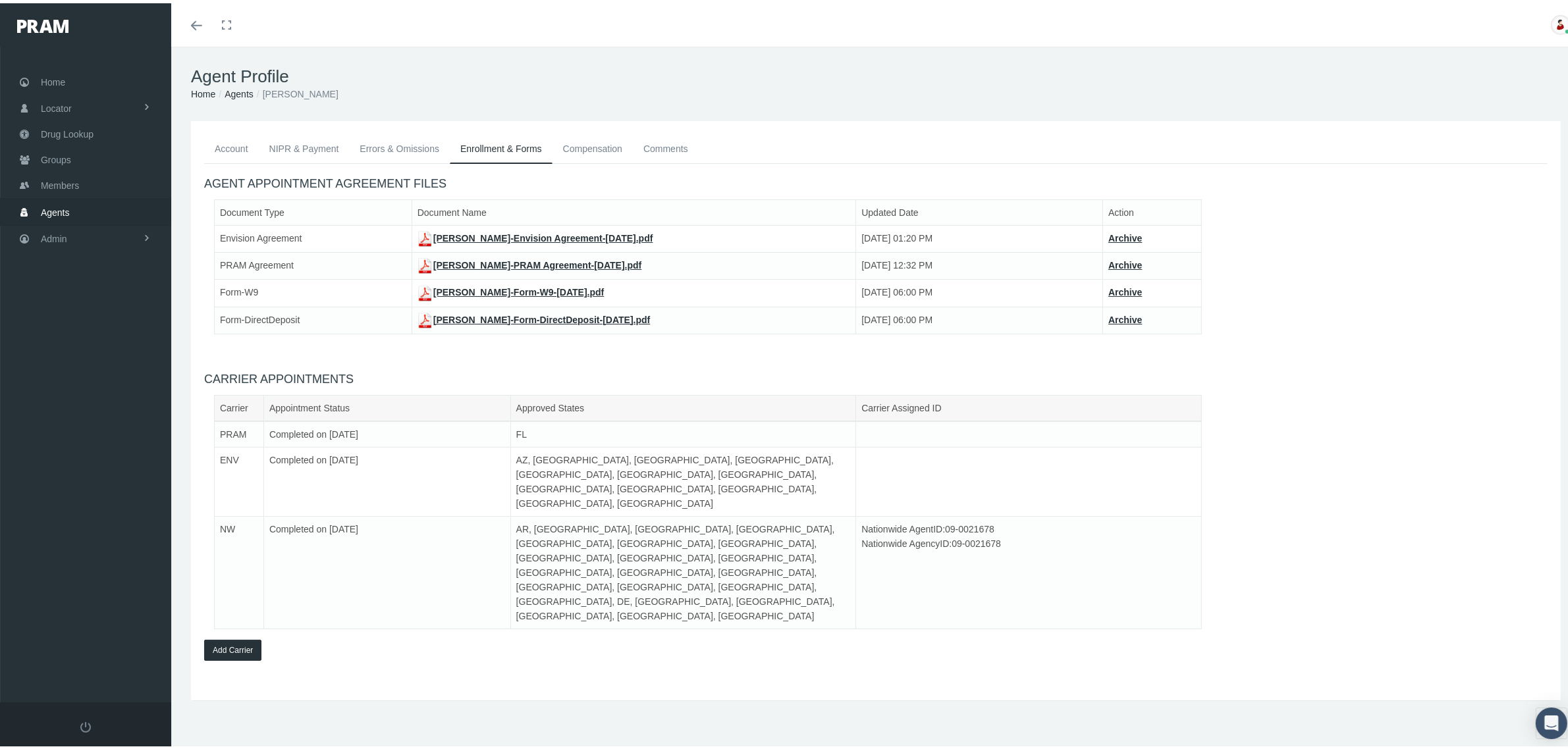
click at [922, 85] on ol "Home Agents [PERSON_NAME]" at bounding box center [875, 91] width 1370 height 15
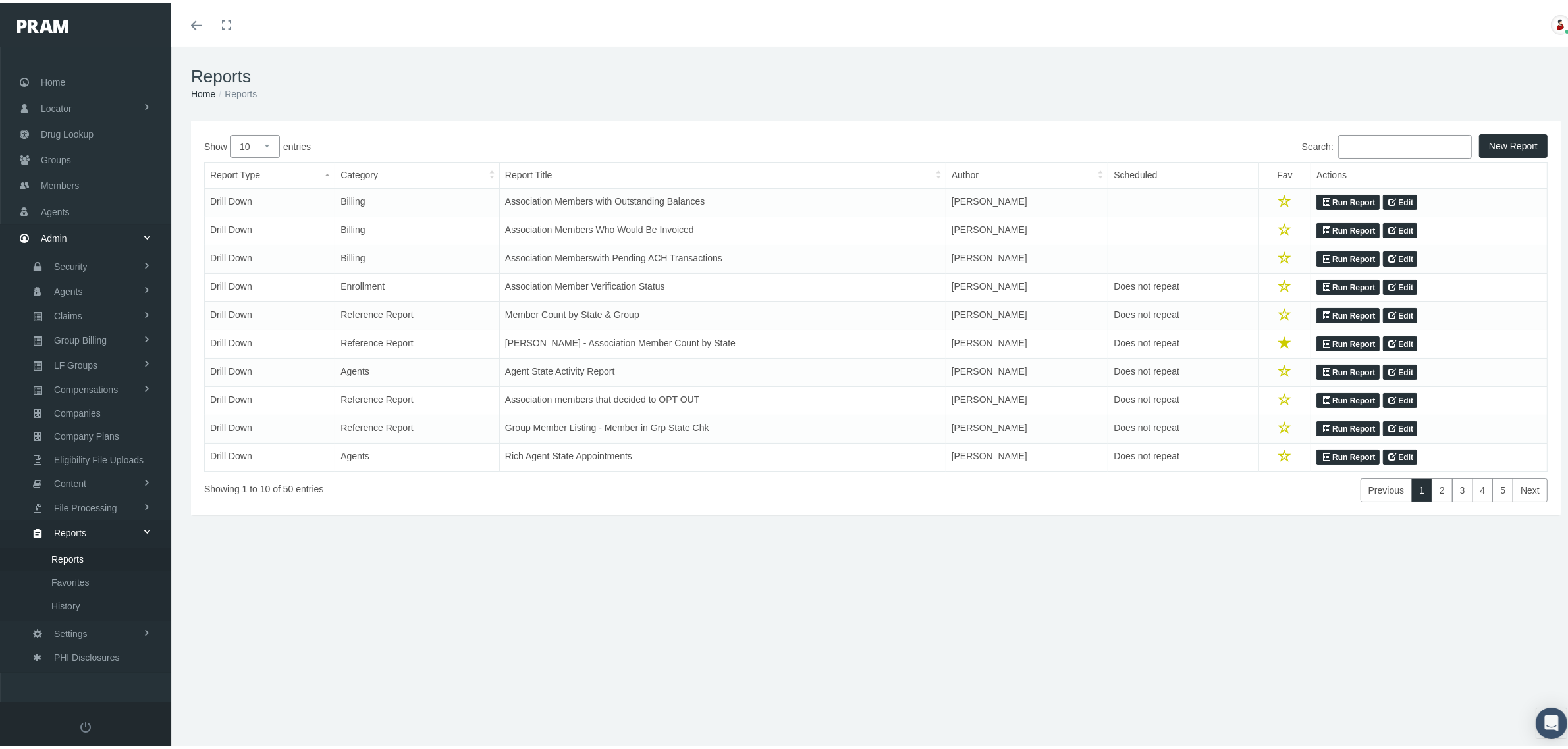
click at [1368, 150] on input "Search:" at bounding box center [1405, 144] width 134 height 24
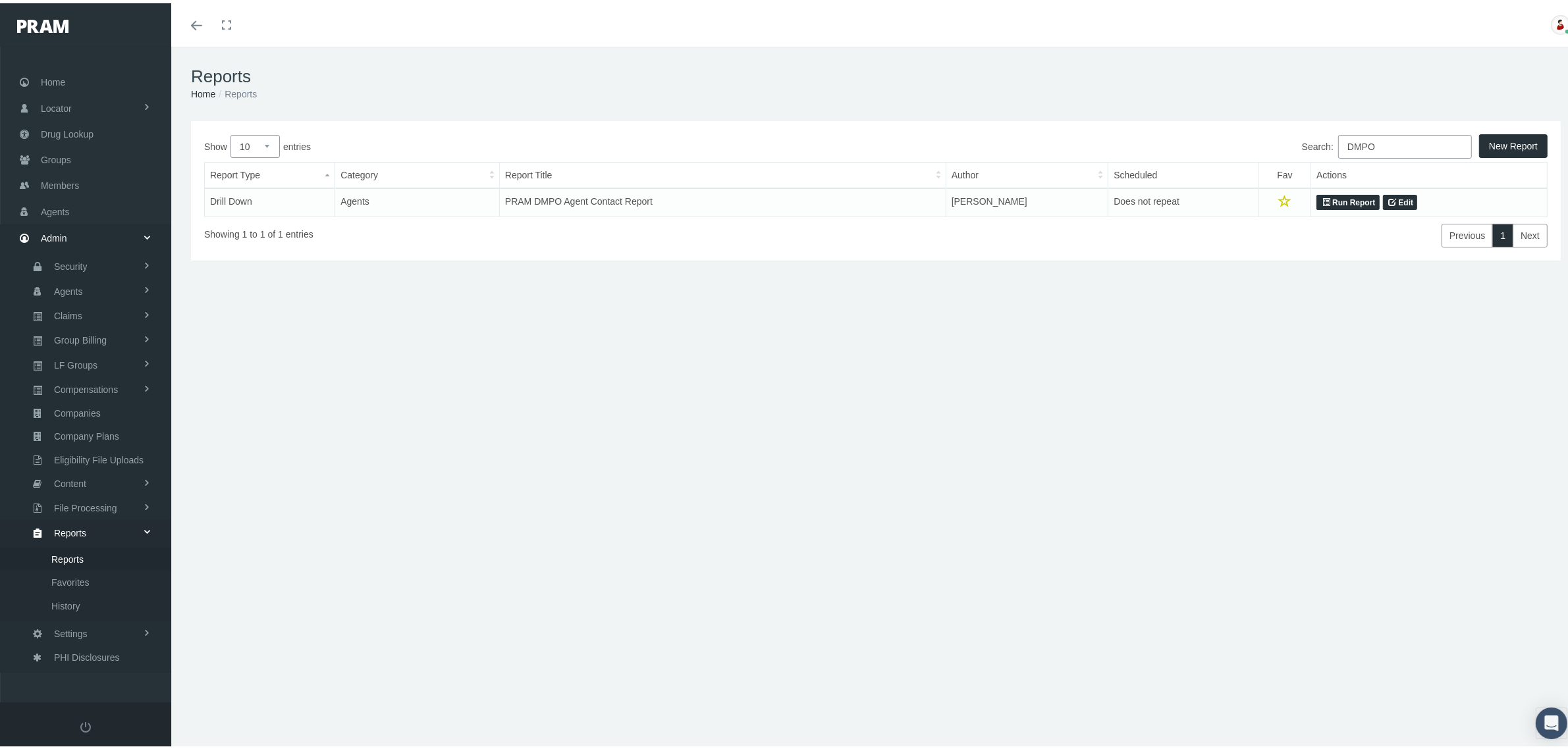
type input "DMPO"
click at [1345, 198] on link "Run Report" at bounding box center [1348, 200] width 63 height 16
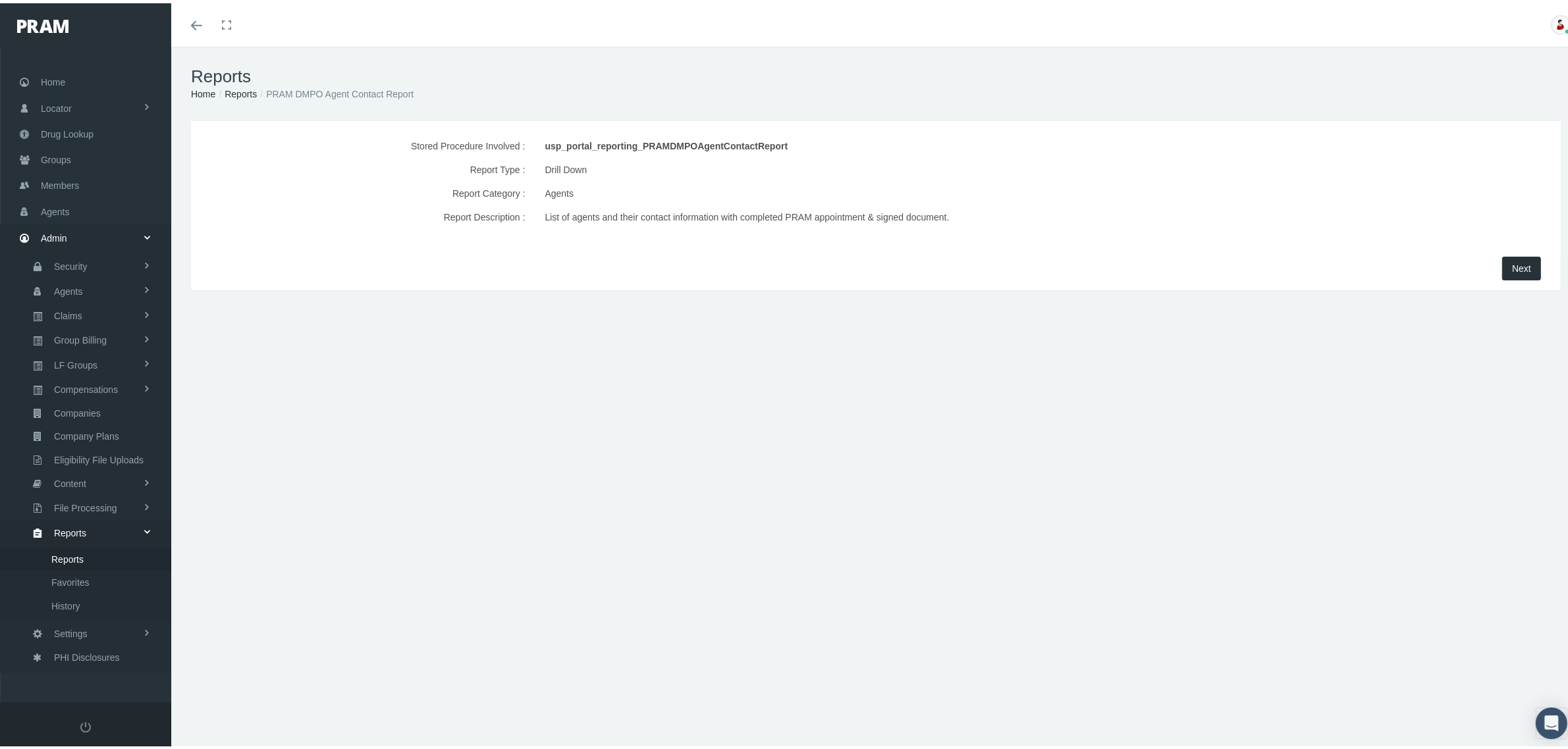
click at [1512, 264] on span "Next" at bounding box center [1521, 266] width 19 height 11
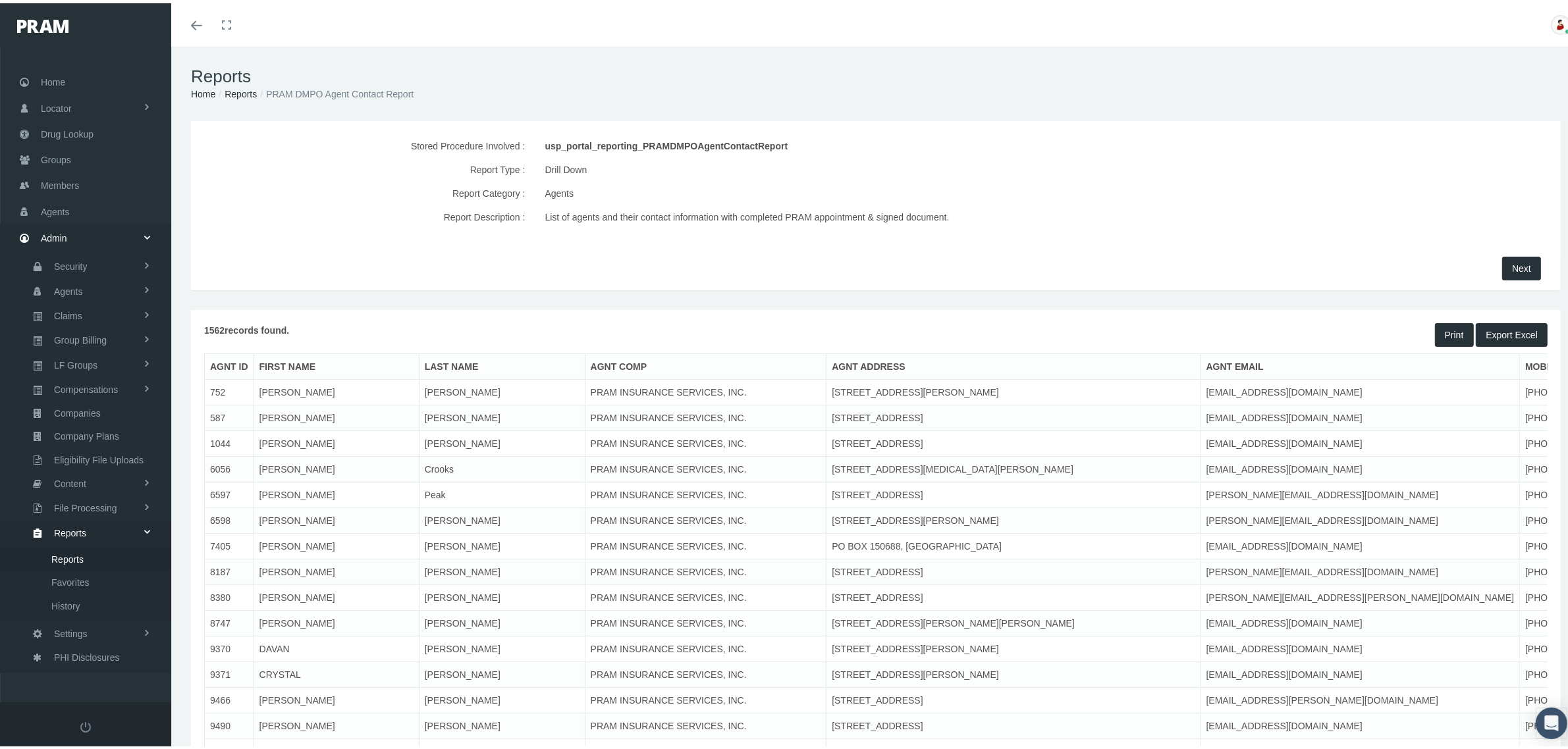
click at [1503, 330] on button "Export Excel" at bounding box center [1511, 332] width 71 height 24
